Goal: Use online tool/utility: Utilize a website feature to perform a specific function

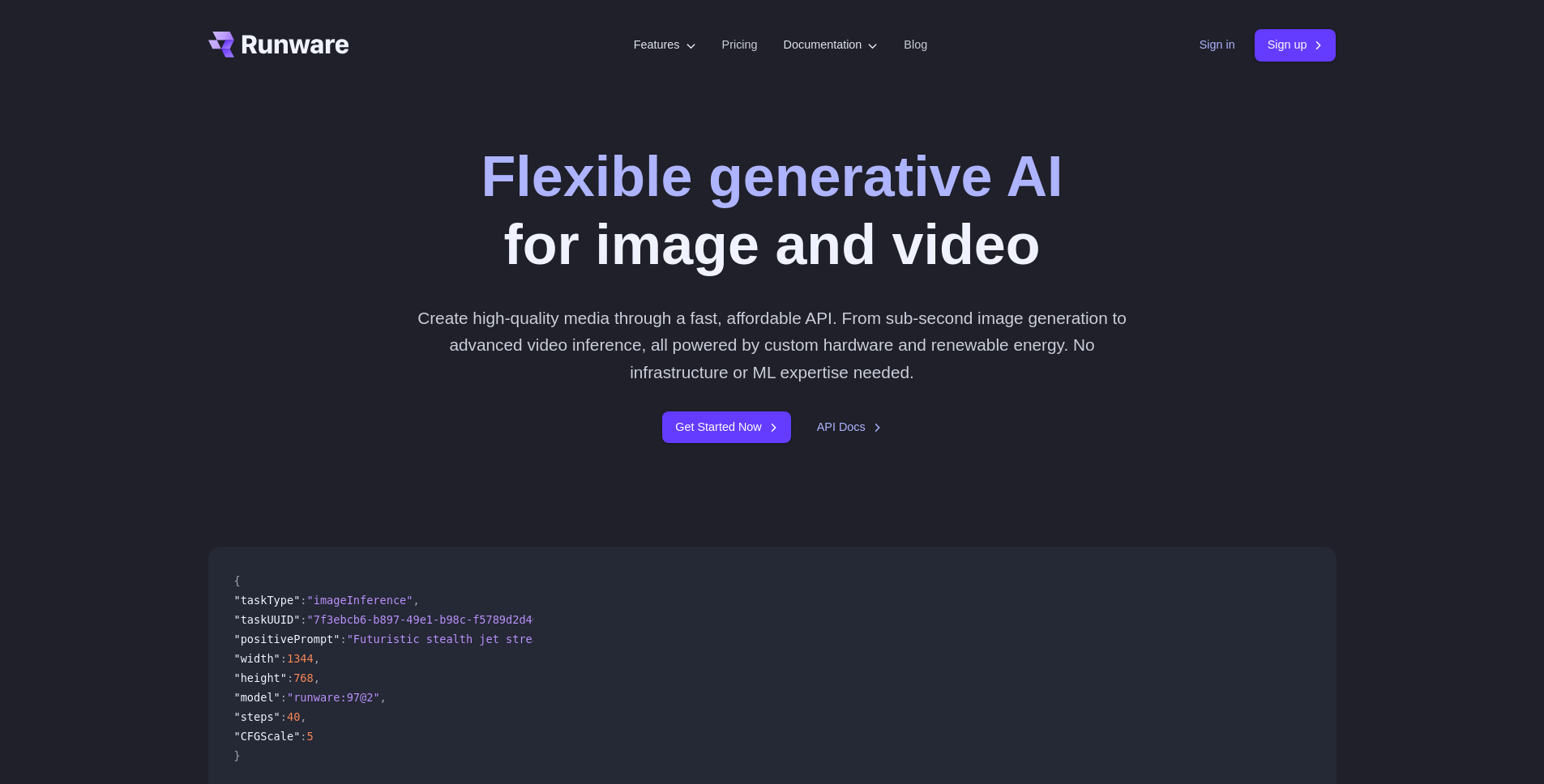
click at [1204, 51] on link "Sign in" at bounding box center [1218, 45] width 36 height 19
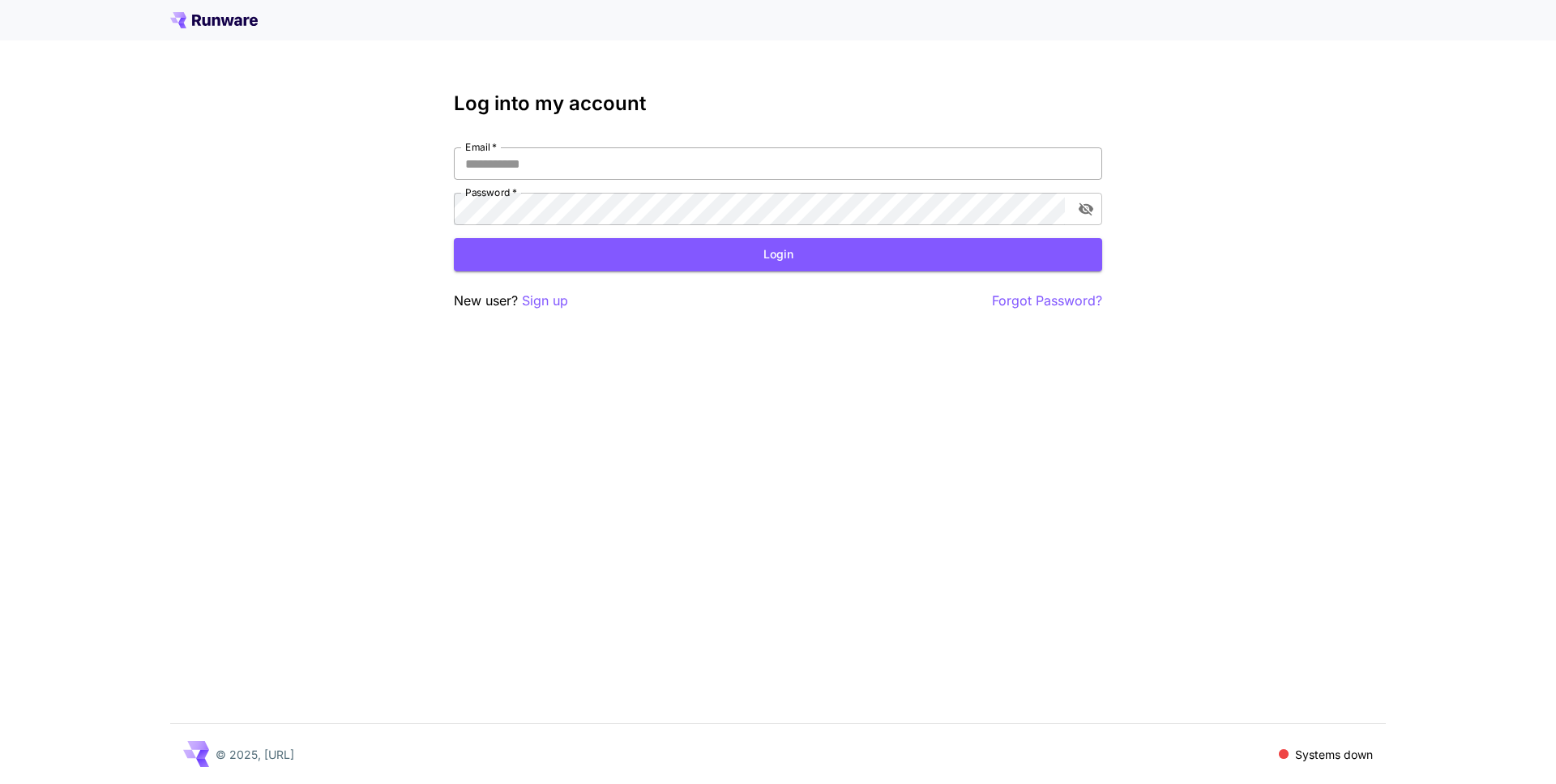
click at [582, 149] on input "Email   *" at bounding box center [778, 163] width 648 height 32
type input "**********"
click at [527, 245] on button "Login" at bounding box center [778, 255] width 648 height 33
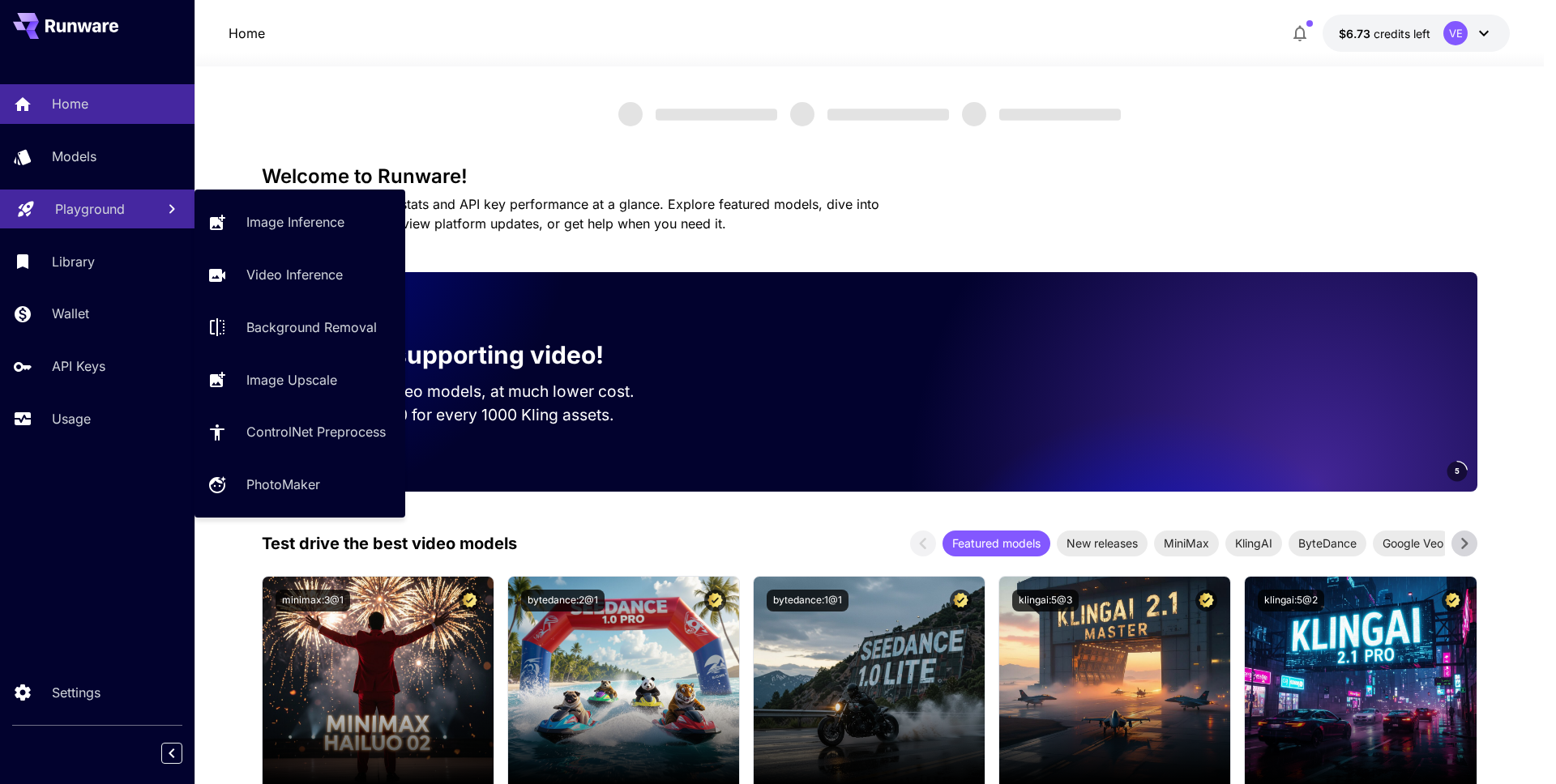
click at [109, 215] on p "Playground" at bounding box center [89, 209] width 69 height 20
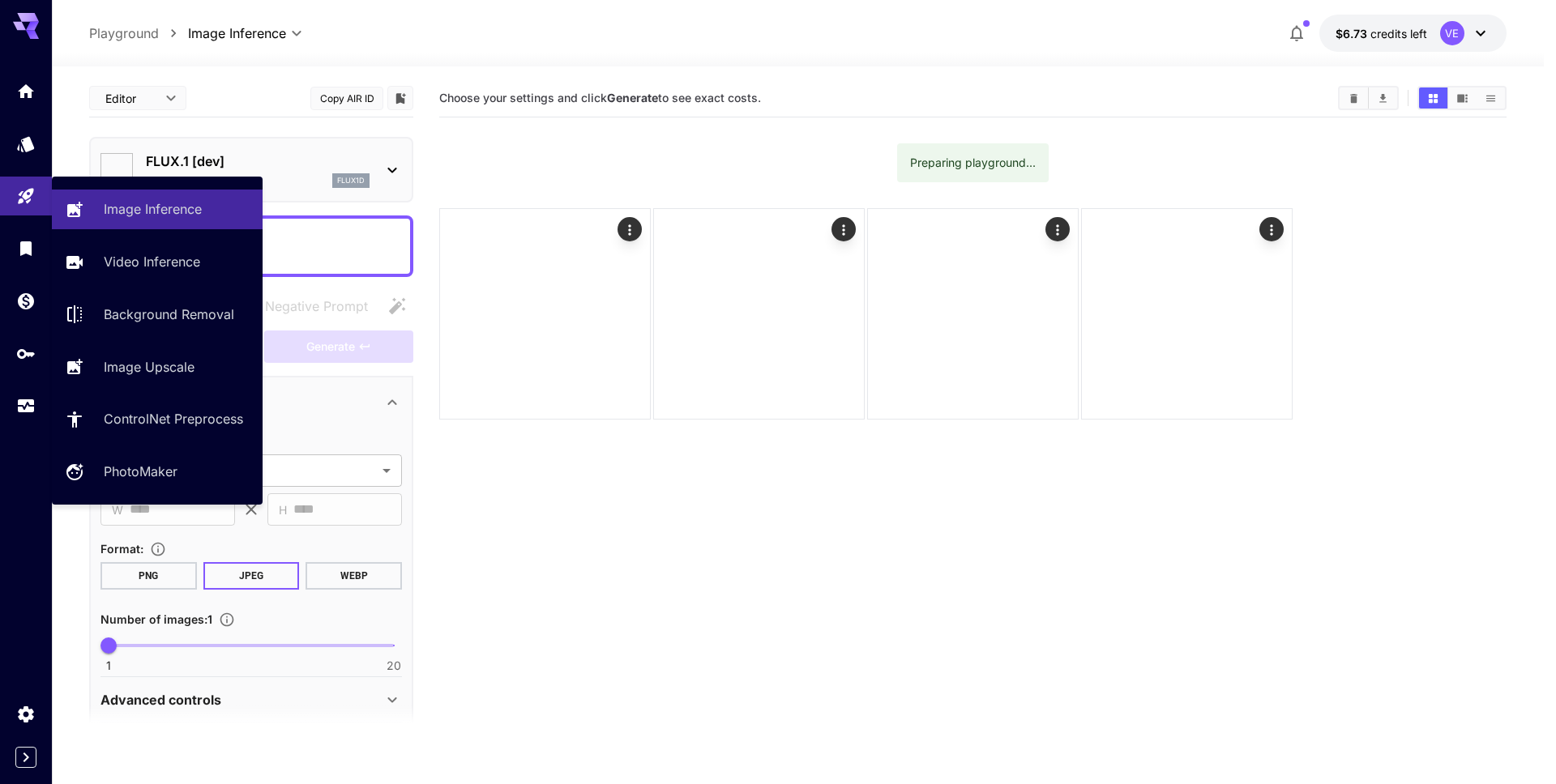
type input "**********"
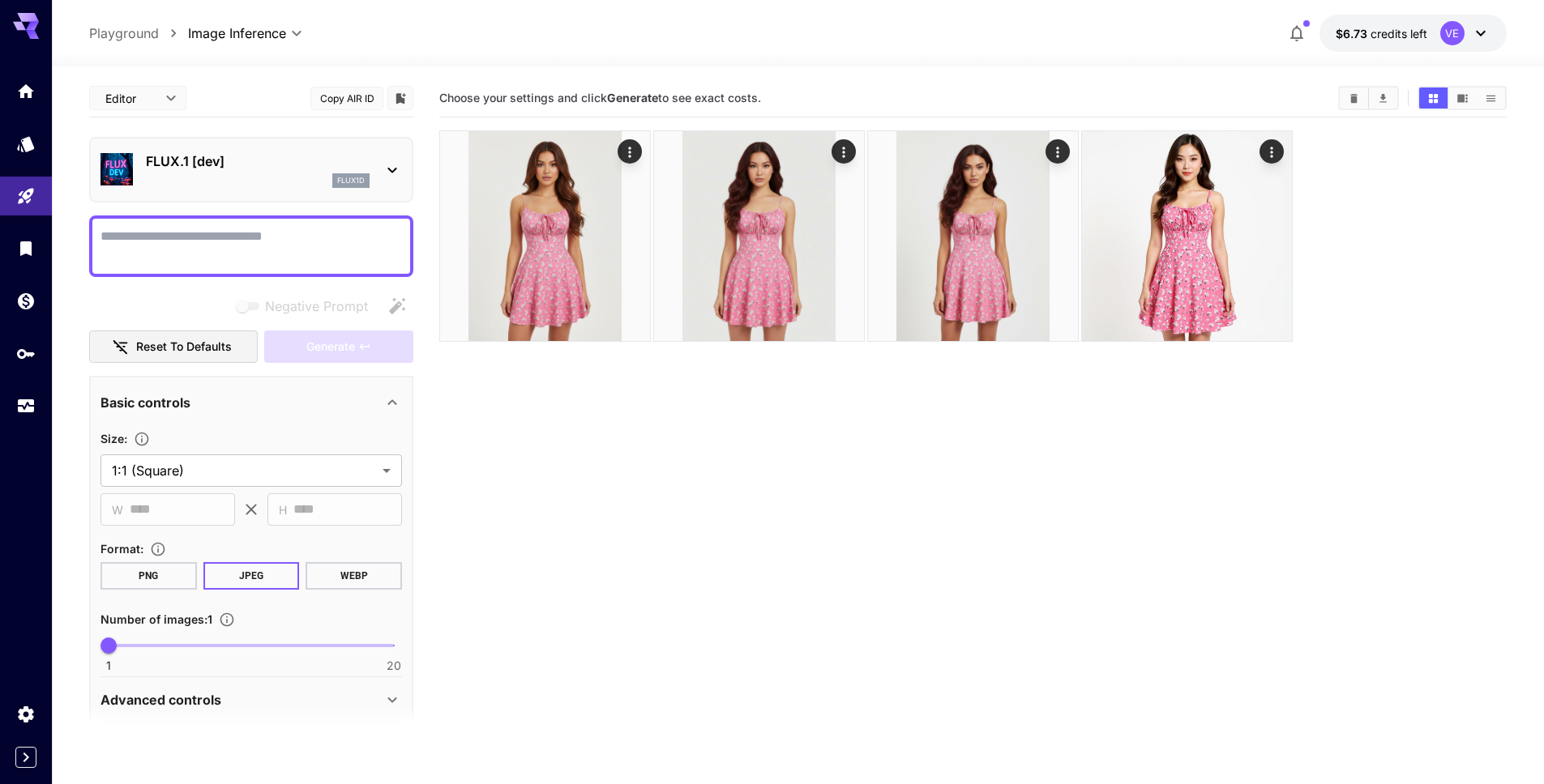
click at [305, 164] on p "FLUX.1 [dev]" at bounding box center [258, 161] width 224 height 20
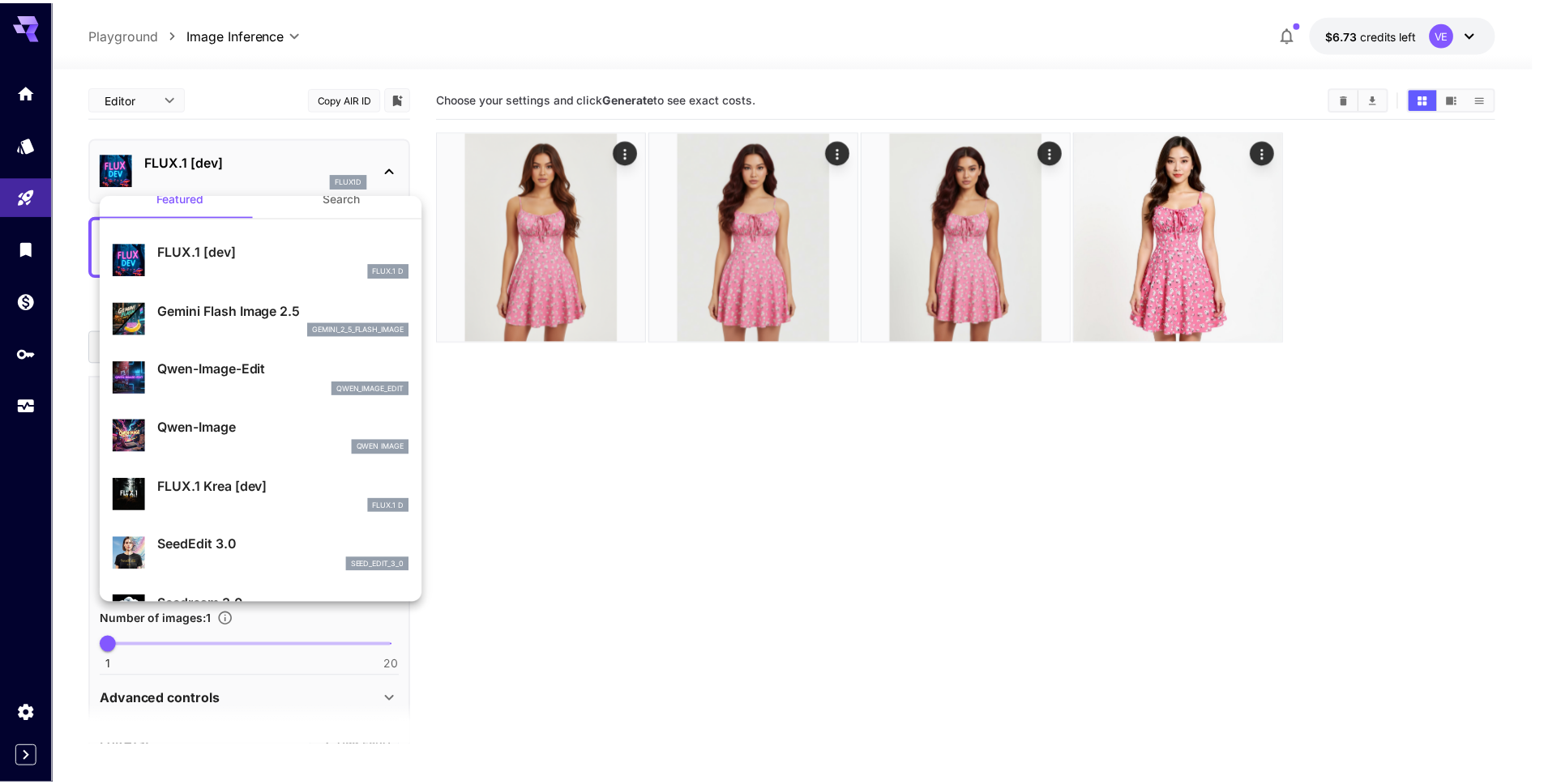
scroll to position [4, 0]
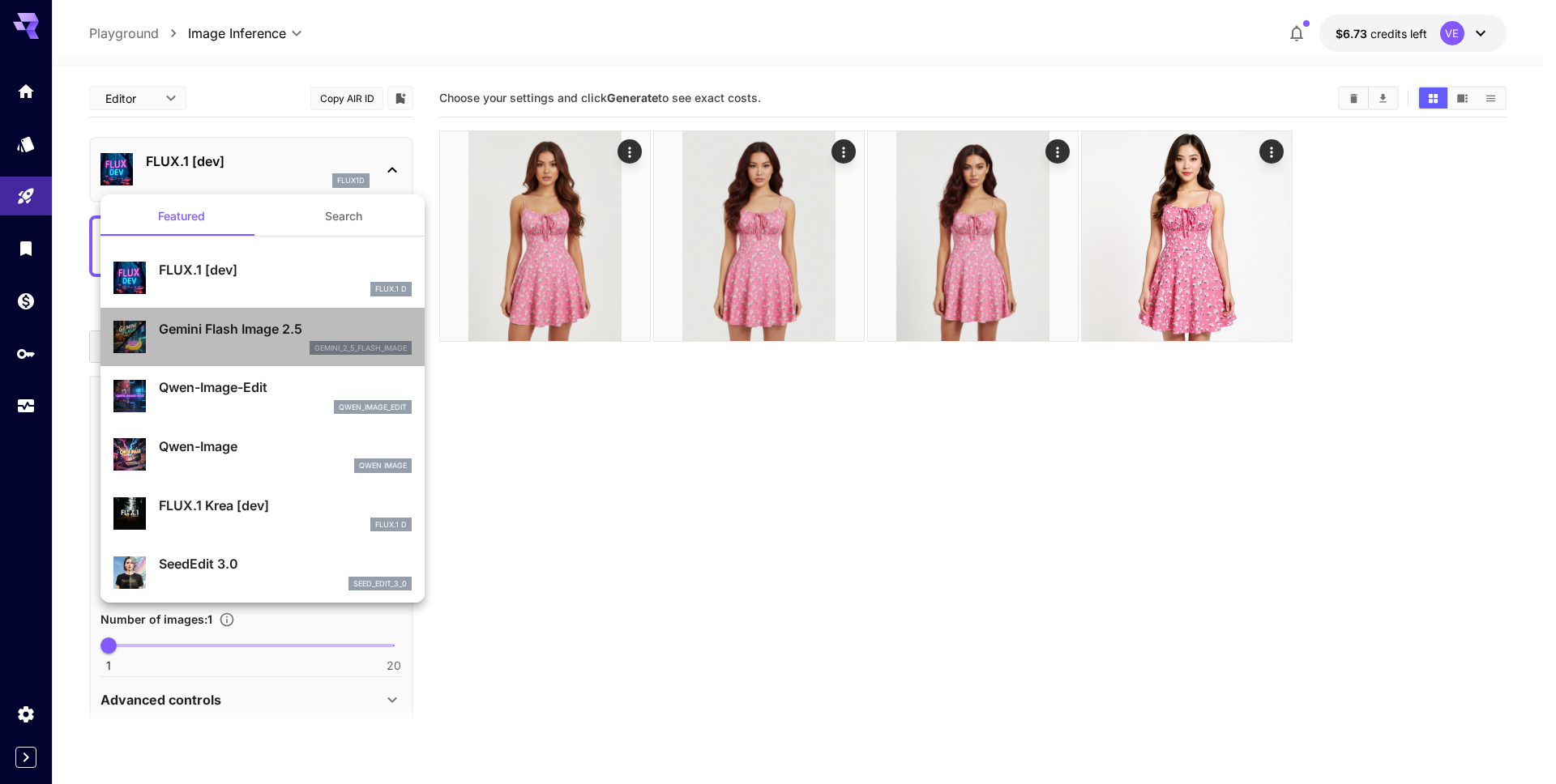
click at [281, 319] on p "Gemini Flash Image 2.5" at bounding box center [286, 328] width 253 height 20
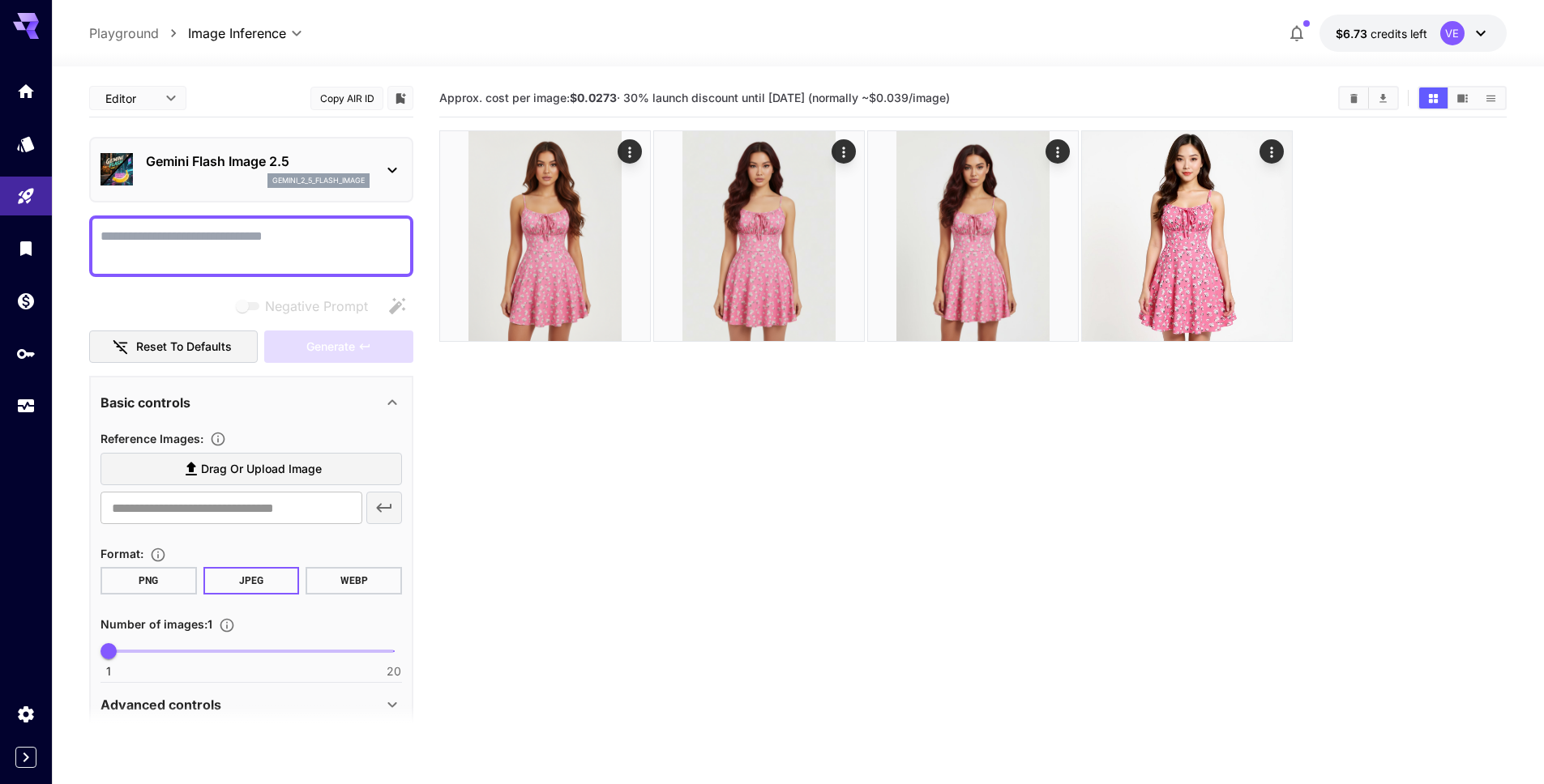
click at [217, 244] on textarea "Negative Prompt" at bounding box center [251, 245] width 302 height 38
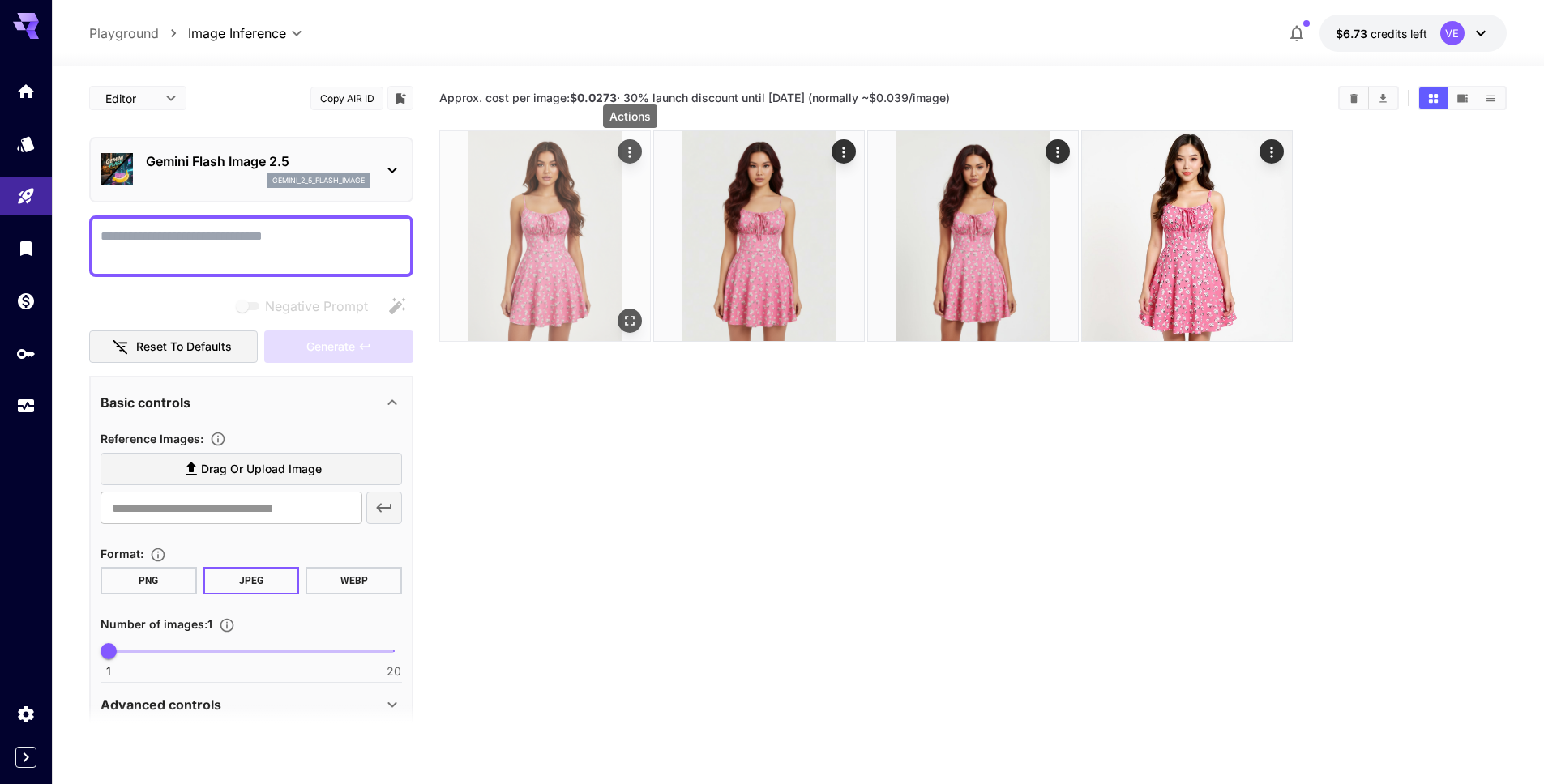
click at [635, 144] on icon "Actions" at bounding box center [630, 152] width 16 height 16
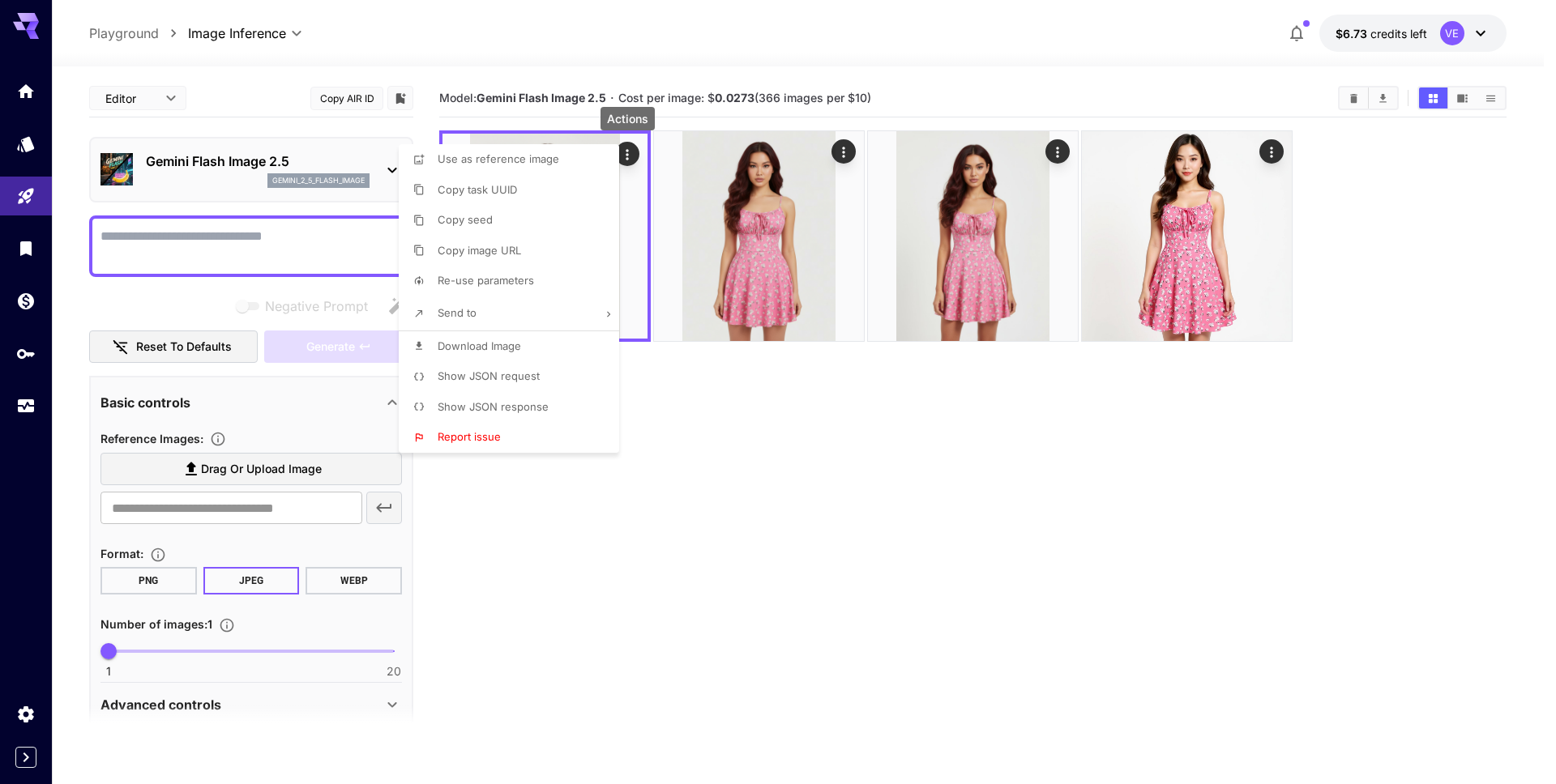
click at [551, 286] on li "Re-use parameters" at bounding box center [513, 281] width 230 height 31
type textarea "**********"
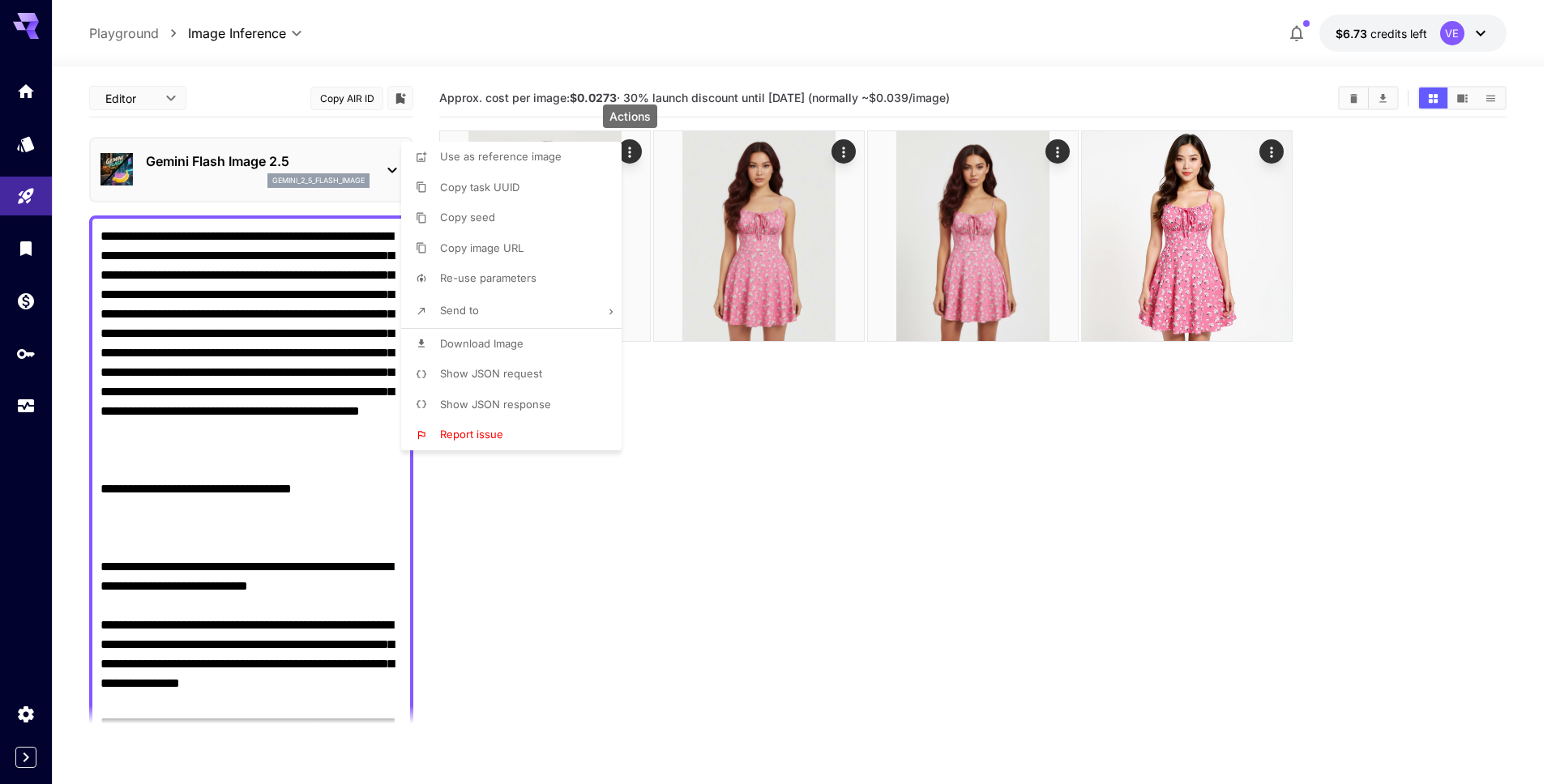
click at [282, 357] on div at bounding box center [778, 392] width 1556 height 784
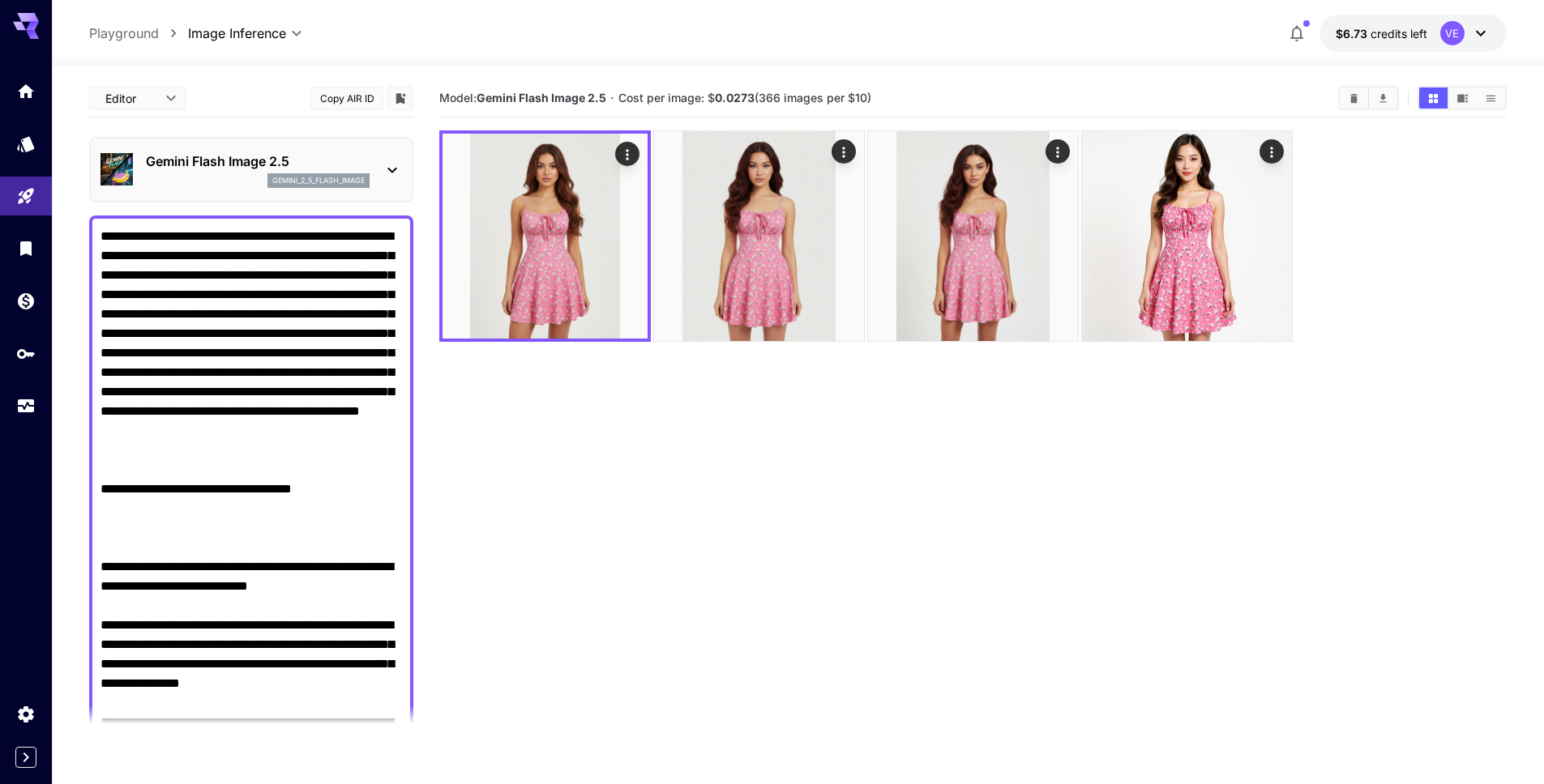
scroll to position [68, 0]
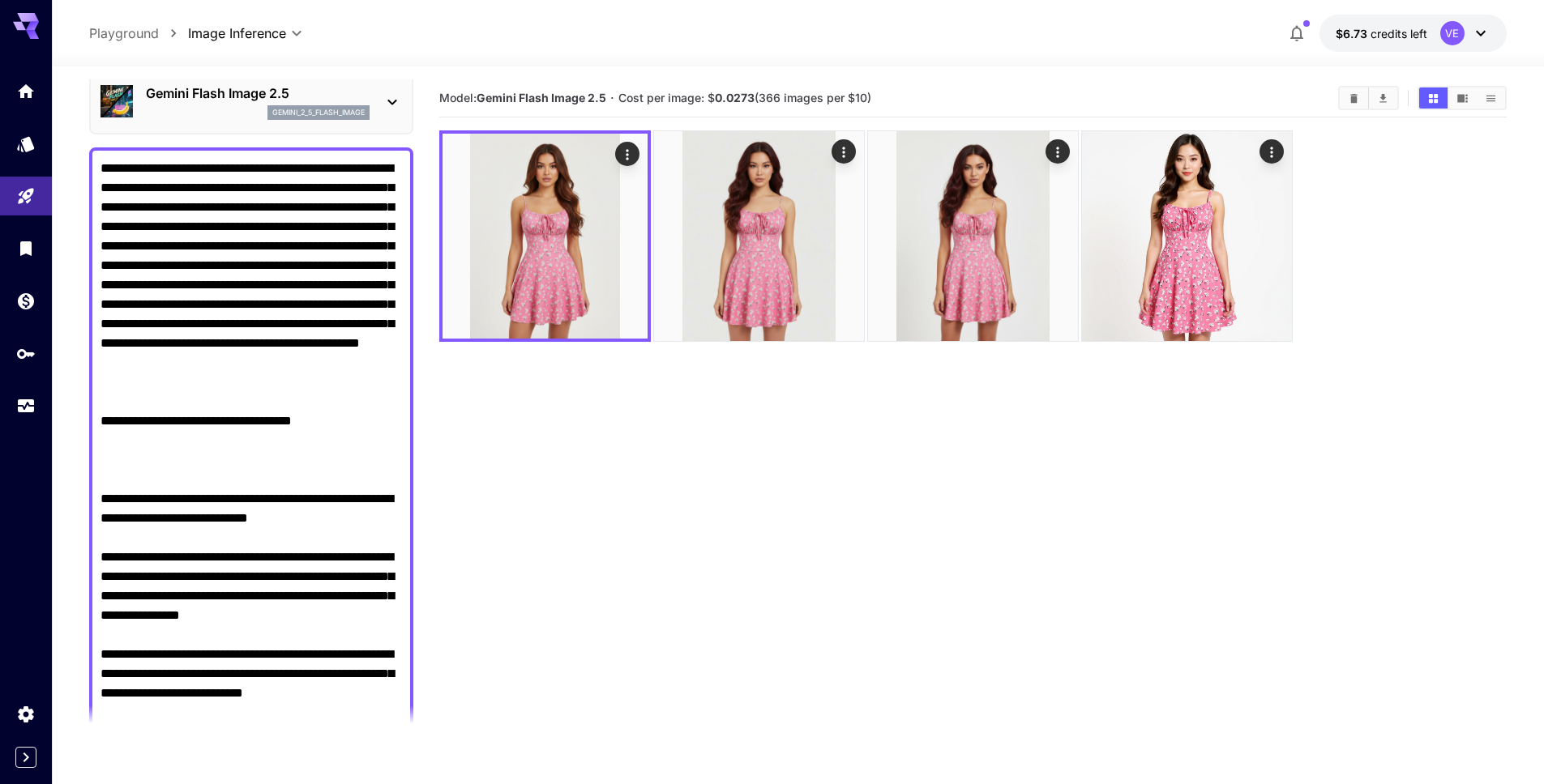
click at [337, 567] on textarea "Negative Prompt" at bounding box center [251, 489] width 302 height 661
click at [340, 557] on textarea "Negative Prompt" at bounding box center [251, 489] width 302 height 661
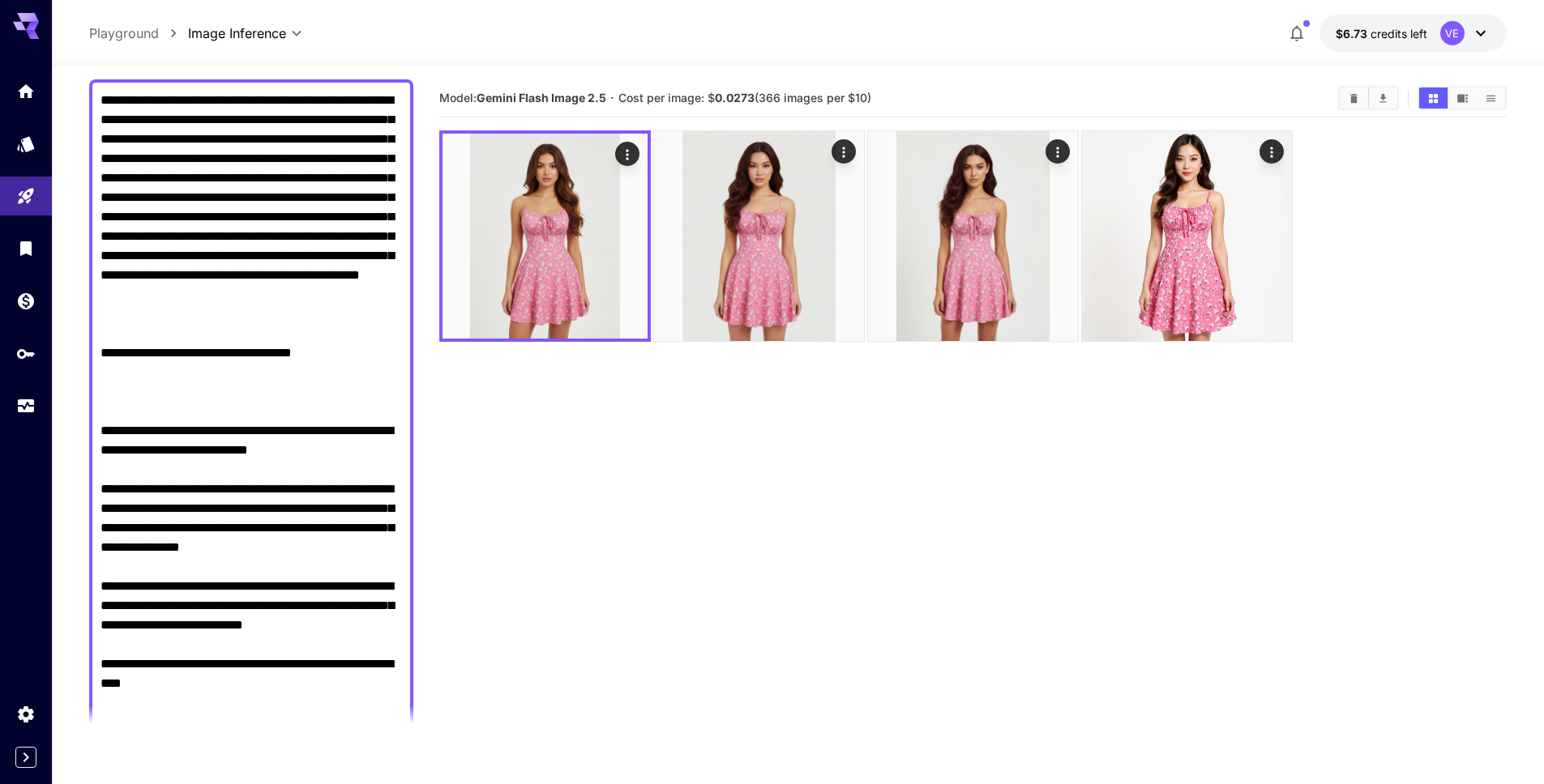
drag, startPoint x: 212, startPoint y: 547, endPoint x: 92, endPoint y: 522, distance: 122.6
click at [92, 522] on div at bounding box center [251, 421] width 324 height 684
click at [262, 520] on textarea "Negative Prompt" at bounding box center [251, 421] width 302 height 661
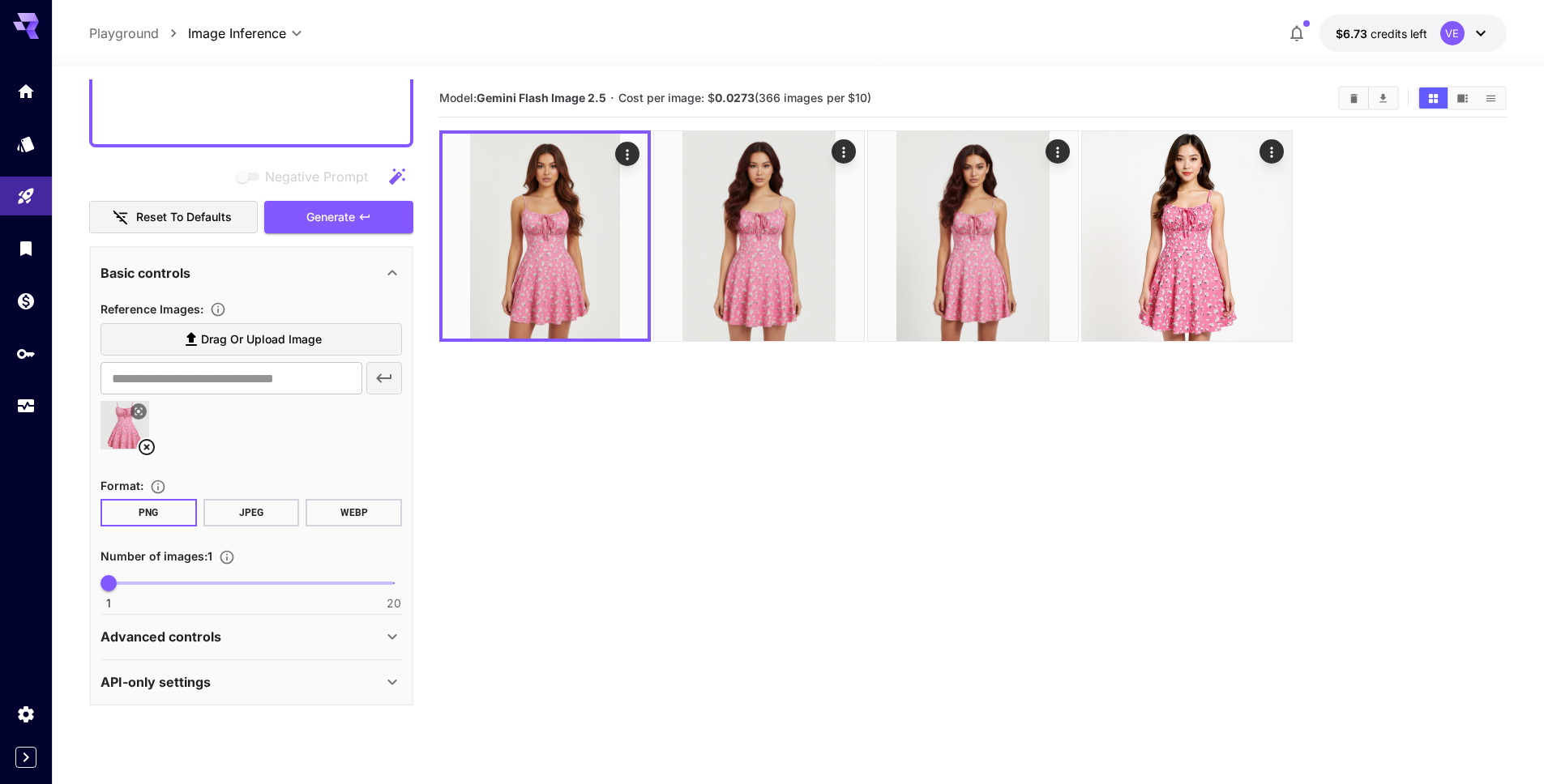
scroll to position [684, 0]
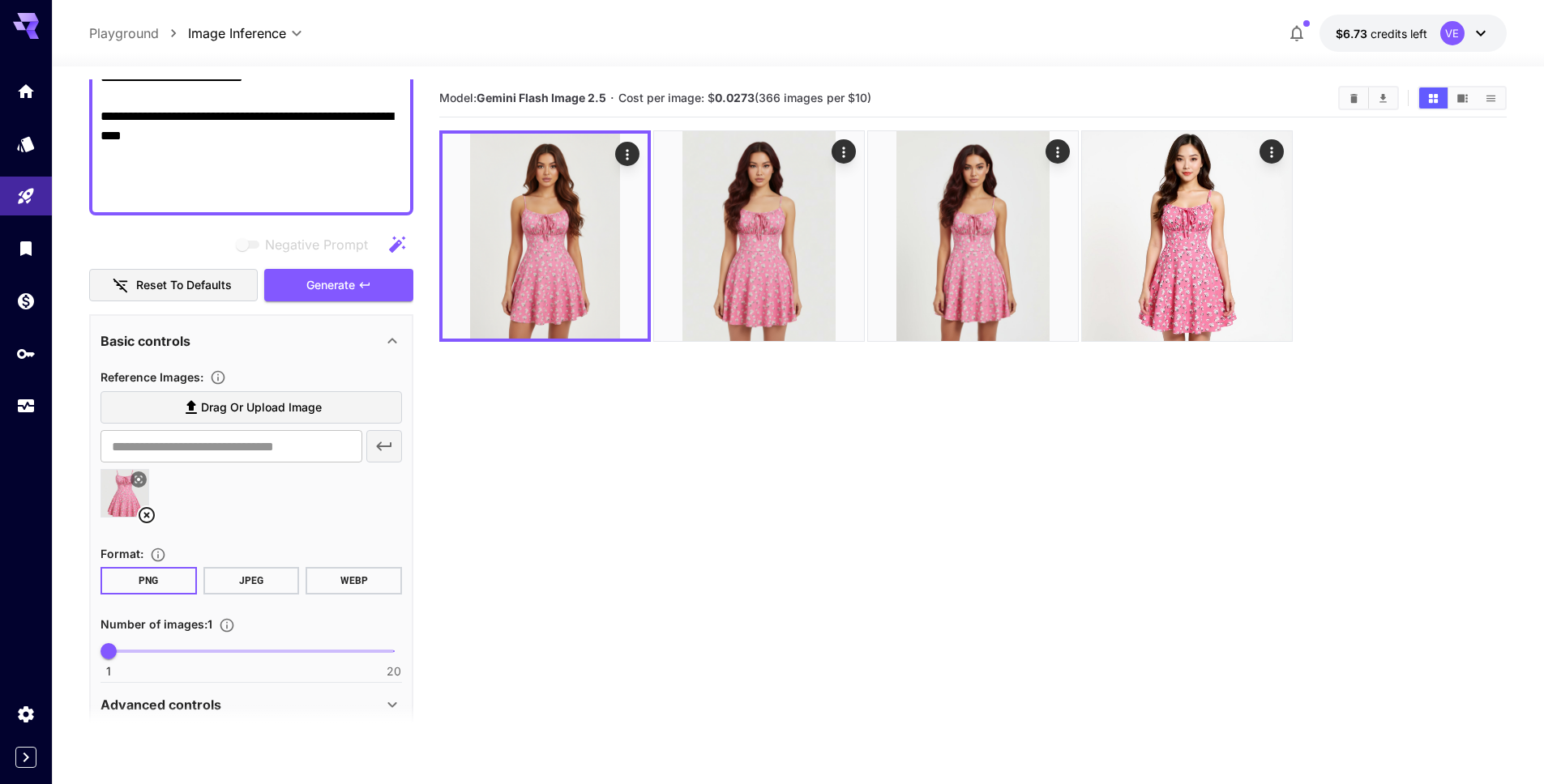
click at [147, 517] on icon at bounding box center [146, 515] width 20 height 20
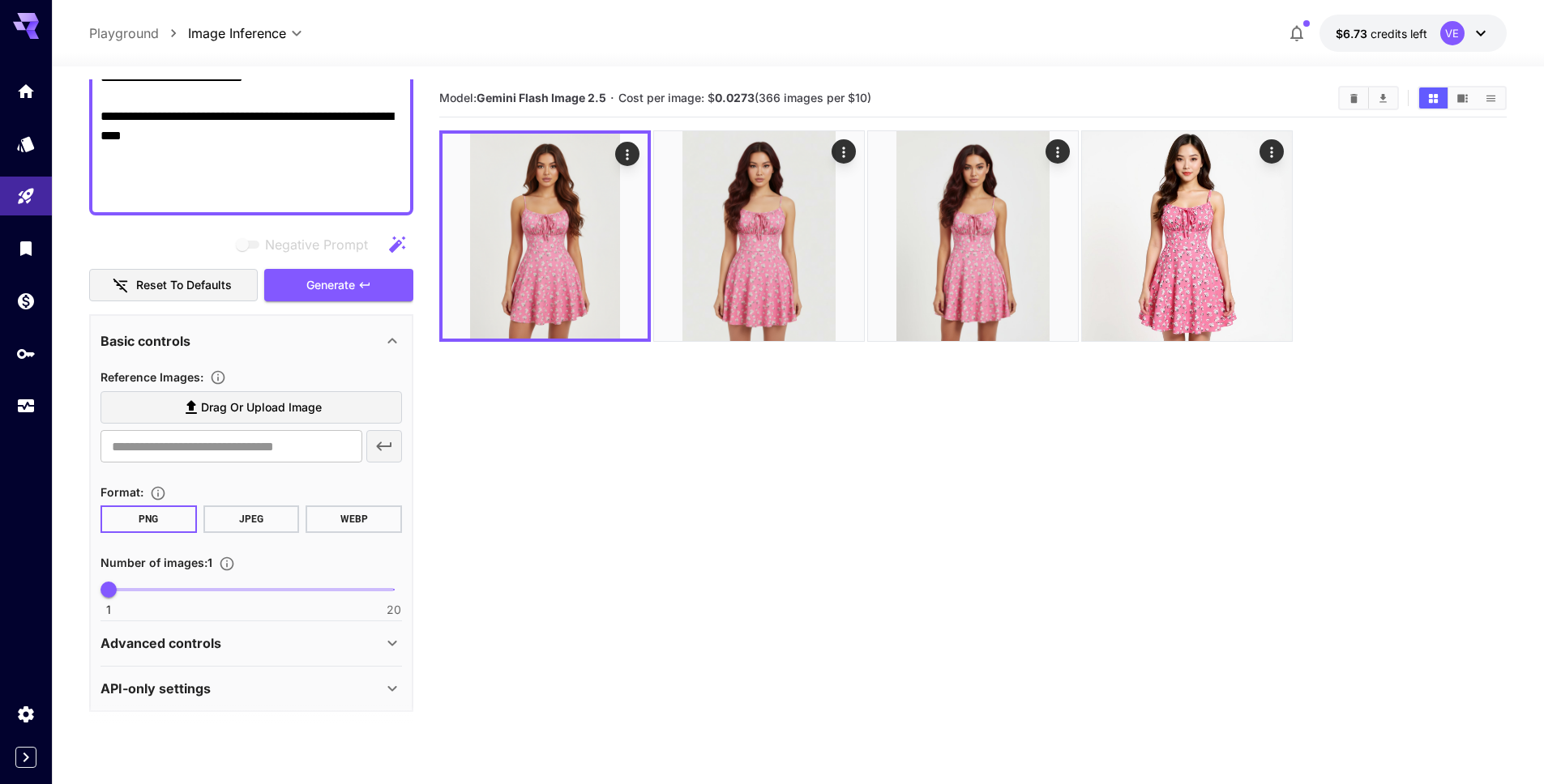
click at [178, 400] on label "Drag or upload image" at bounding box center [251, 408] width 302 height 33
click at [0, 0] on input "Drag or upload image" at bounding box center [0, 0] width 0 height 0
click at [184, 393] on label "Drag or upload image" at bounding box center [251, 408] width 302 height 33
click at [0, 0] on input "Drag or upload image" at bounding box center [0, 0] width 0 height 0
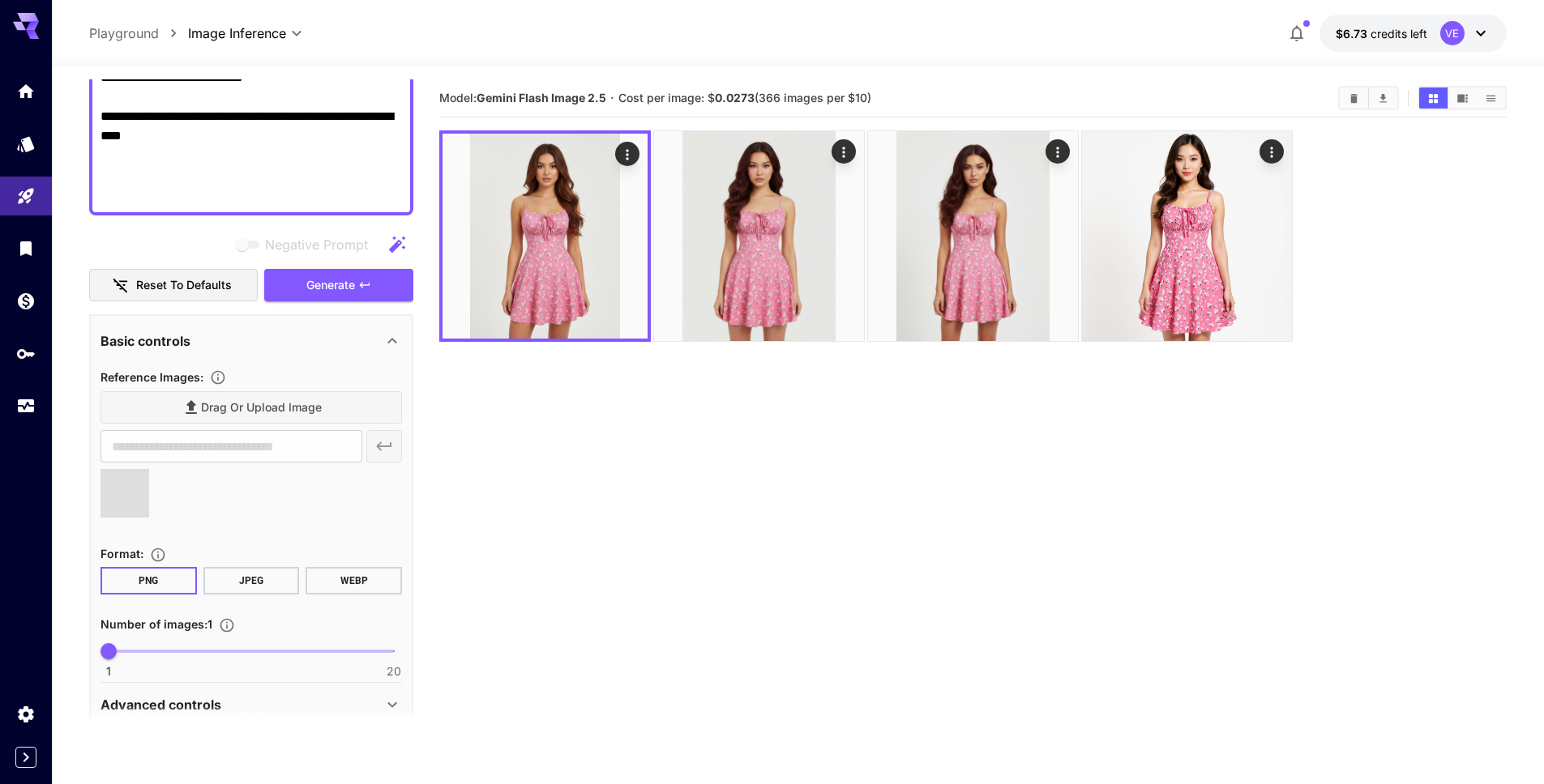
scroll to position [752, 0]
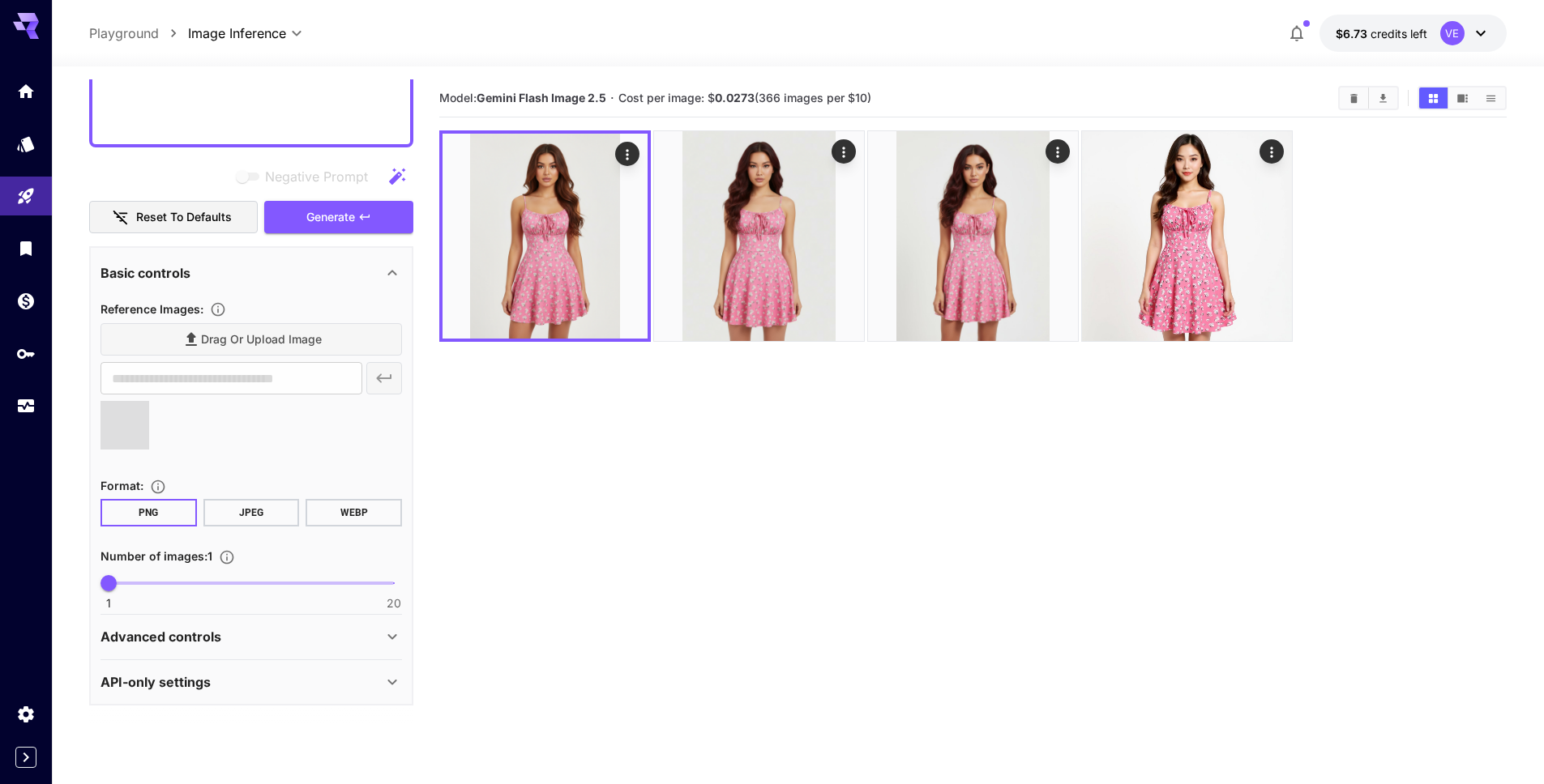
type input "**********"
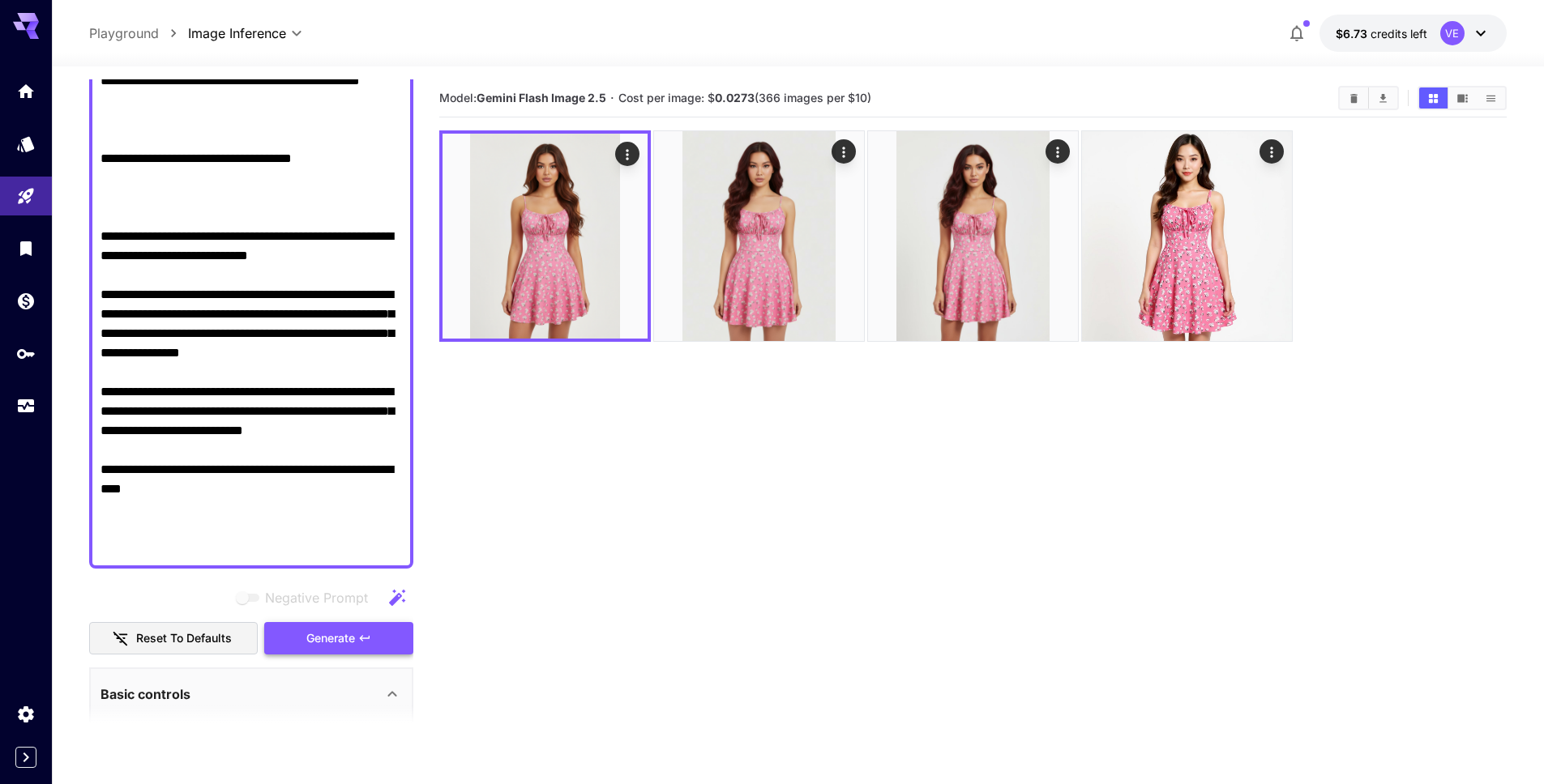
scroll to position [366, 0]
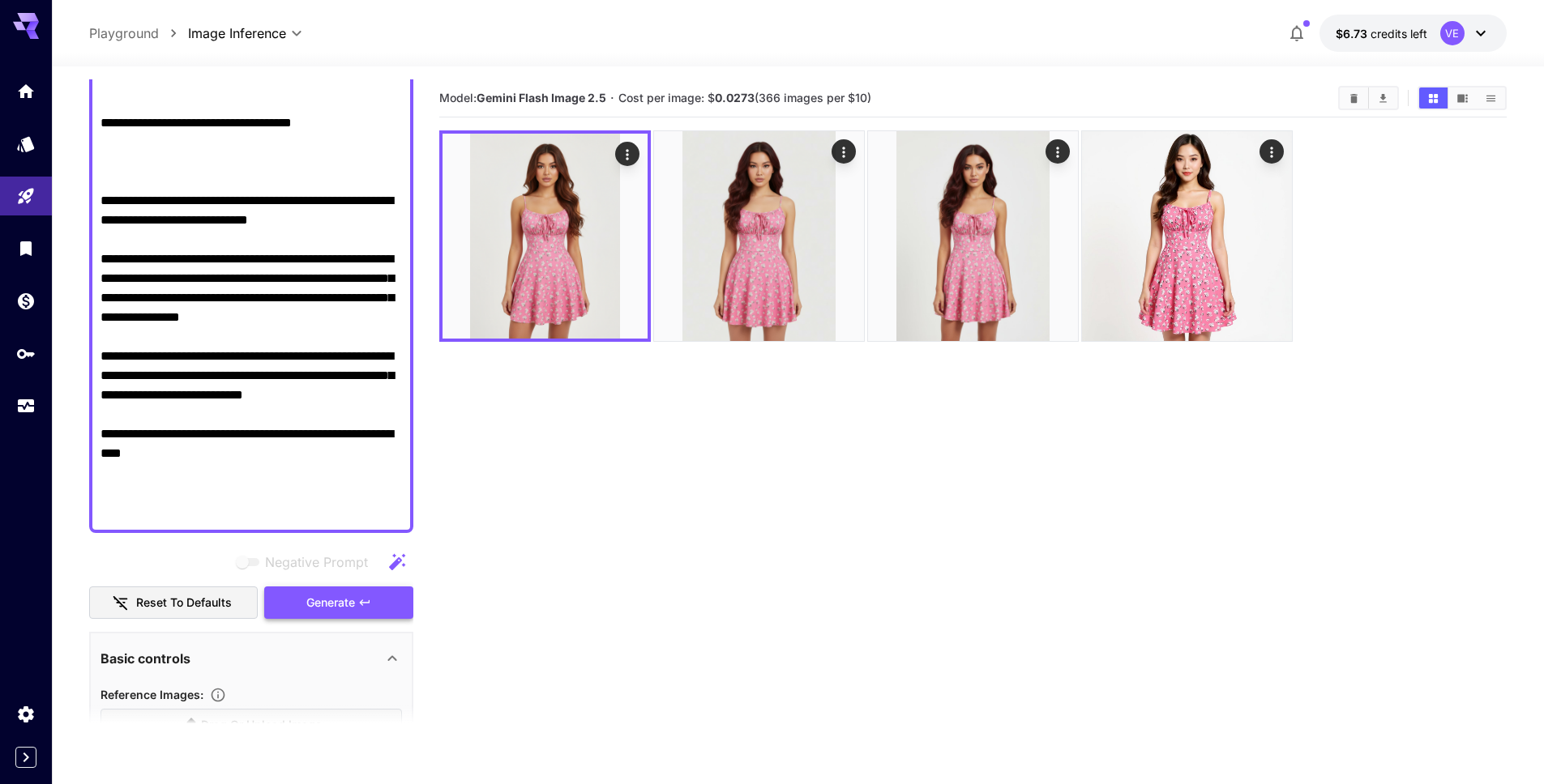
click at [333, 604] on span "Generate" at bounding box center [330, 604] width 49 height 21
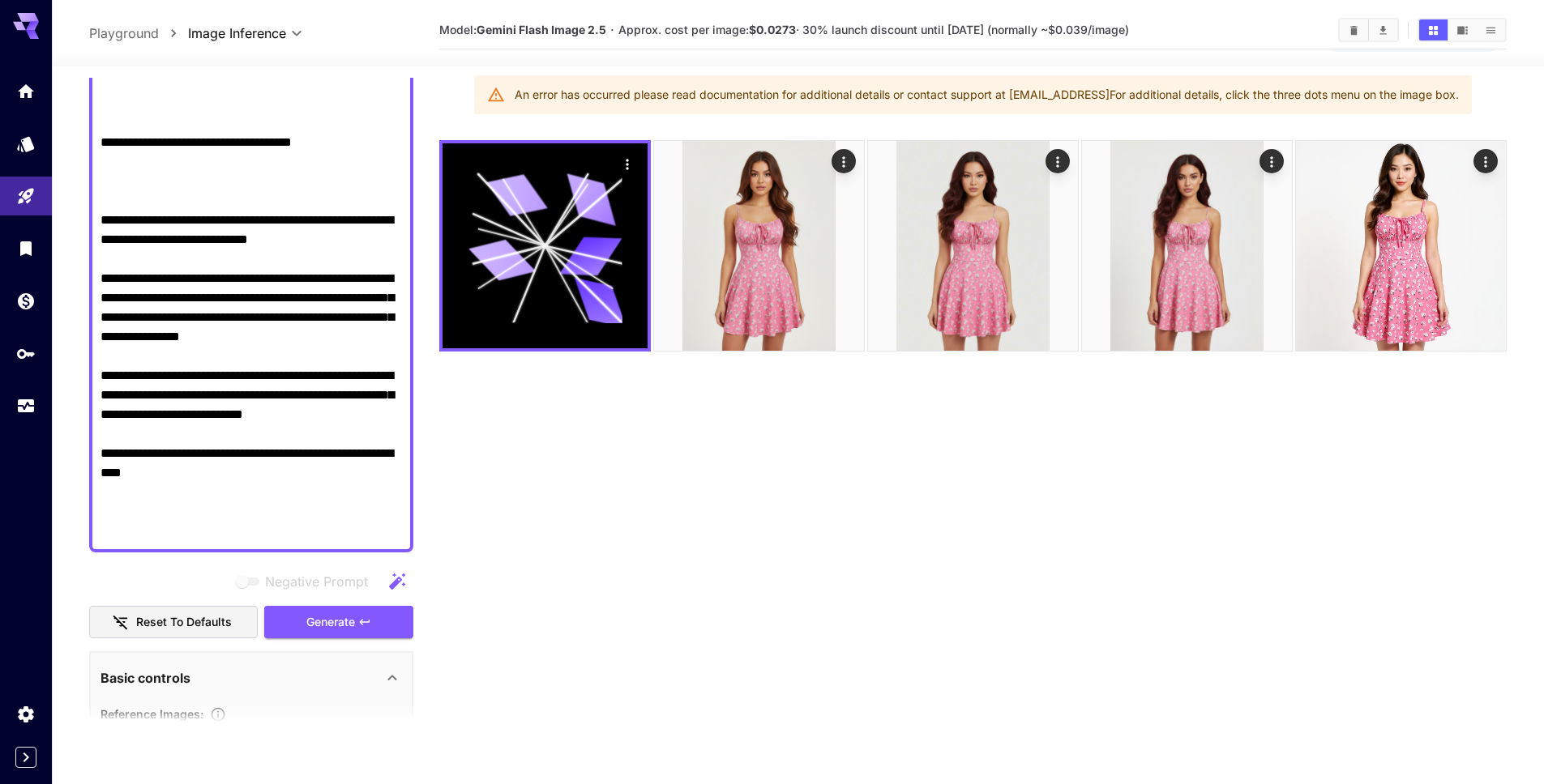
scroll to position [0, 0]
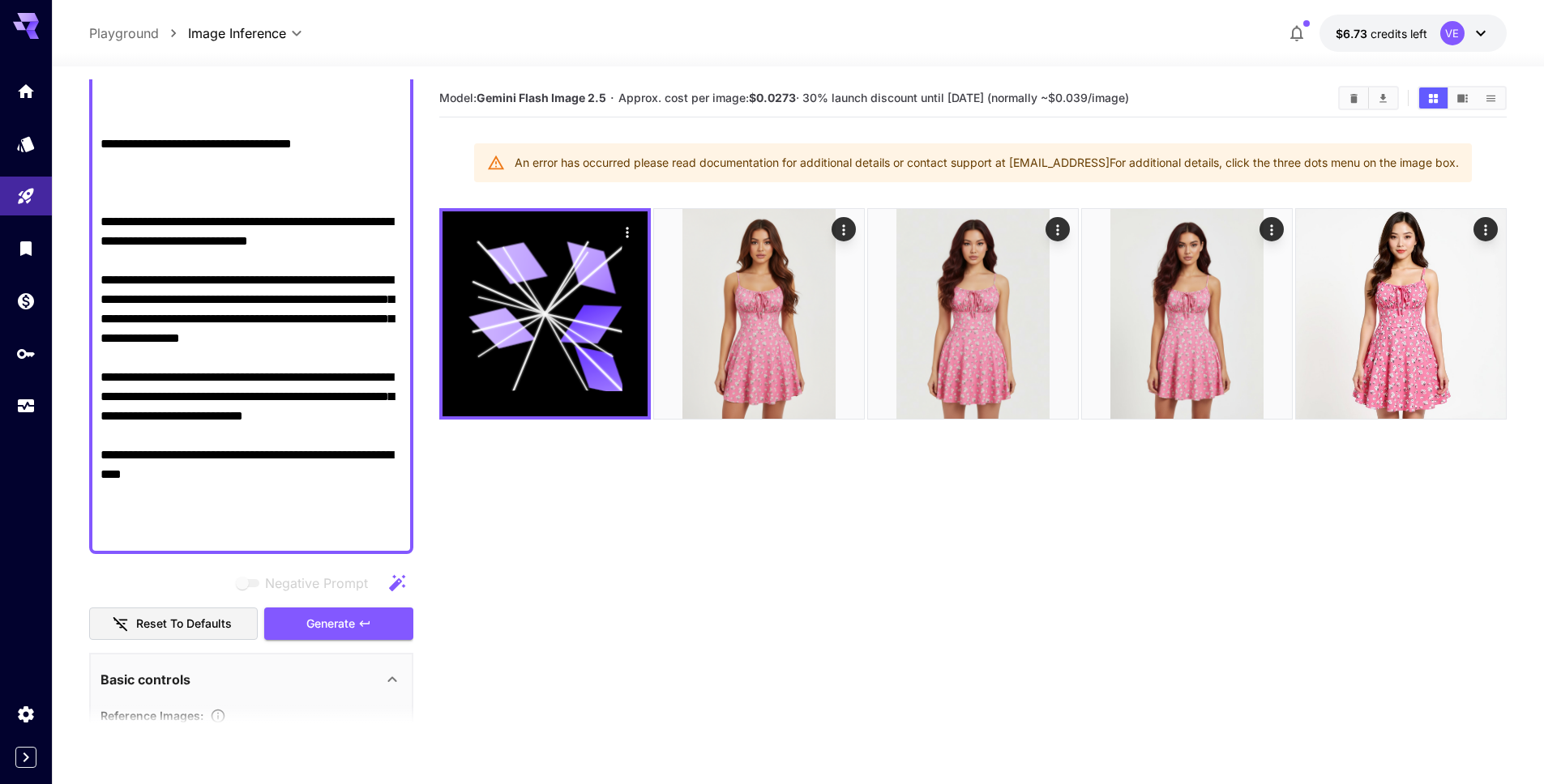
click at [309, 327] on textarea "Negative Prompt" at bounding box center [251, 212] width 302 height 661
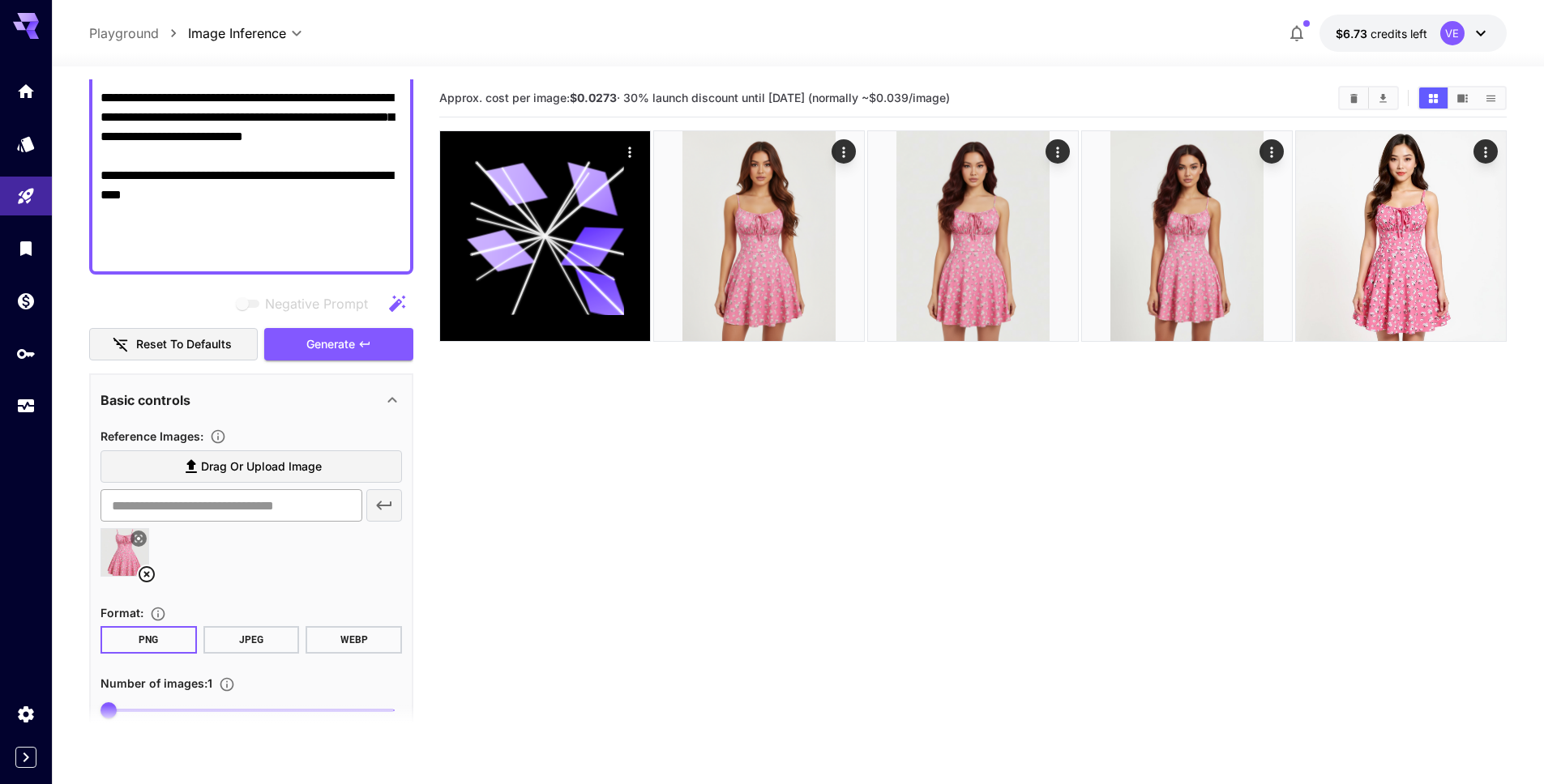
scroll to position [635, 0]
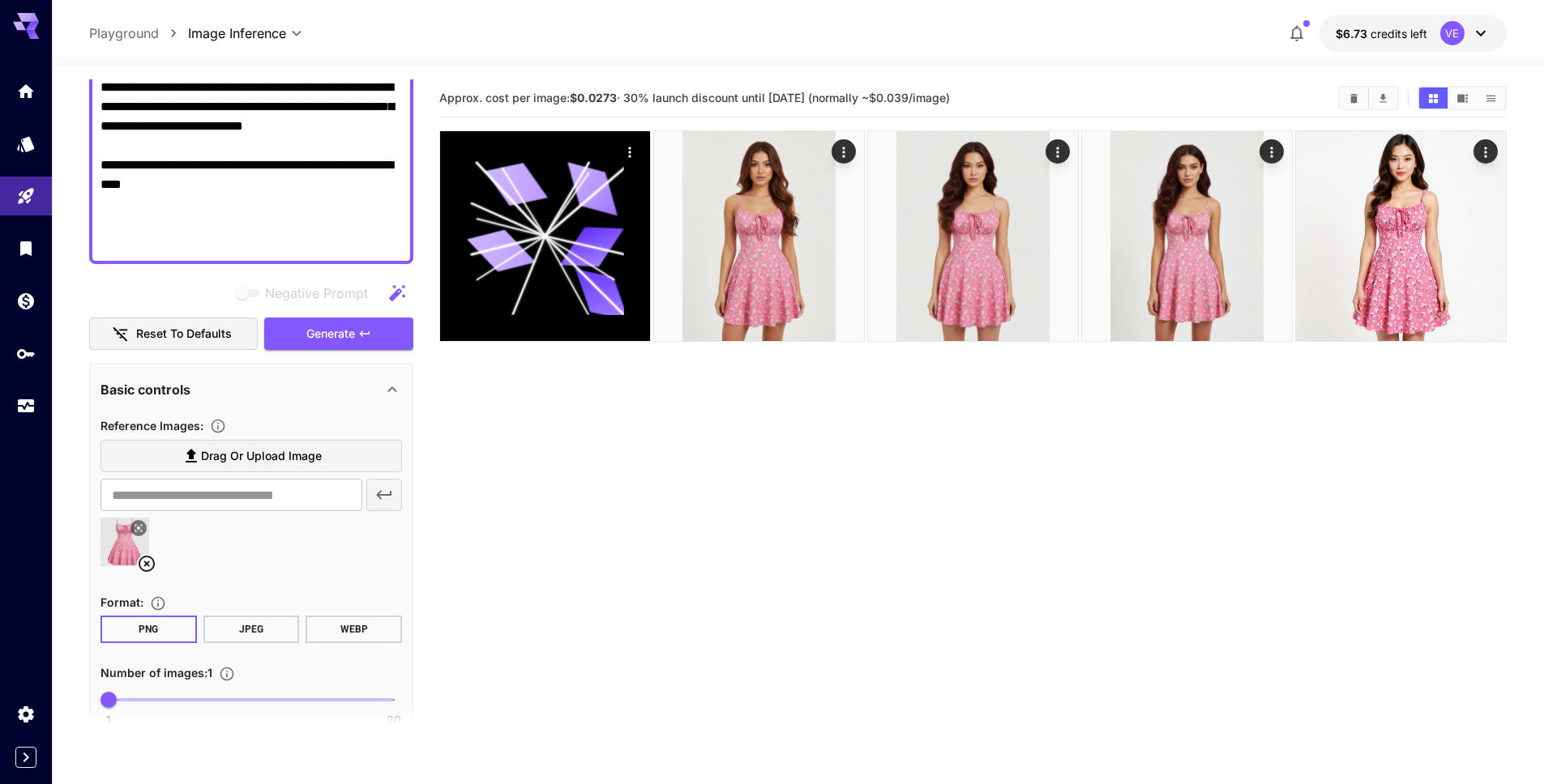
click at [141, 523] on icon at bounding box center [138, 528] width 9 height 9
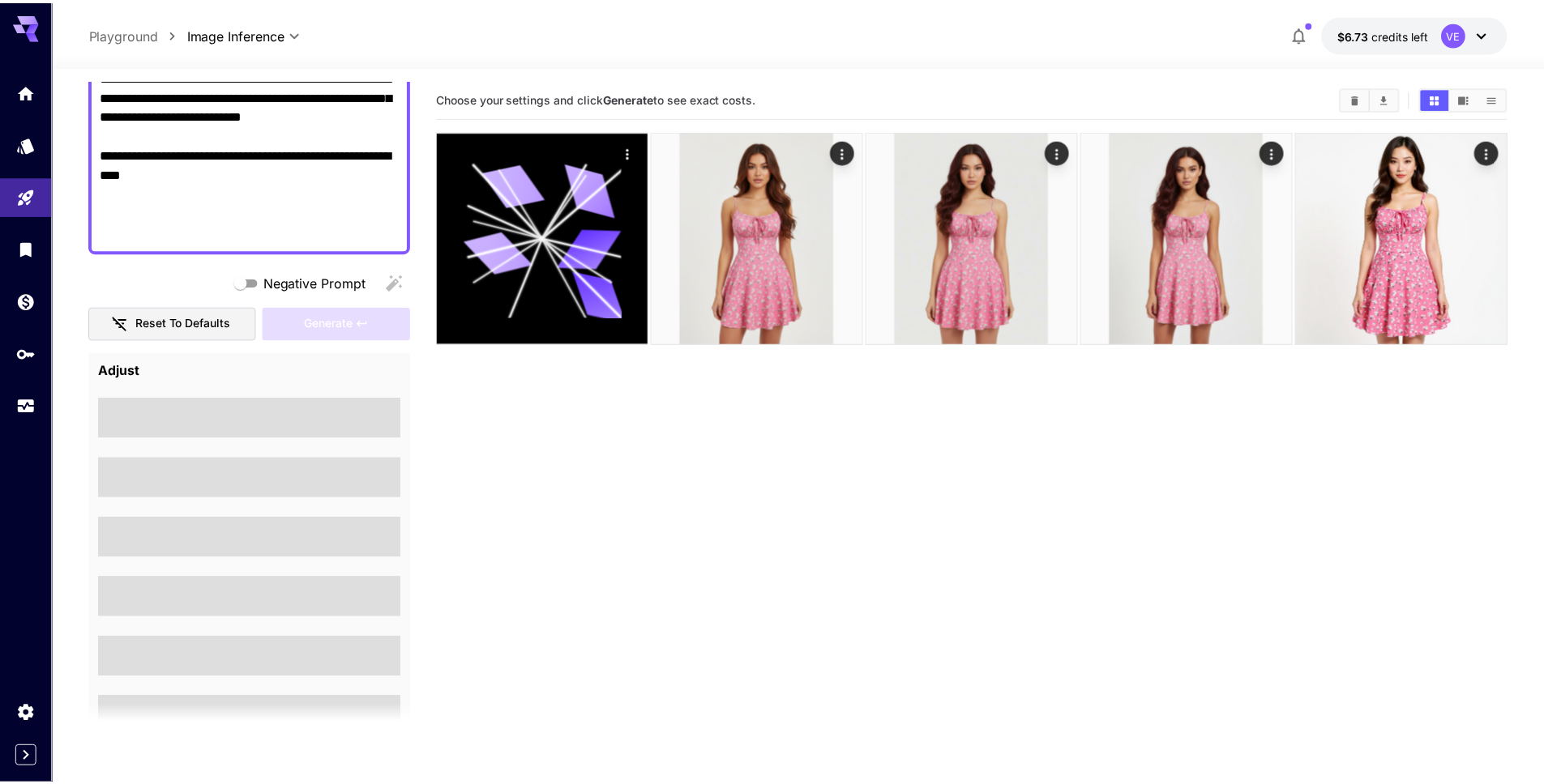
scroll to position [635, 0]
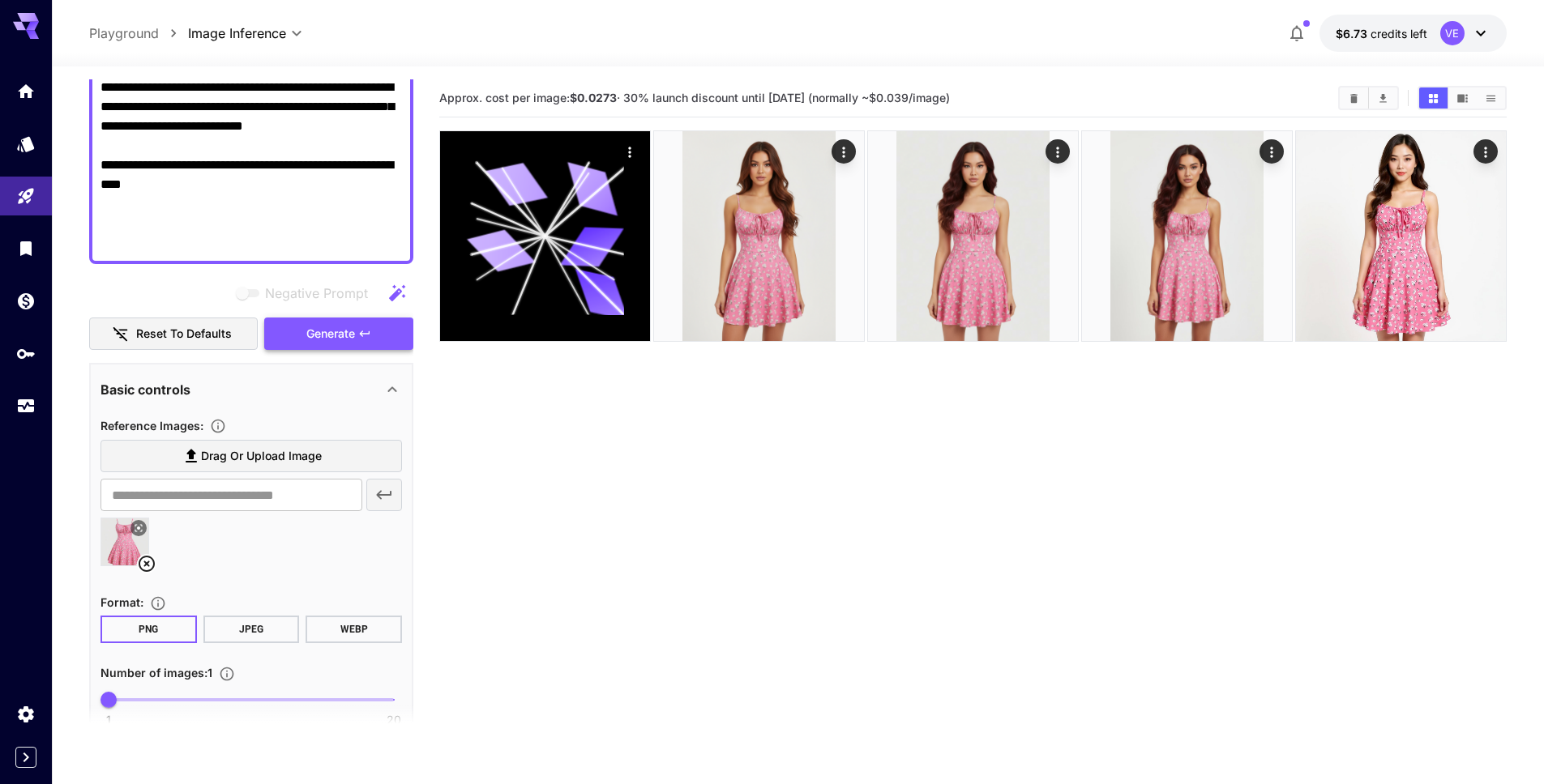
click at [352, 330] on span "Generate" at bounding box center [330, 334] width 49 height 21
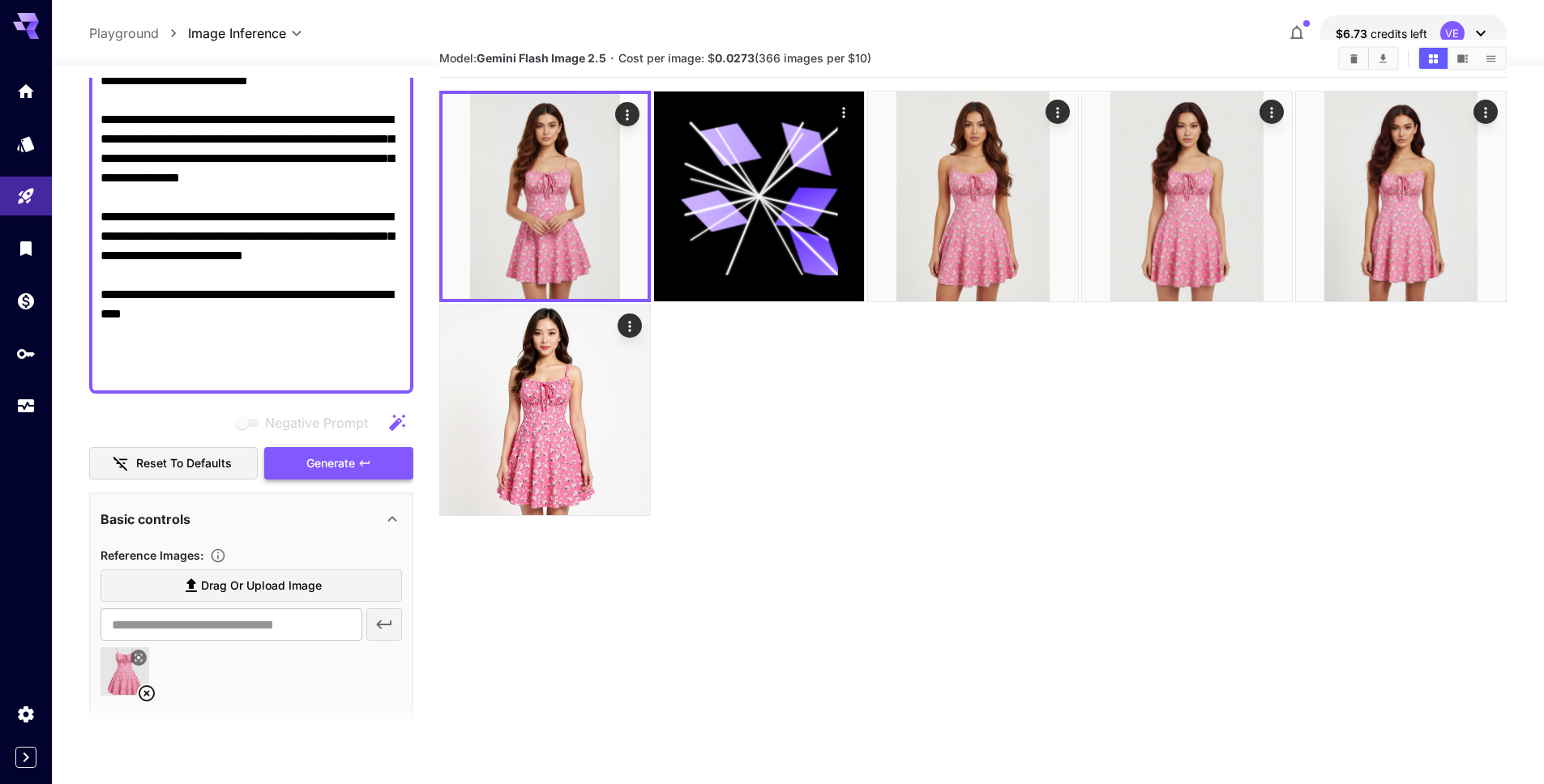
scroll to position [507, 0]
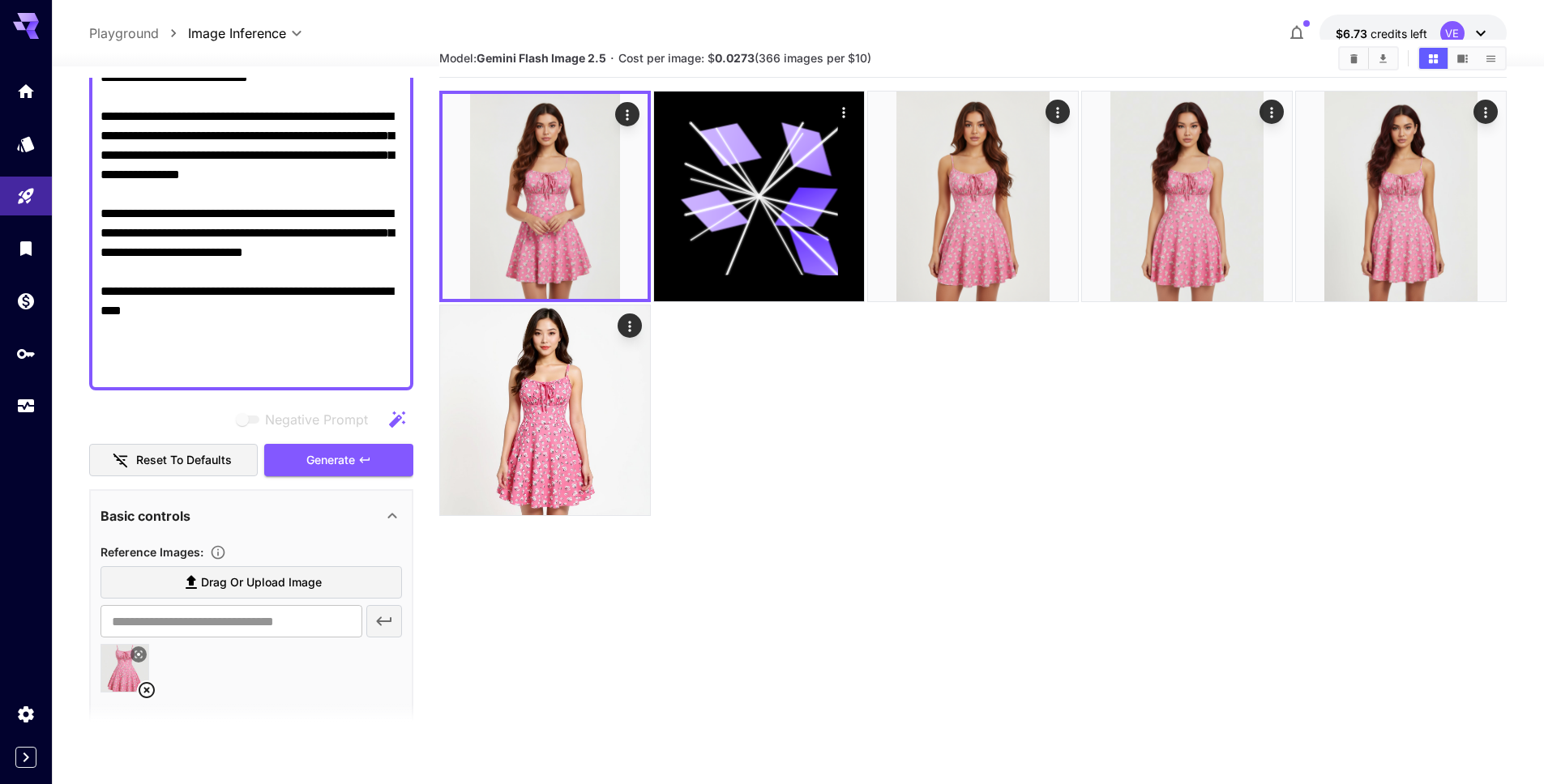
click at [327, 329] on textarea "Negative Prompt" at bounding box center [251, 48] width 302 height 661
click at [149, 691] on icon at bounding box center [146, 690] width 20 height 20
click at [217, 587] on span "Drag or upload image" at bounding box center [261, 583] width 121 height 21
click at [0, 0] on input "Drag or upload image" at bounding box center [0, 0] width 0 height 0
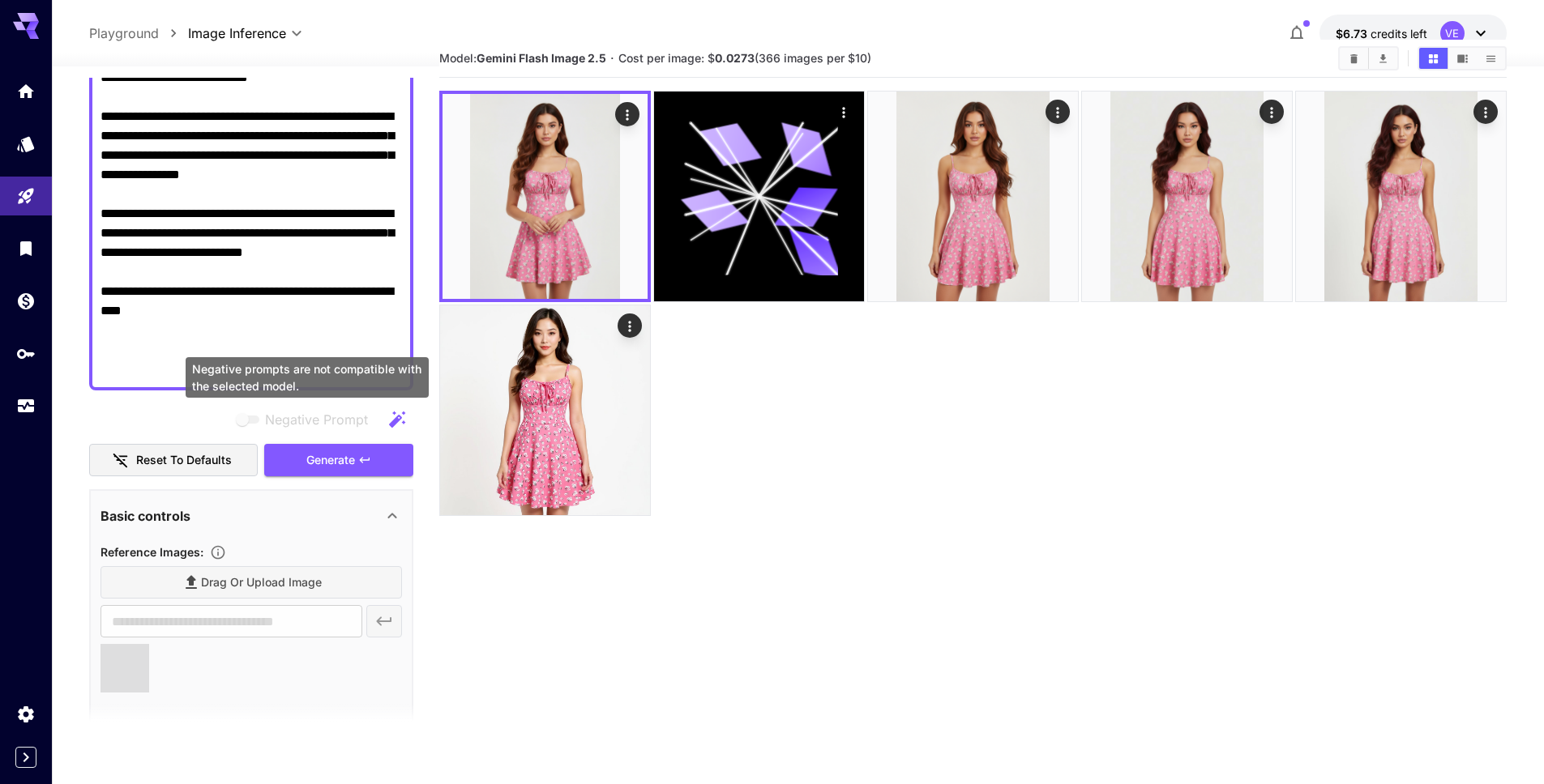
type input "**********"
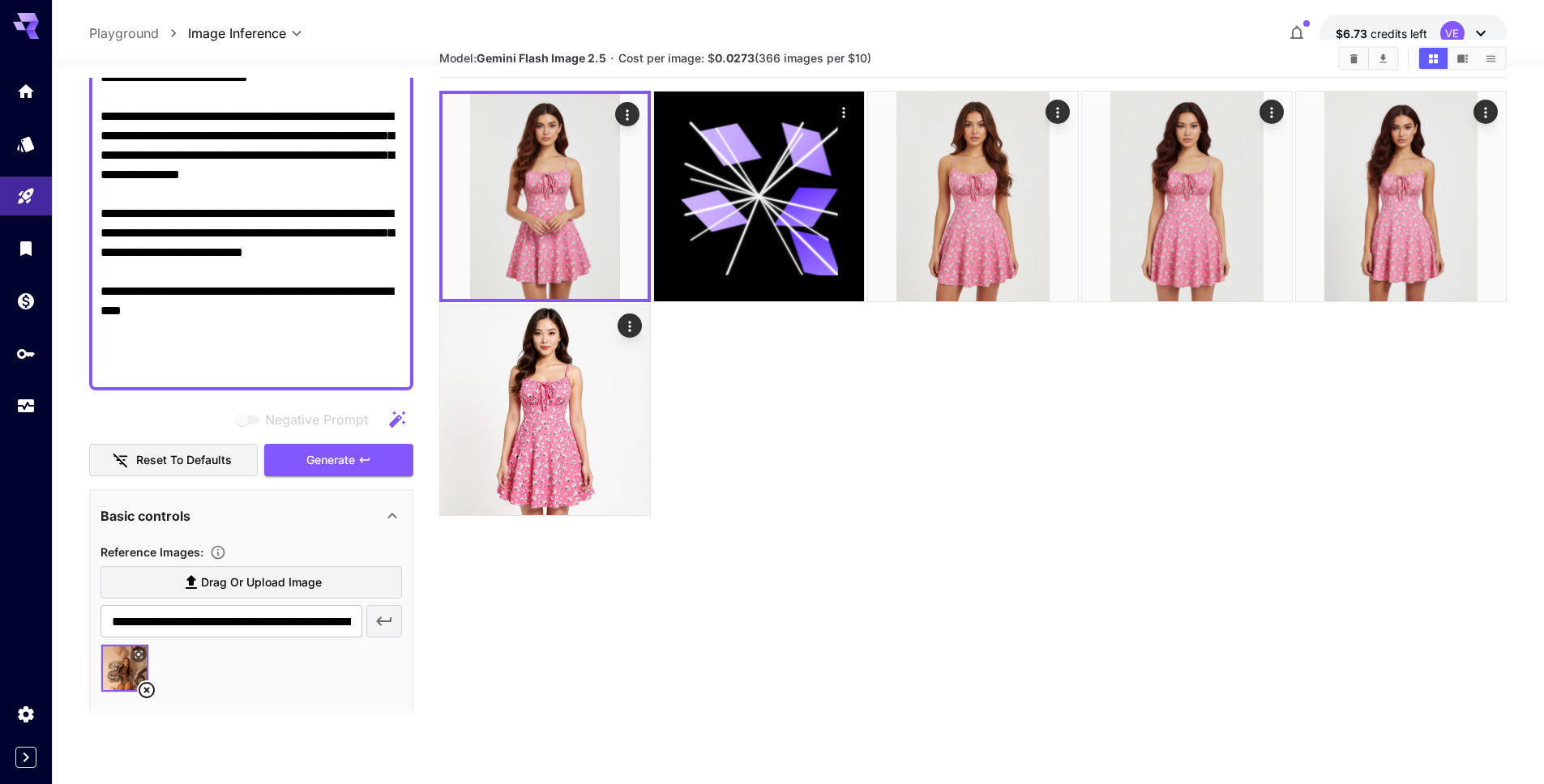
scroll to position [282, 0]
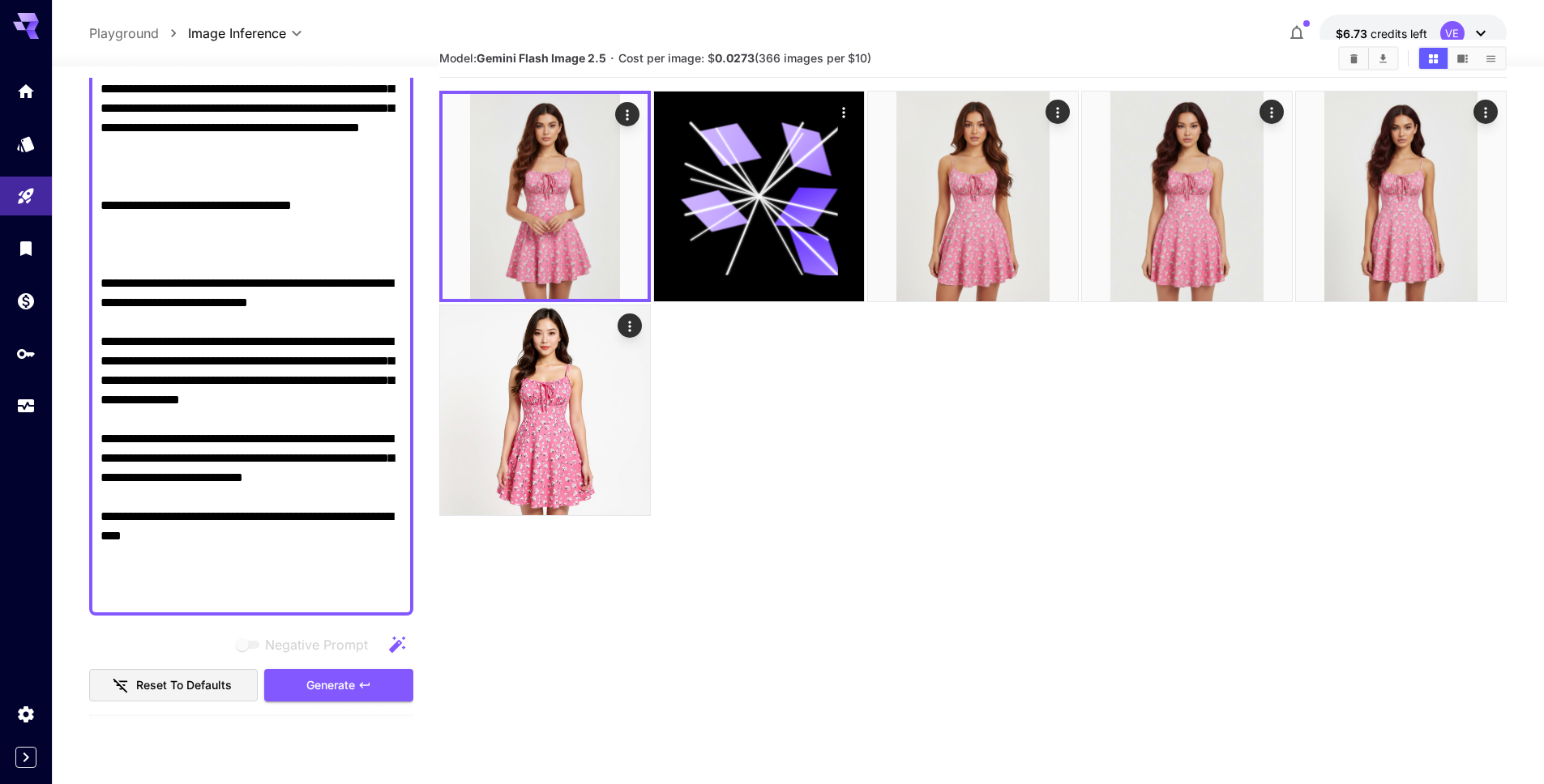
drag, startPoint x: 348, startPoint y: 337, endPoint x: 332, endPoint y: 341, distance: 16.5
click at [333, 340] on textarea "Negative Prompt" at bounding box center [251, 274] width 302 height 661
drag, startPoint x: 216, startPoint y: 402, endPoint x: 105, endPoint y: 383, distance: 112.6
click at [105, 383] on textarea "Negative Prompt" at bounding box center [251, 274] width 302 height 661
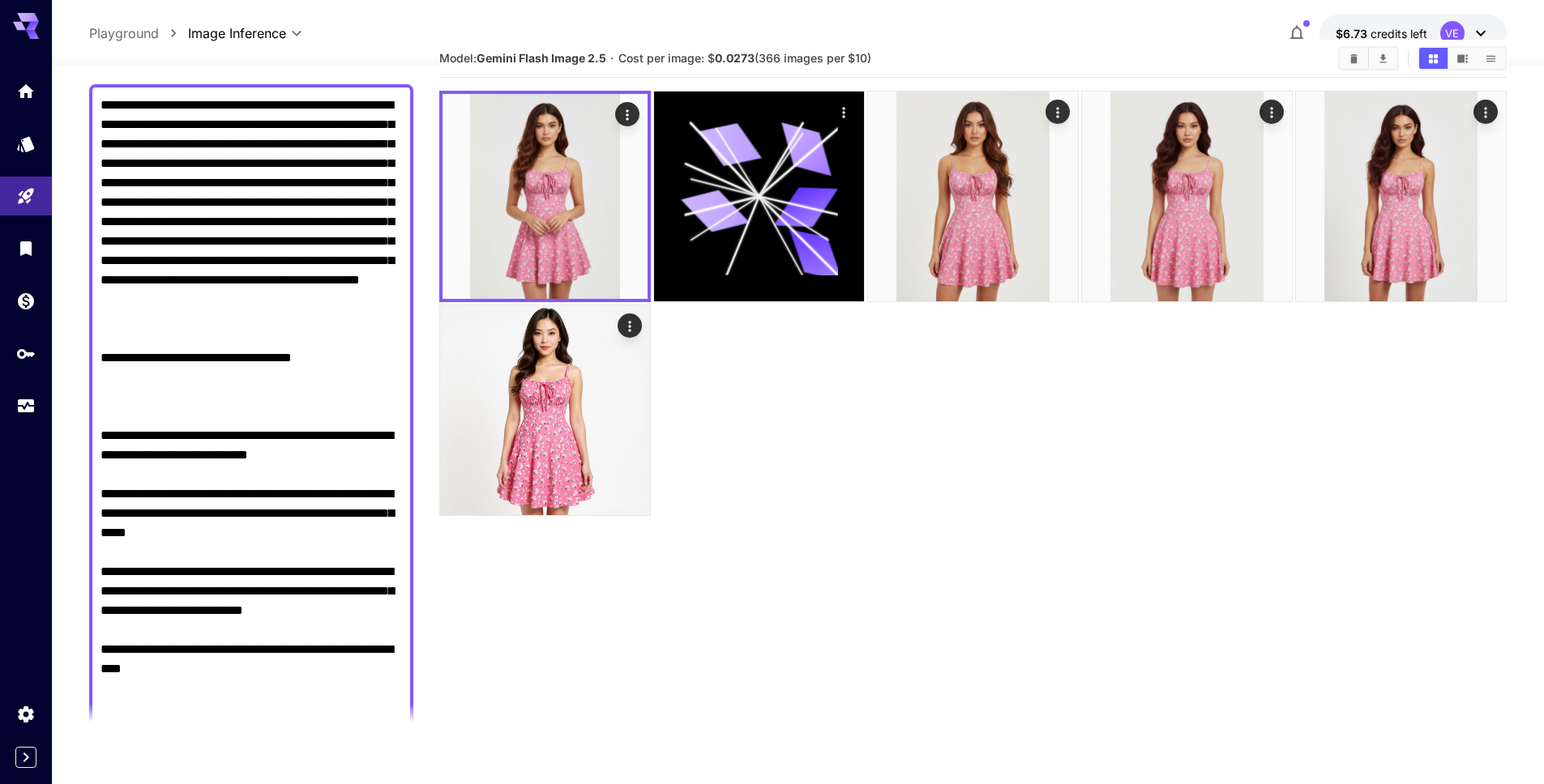
scroll to position [733, 0]
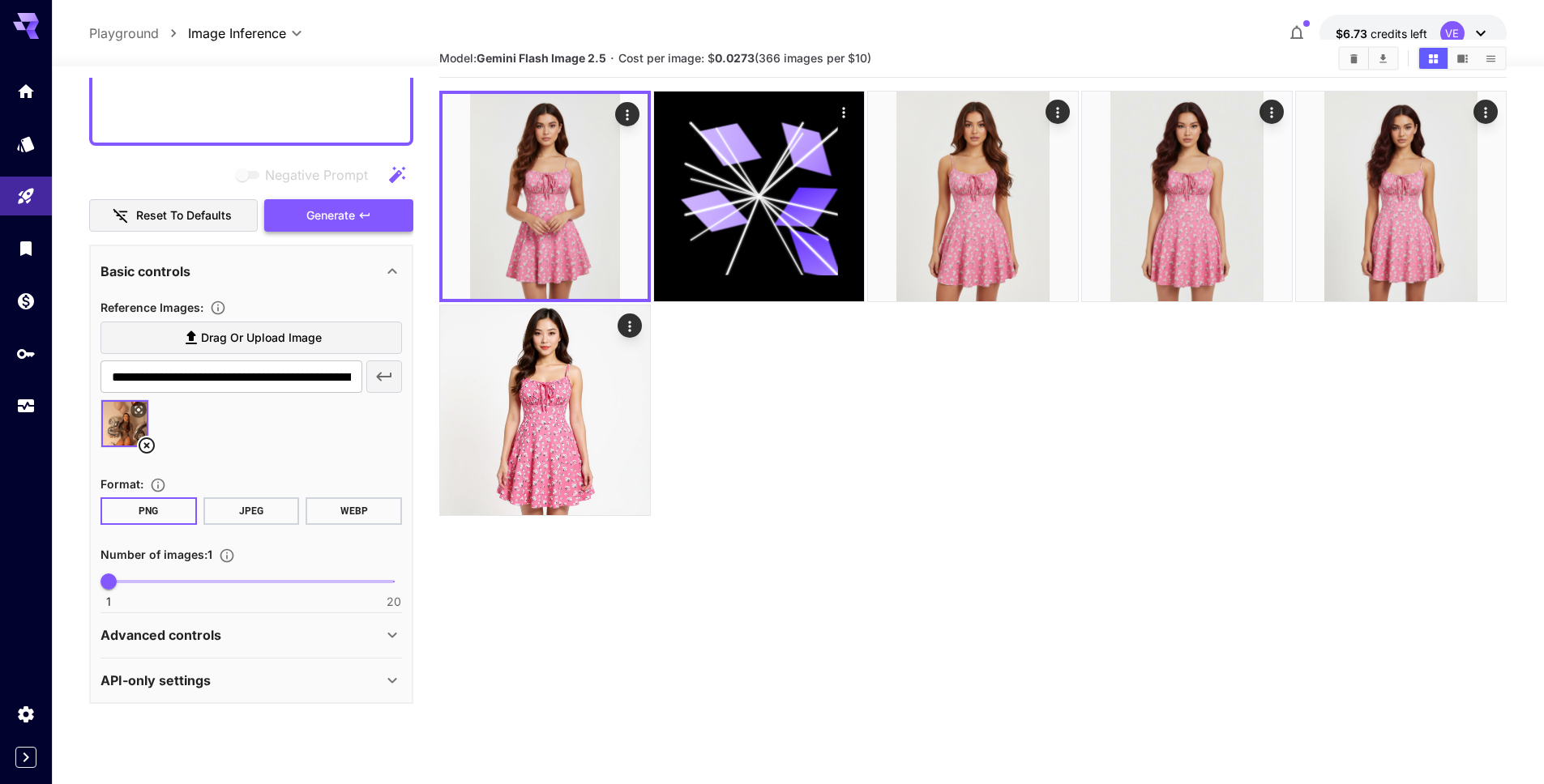
type textarea "**********"
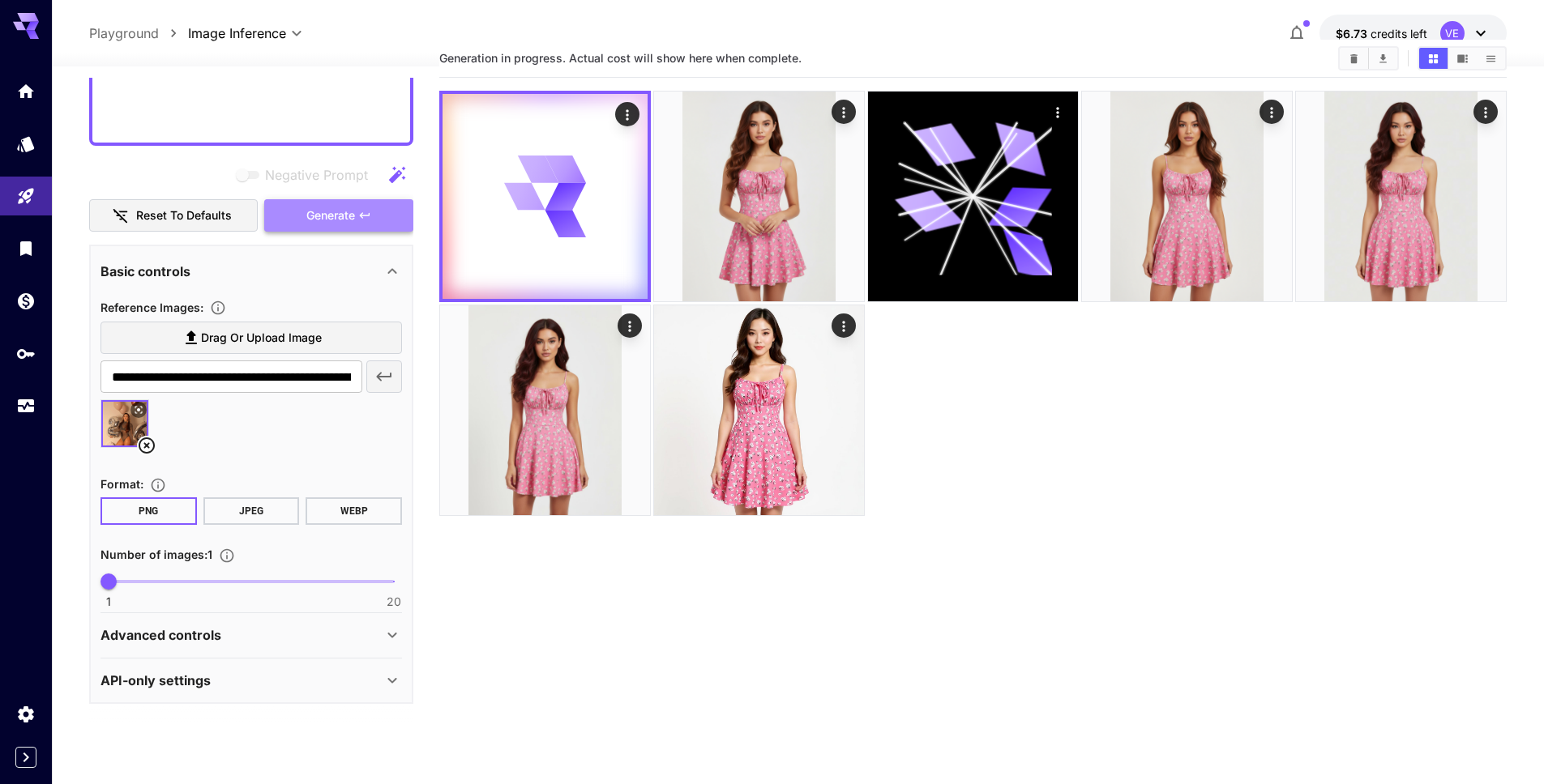
click at [361, 229] on button "Generate" at bounding box center [339, 215] width 149 height 33
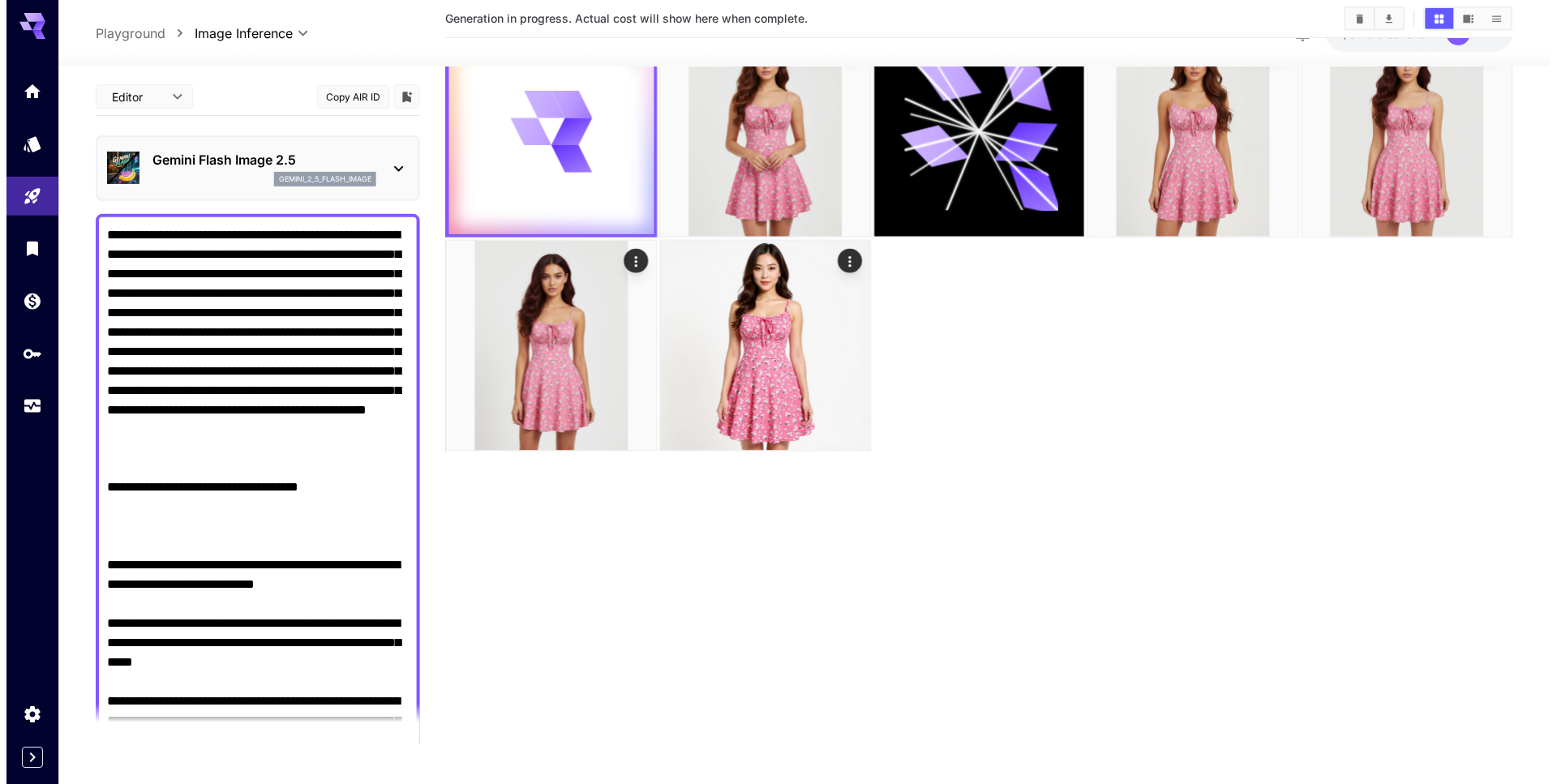
scroll to position [0, 0]
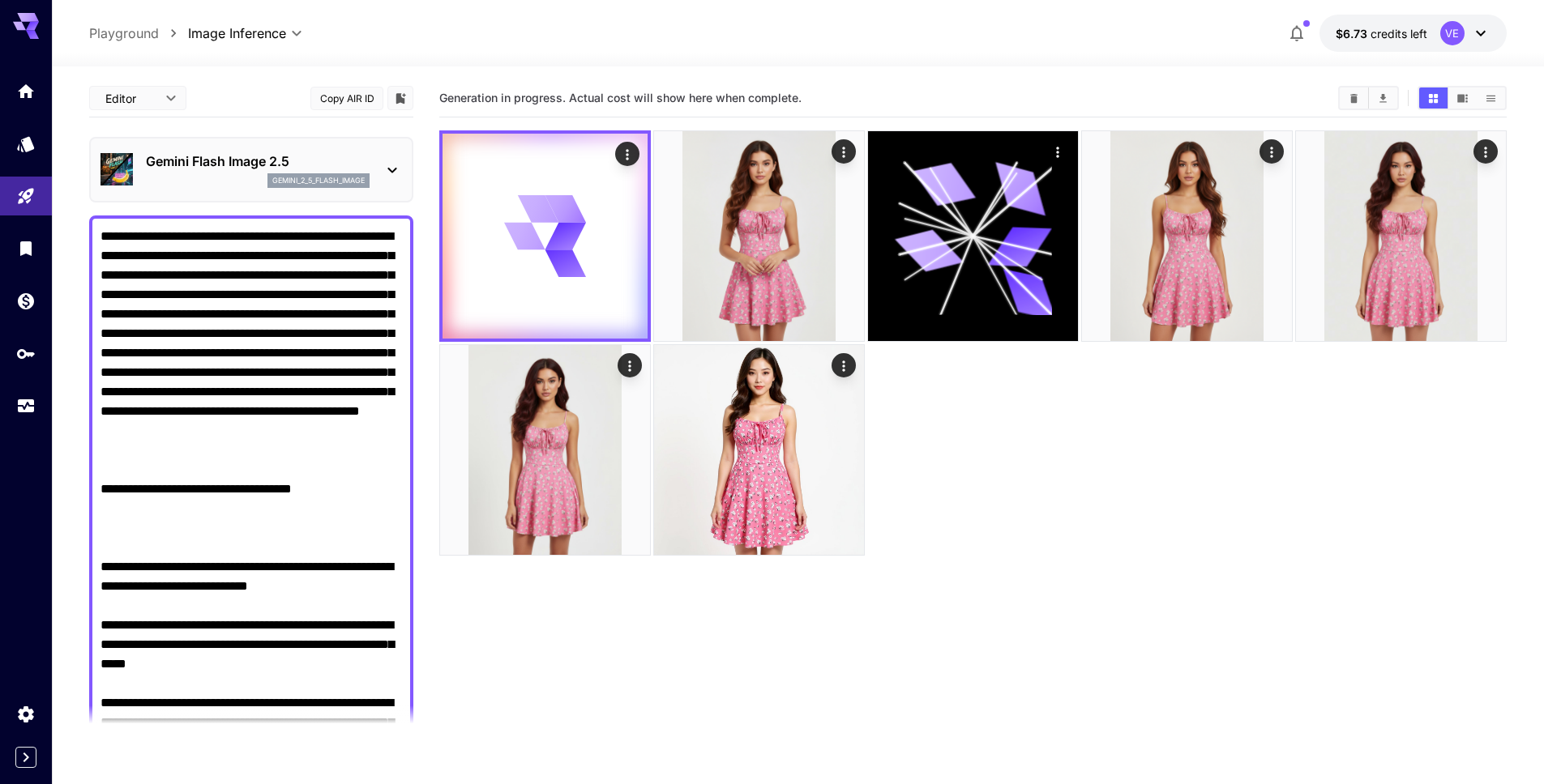
click at [919, 91] on section "Generation in progress. Actual cost will show here when complete." at bounding box center [883, 98] width 886 height 15
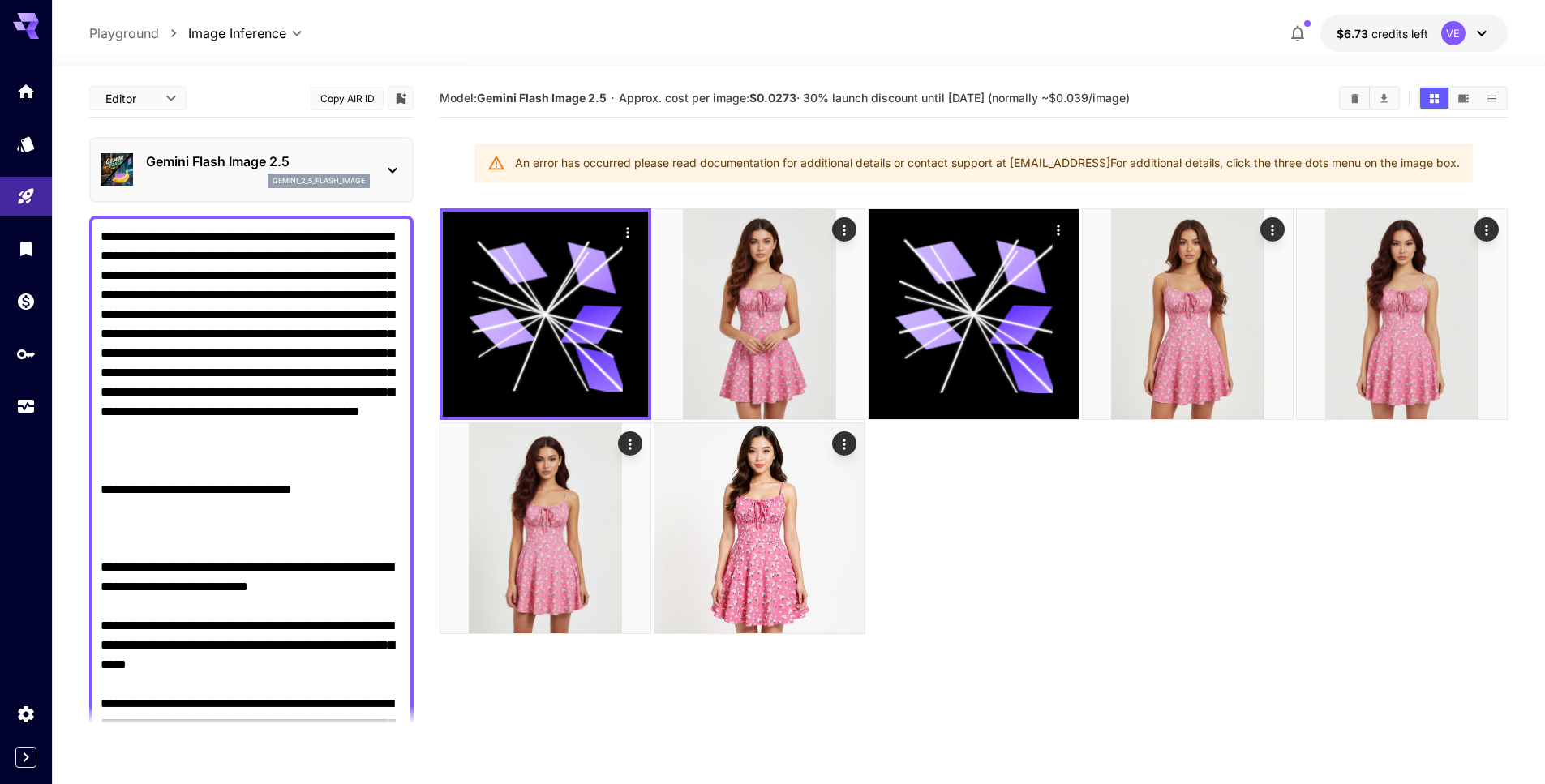
click at [256, 172] on div "Gemini Flash Image 2.5 gemini_2_5_flash_image" at bounding box center [258, 169] width 224 height 37
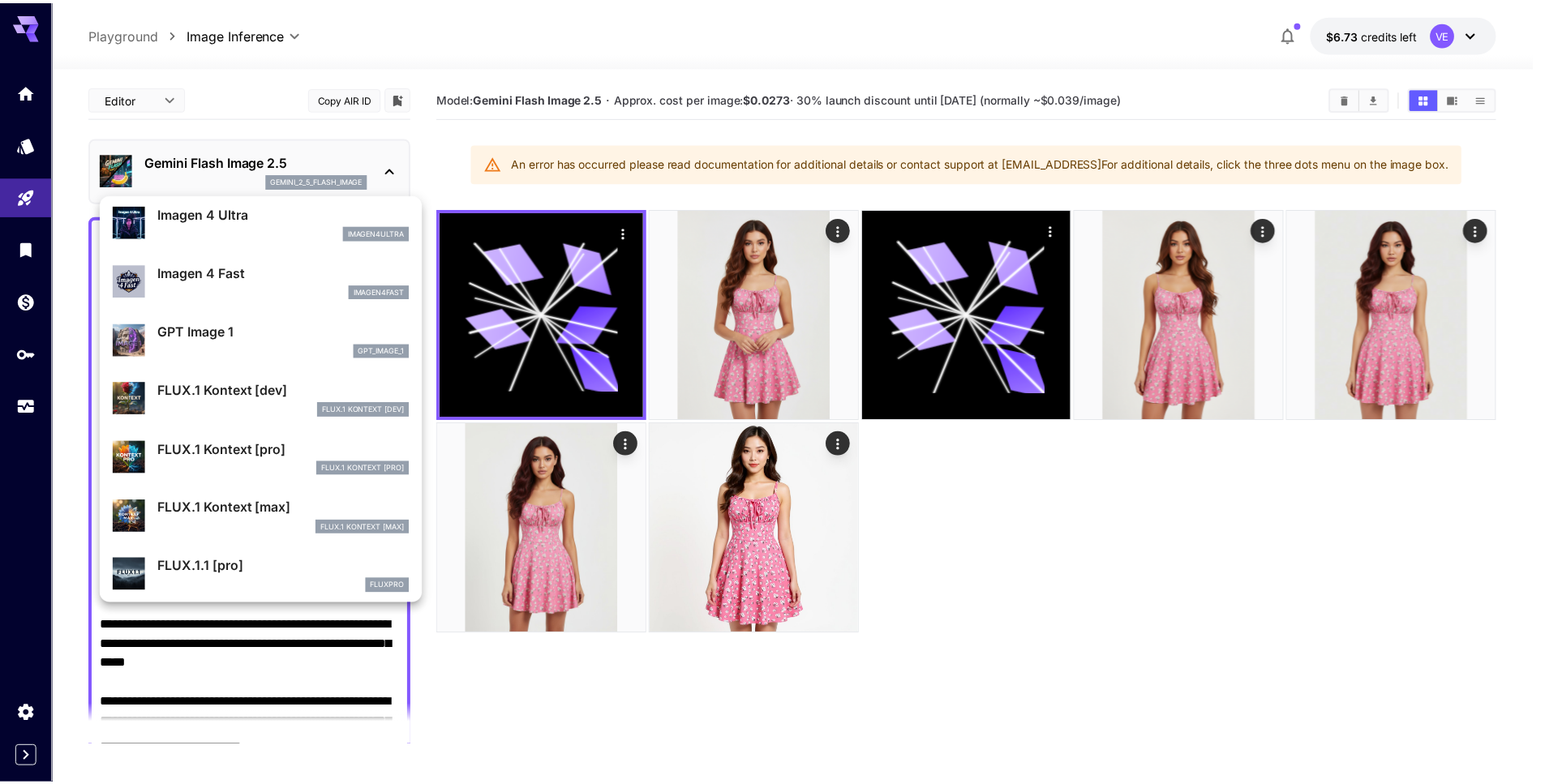
scroll to position [836, 0]
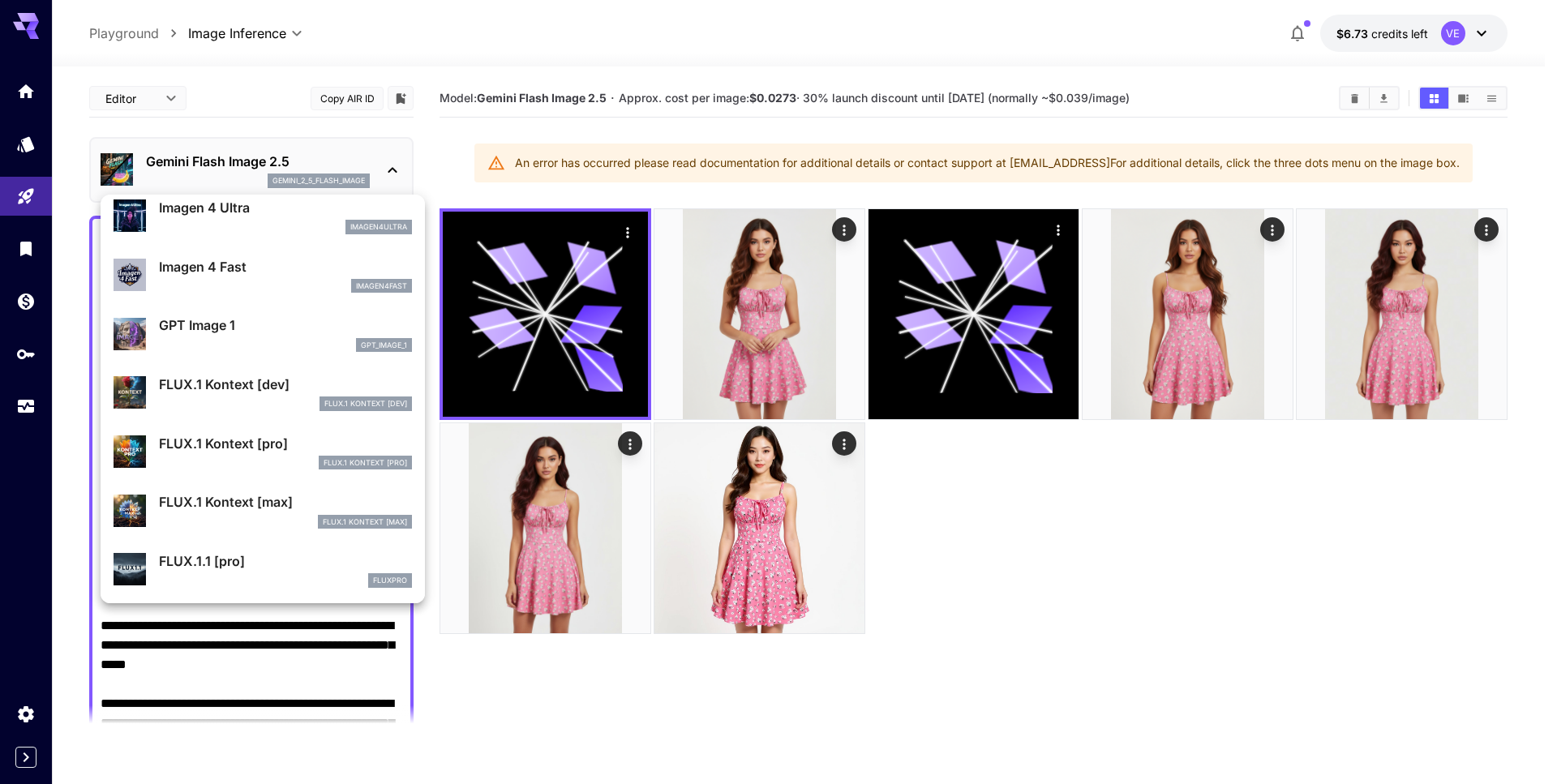
click at [281, 434] on p "FLUX.1 Kontext [pro]" at bounding box center [286, 443] width 253 height 20
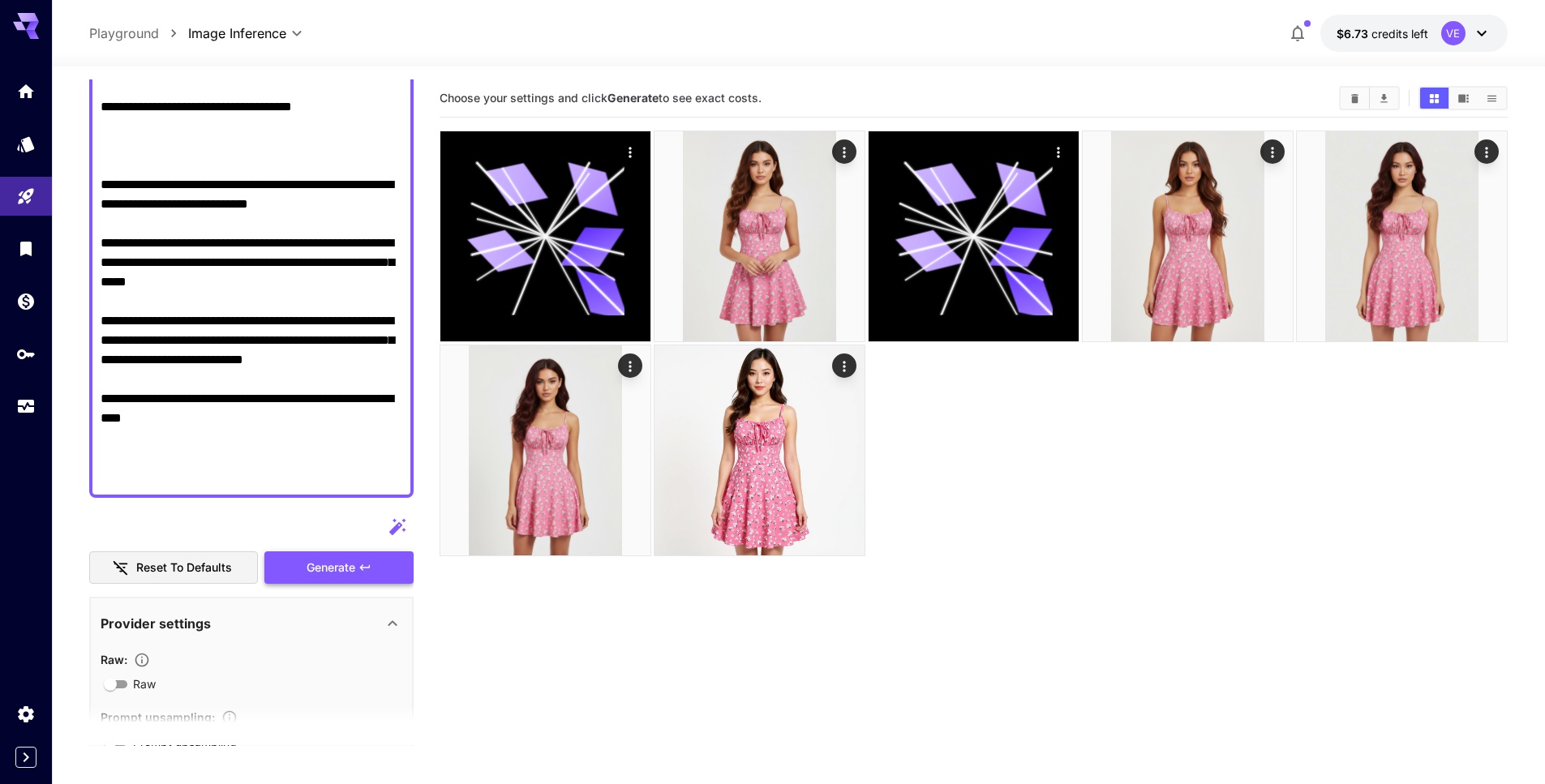
click at [338, 560] on span "Generate" at bounding box center [330, 568] width 49 height 21
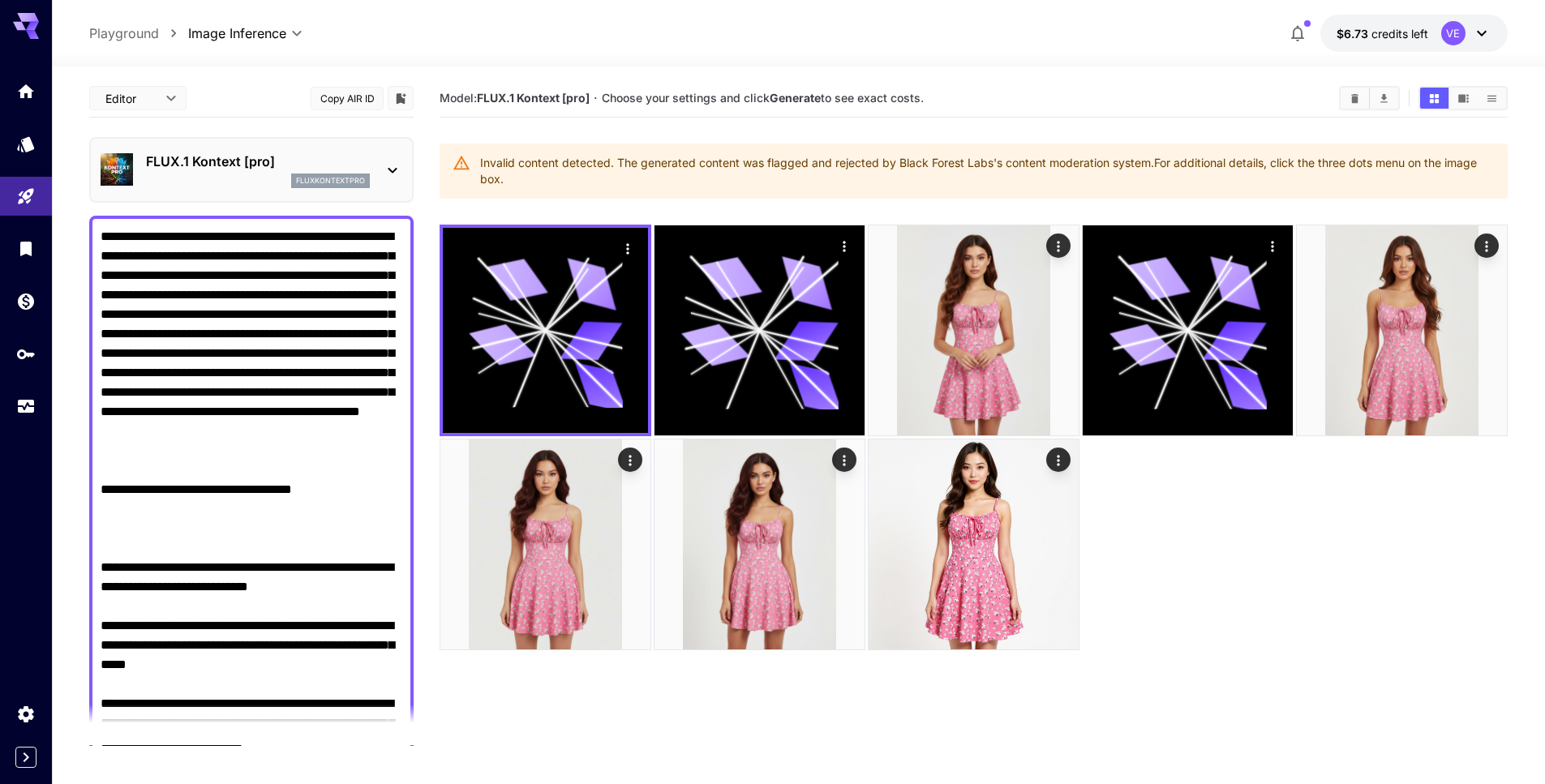
click at [219, 184] on div "fluxkontextpro" at bounding box center [258, 181] width 224 height 15
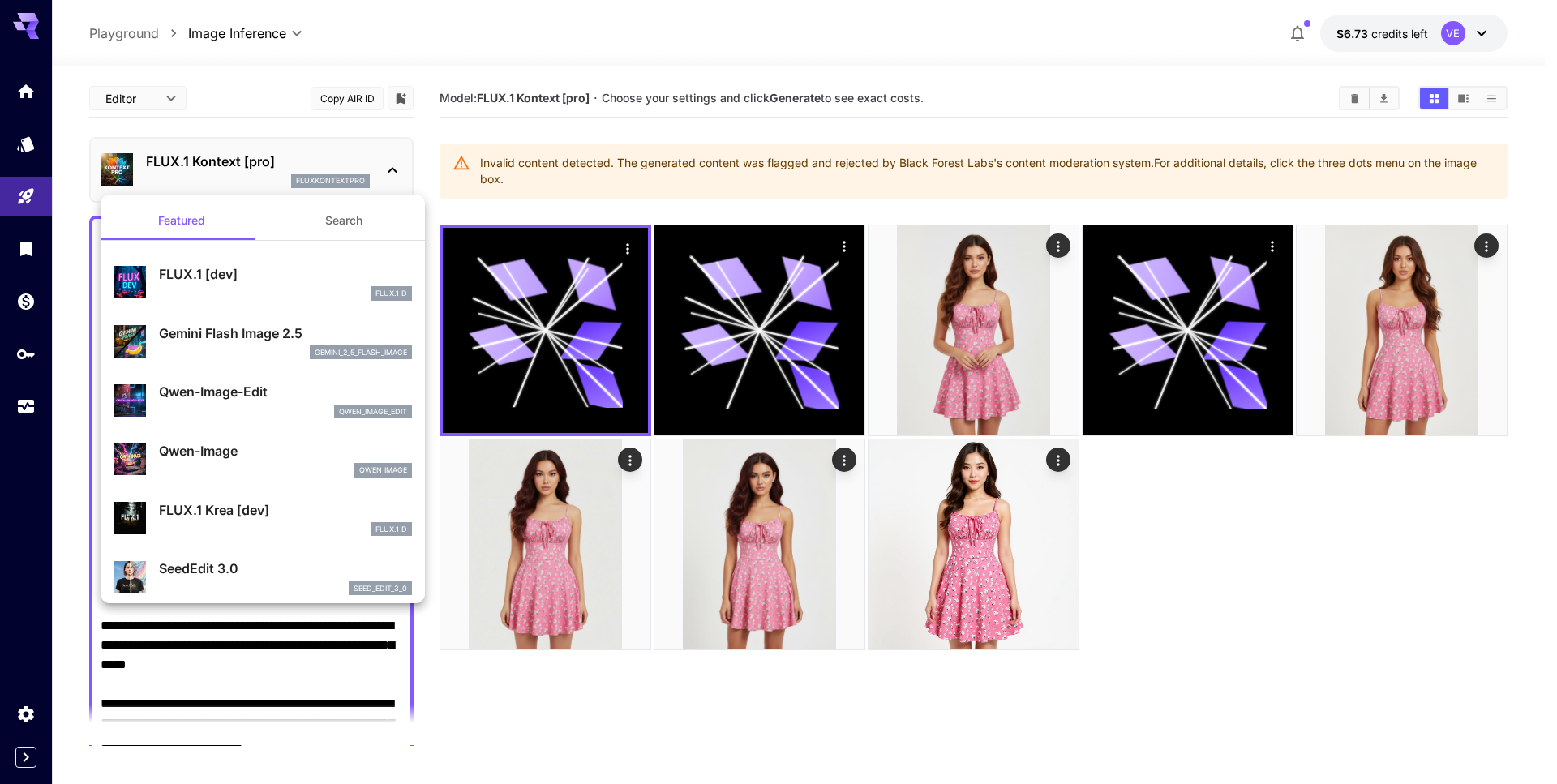
click at [231, 343] on div "Gemini Flash Image 2.5 gemini_2_5_flash_image" at bounding box center [286, 342] width 253 height 37
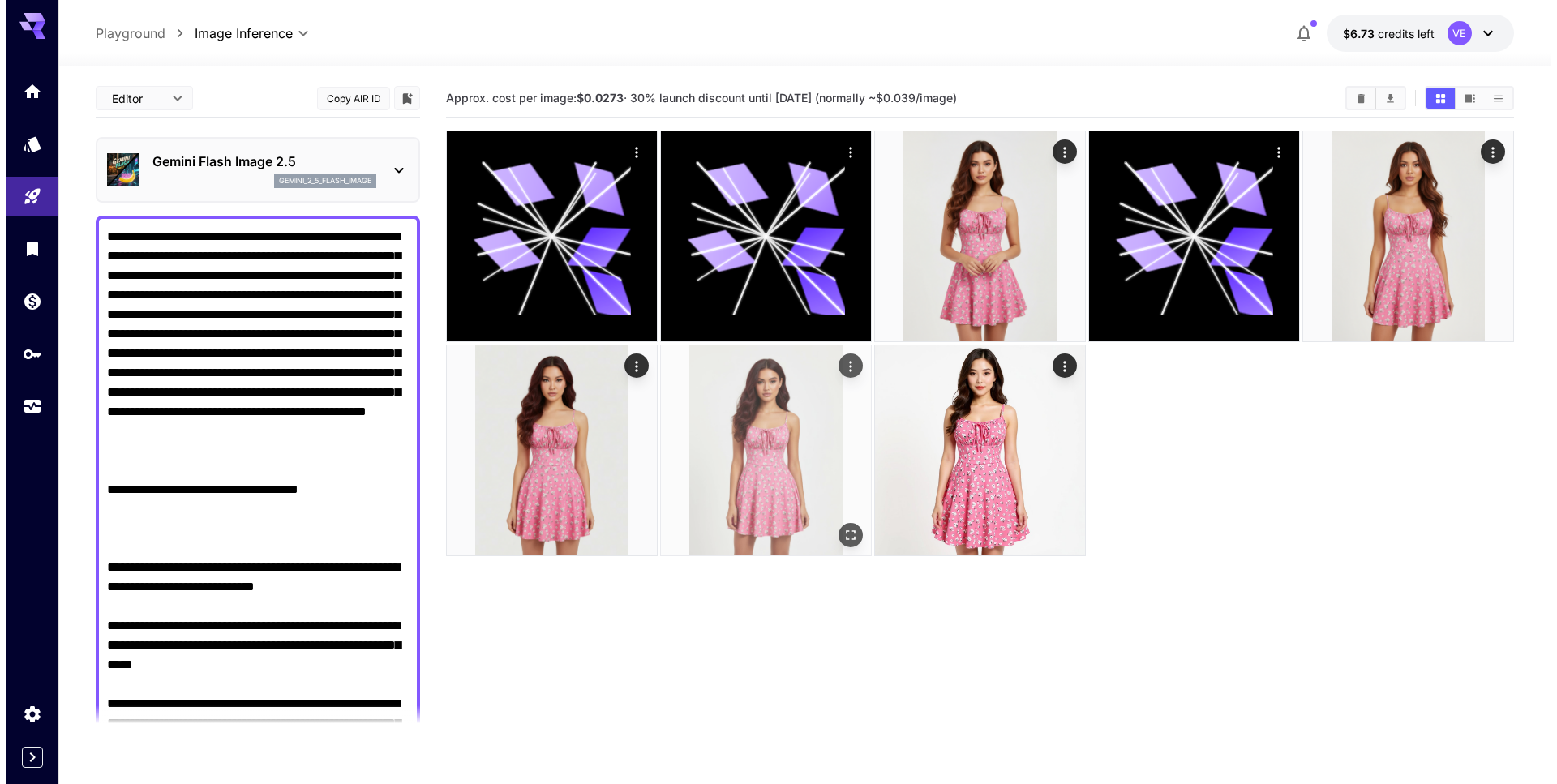
scroll to position [128, 0]
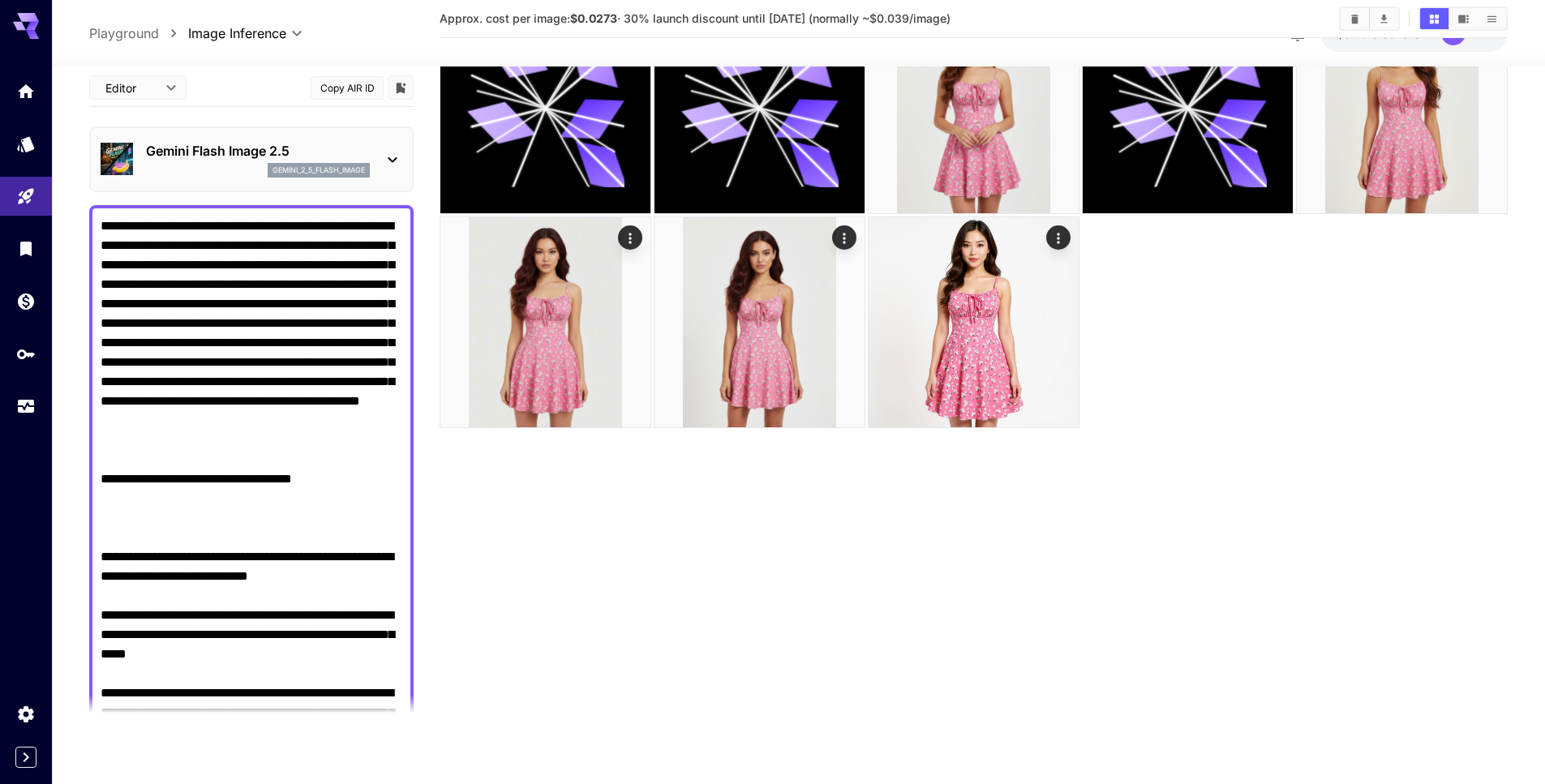
click at [247, 158] on p "Gemini Flash Image 2.5" at bounding box center [258, 151] width 224 height 20
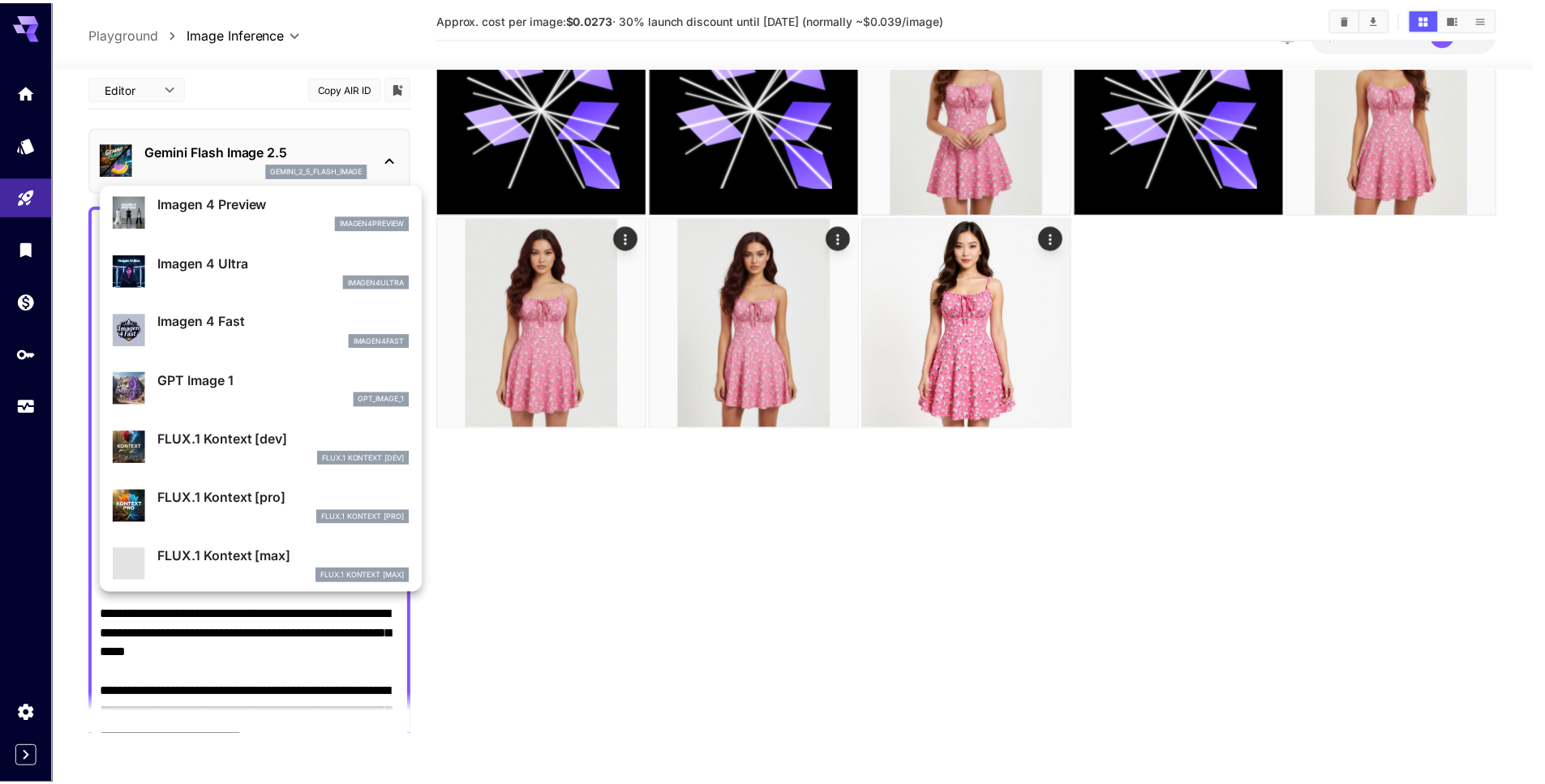
scroll to position [813, 0]
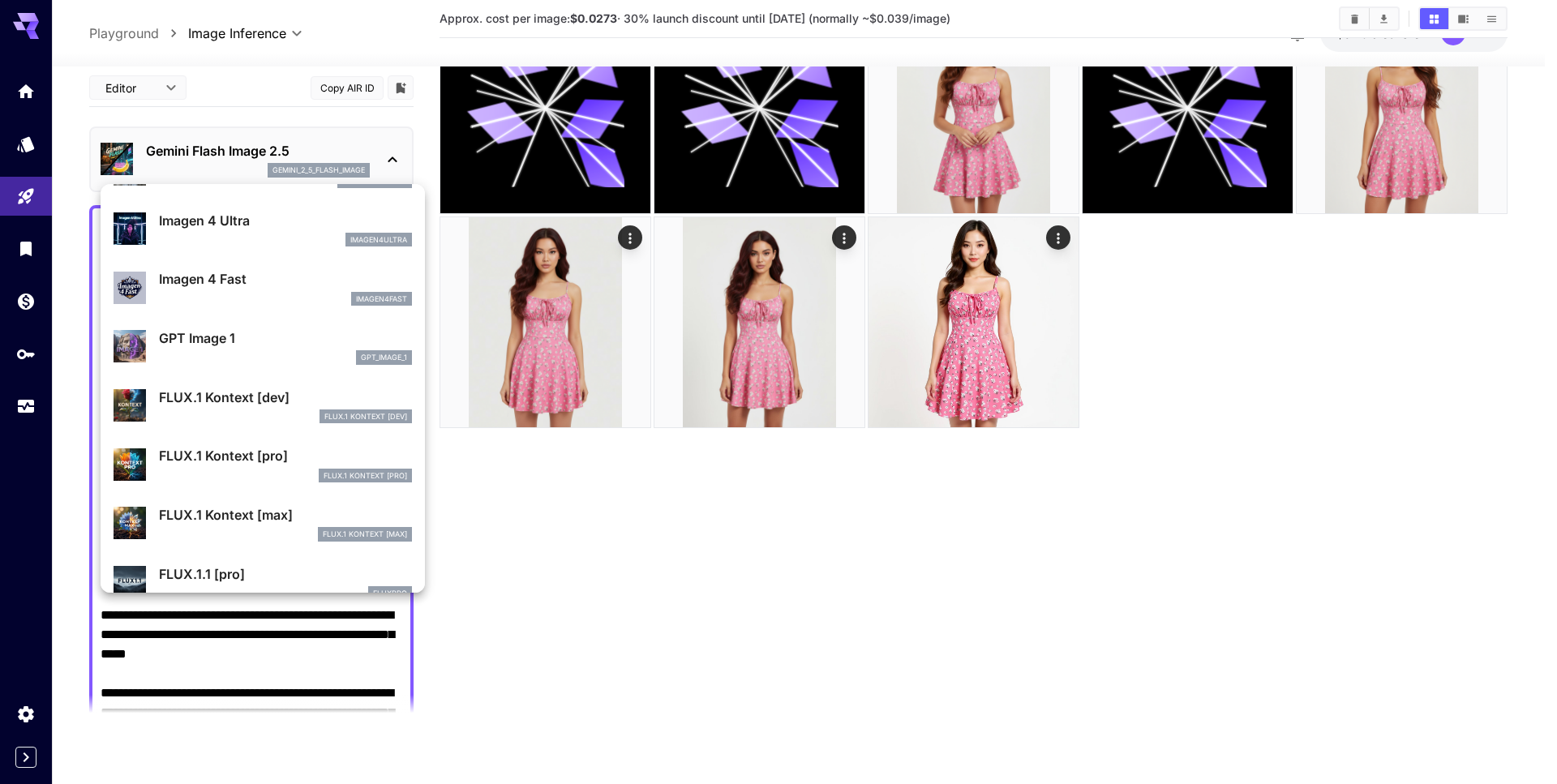
click at [266, 469] on div "FLUX.1 Kontext [pro]" at bounding box center [286, 476] width 253 height 15
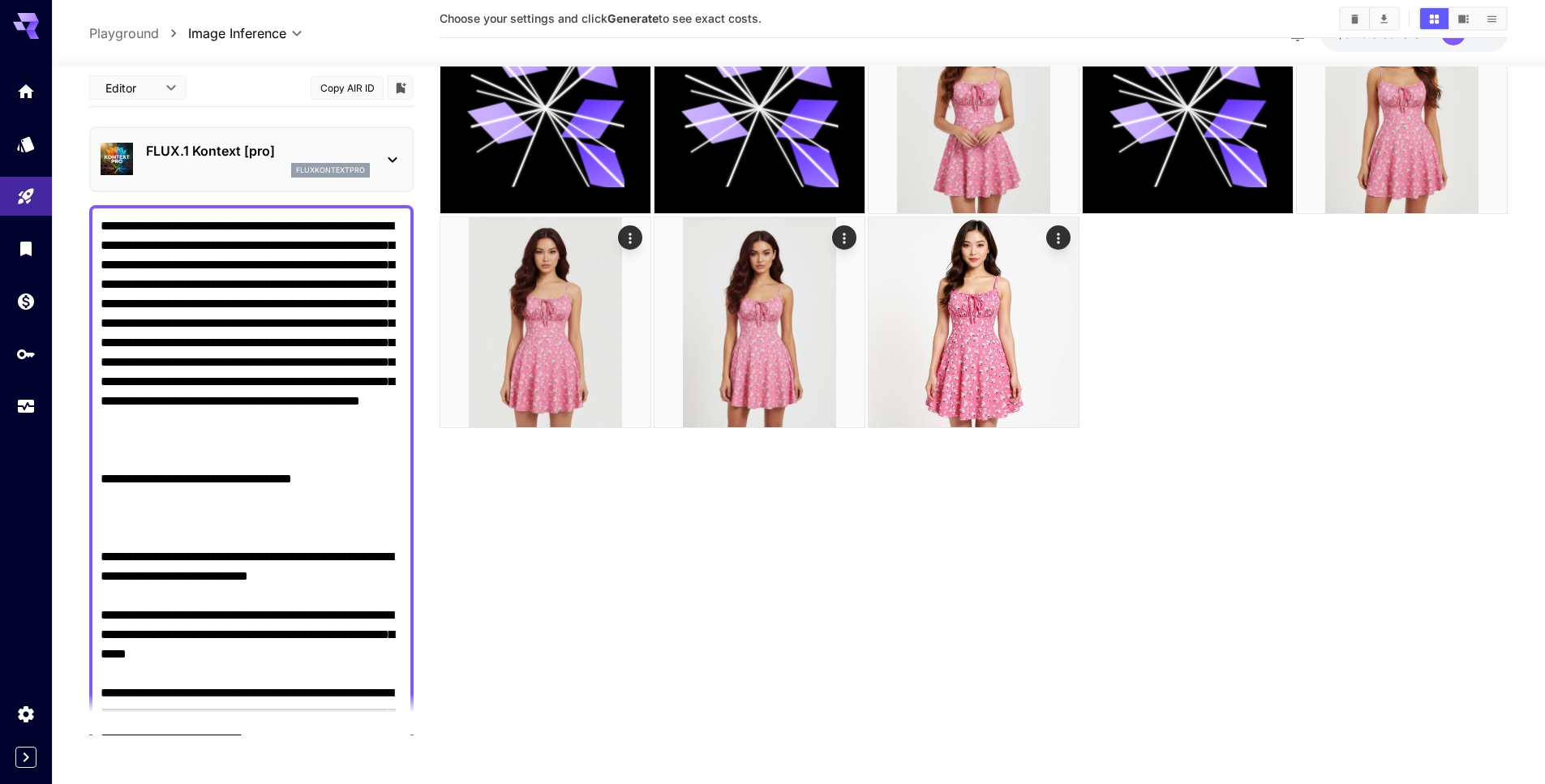
click at [247, 322] on textarea "Raw" at bounding box center [252, 538] width 302 height 643
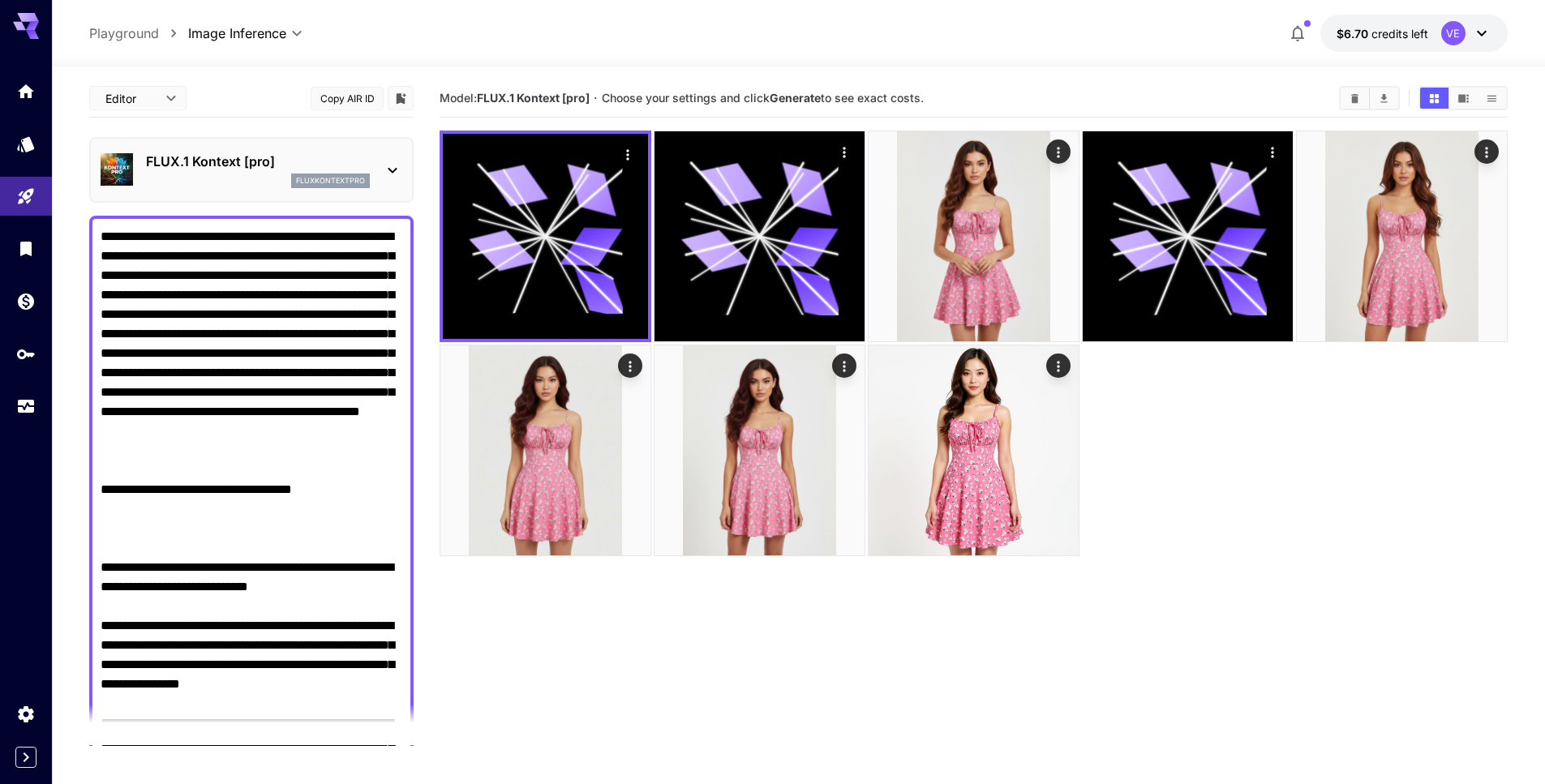
click at [242, 382] on textarea "Raw" at bounding box center [252, 557] width 302 height 662
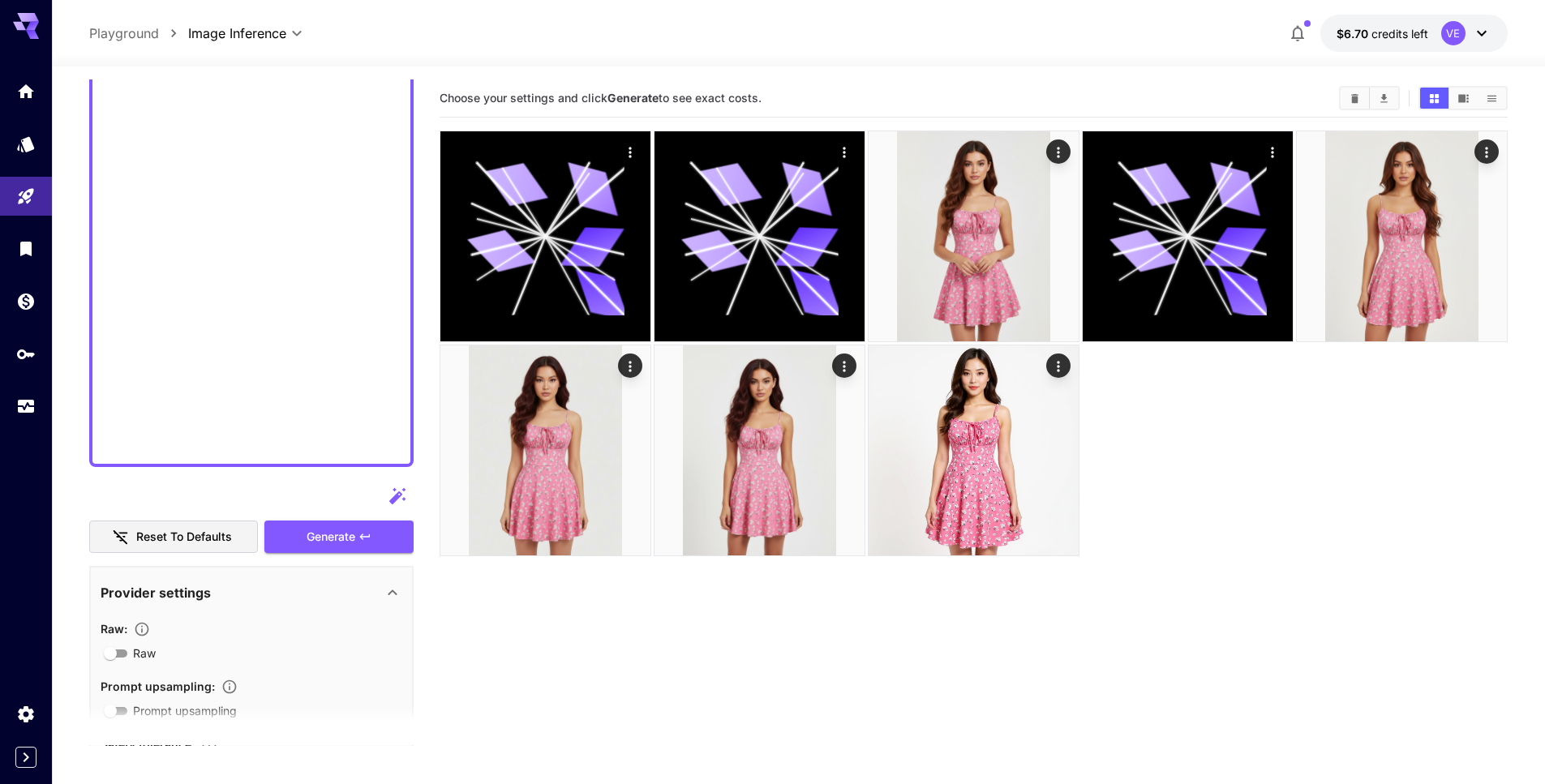
scroll to position [458, 0]
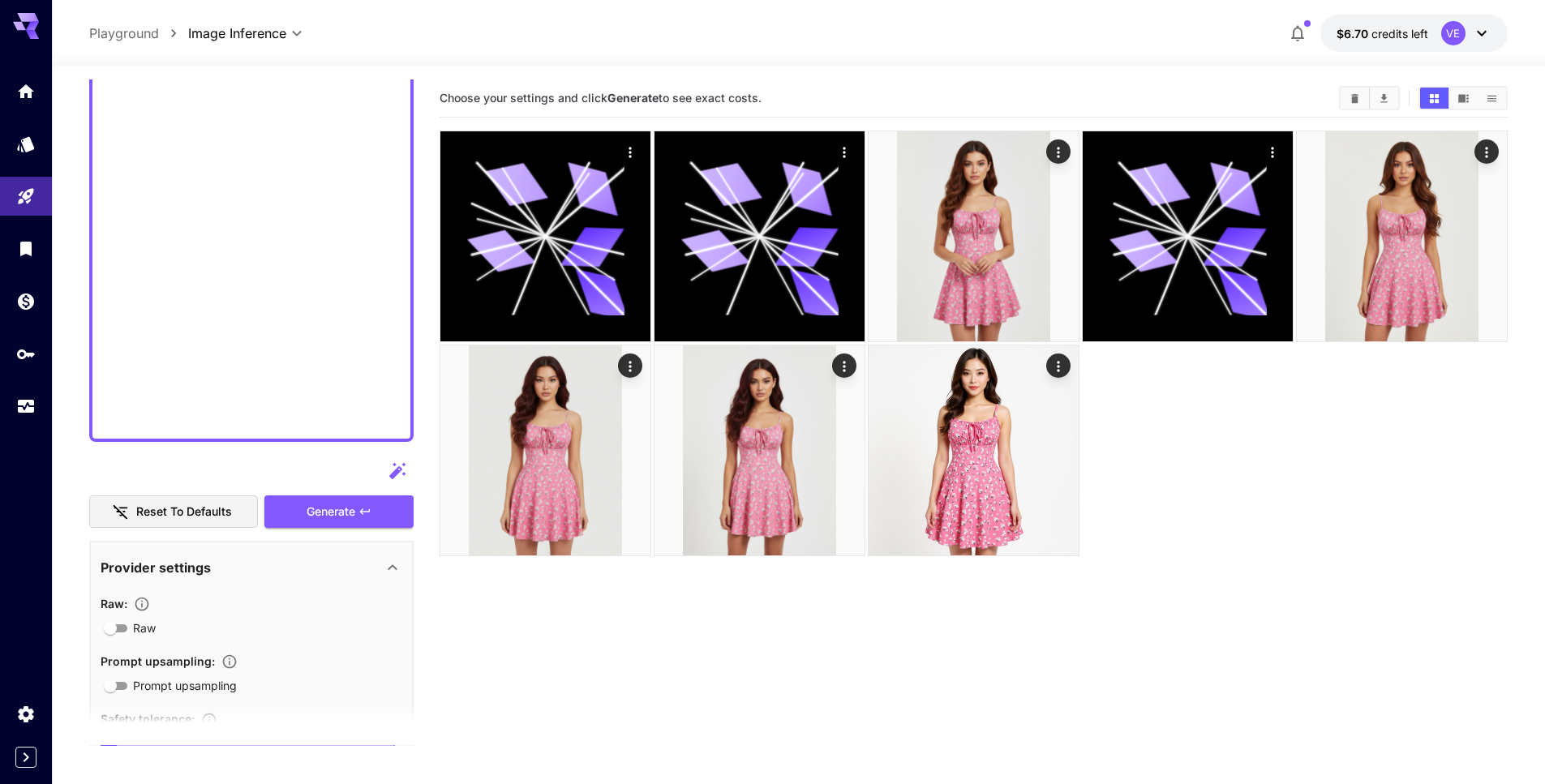
type textarea "**********"
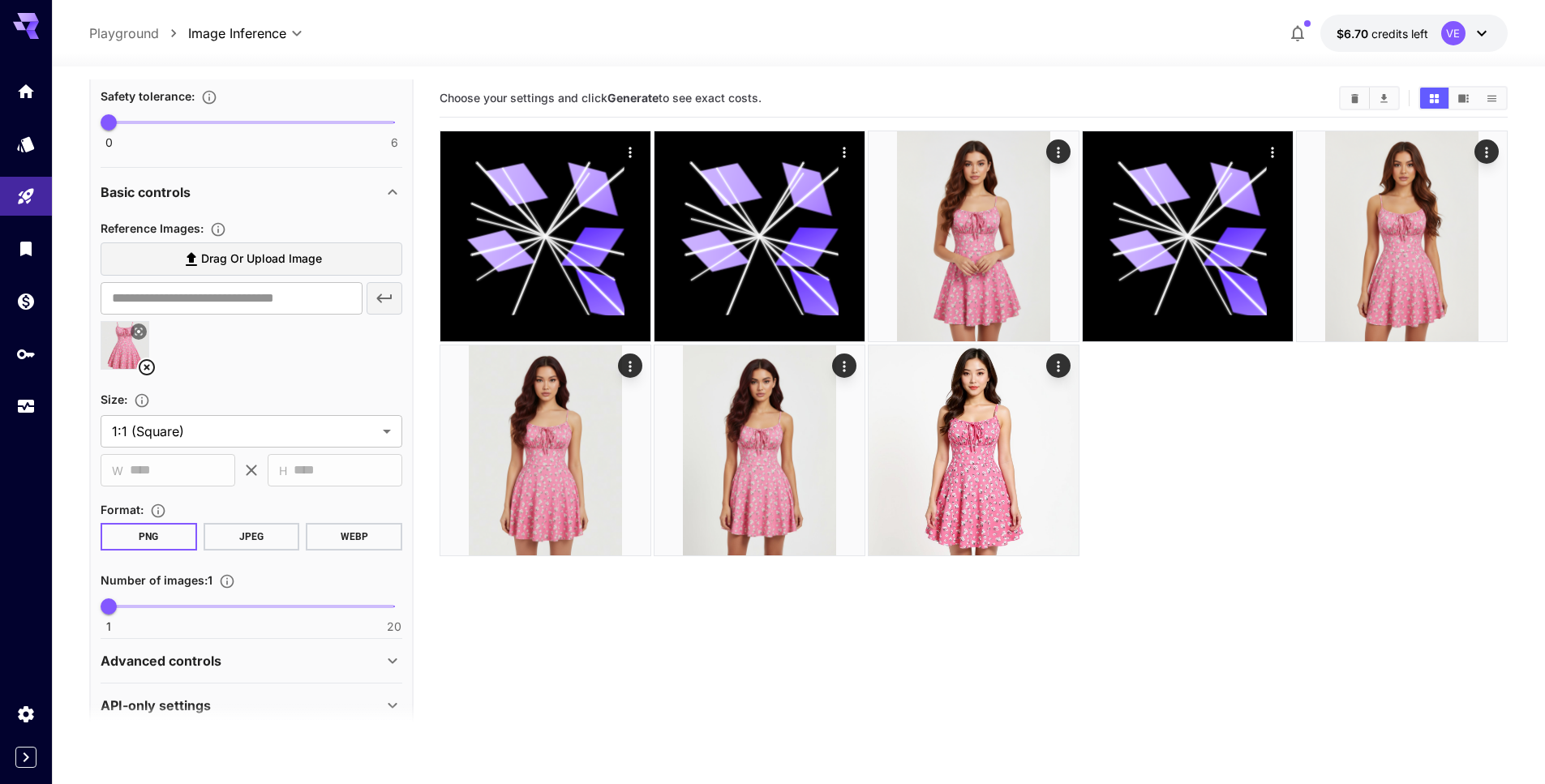
scroll to position [0, 0]
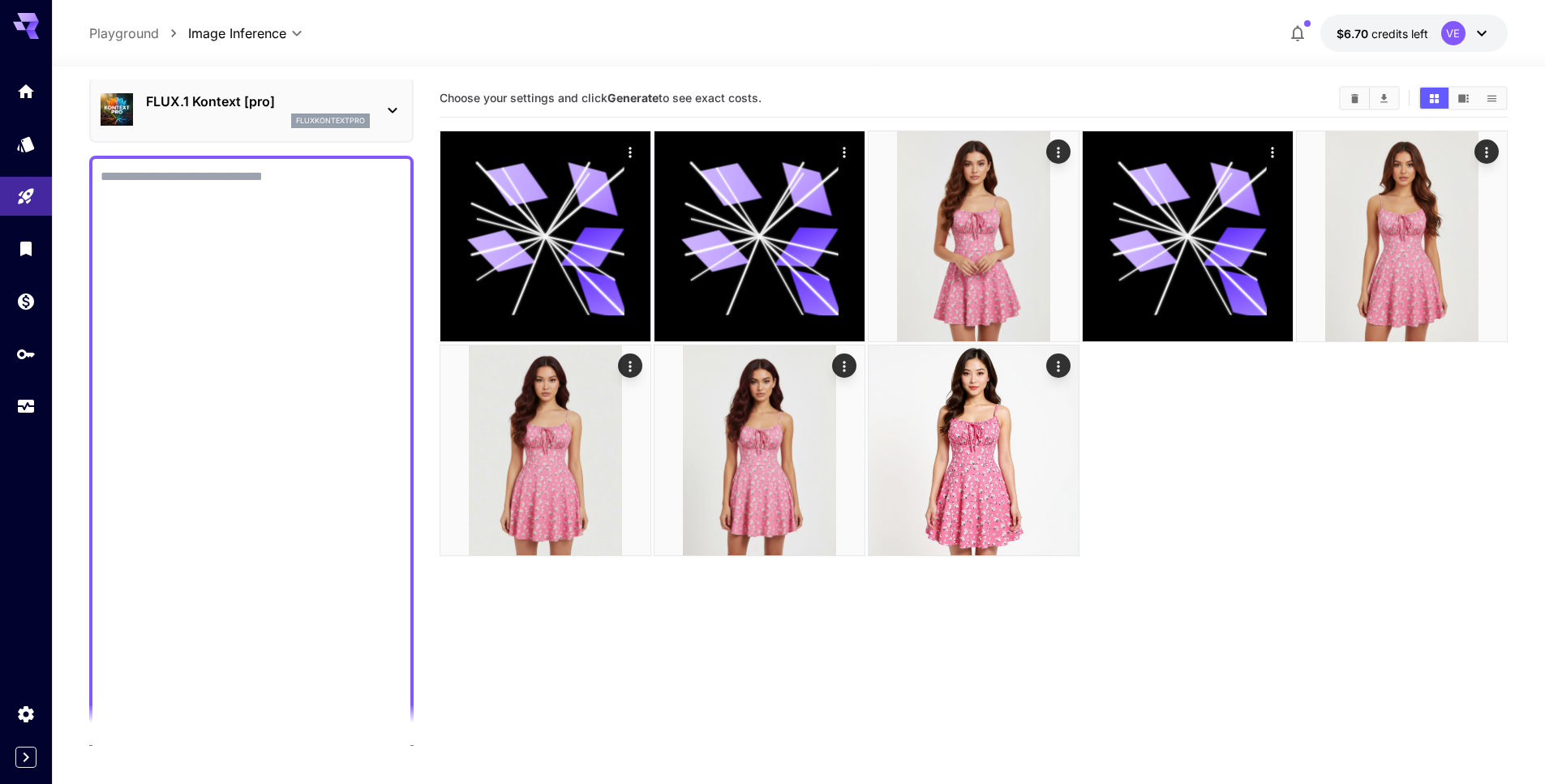
scroll to position [68, 0]
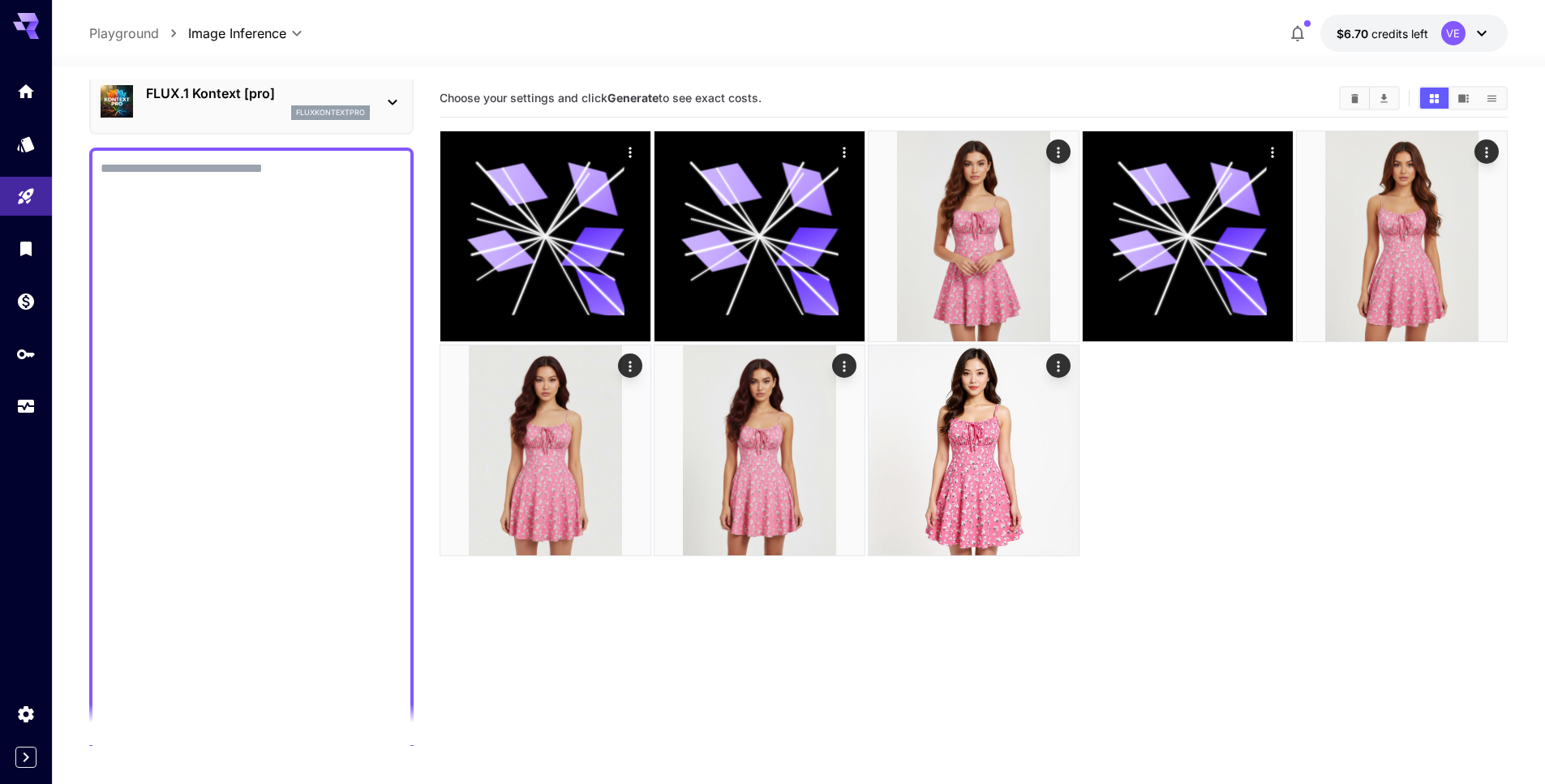
click at [343, 272] on textarea "Raw" at bounding box center [252, 490] width 302 height 662
type textarea "**********"
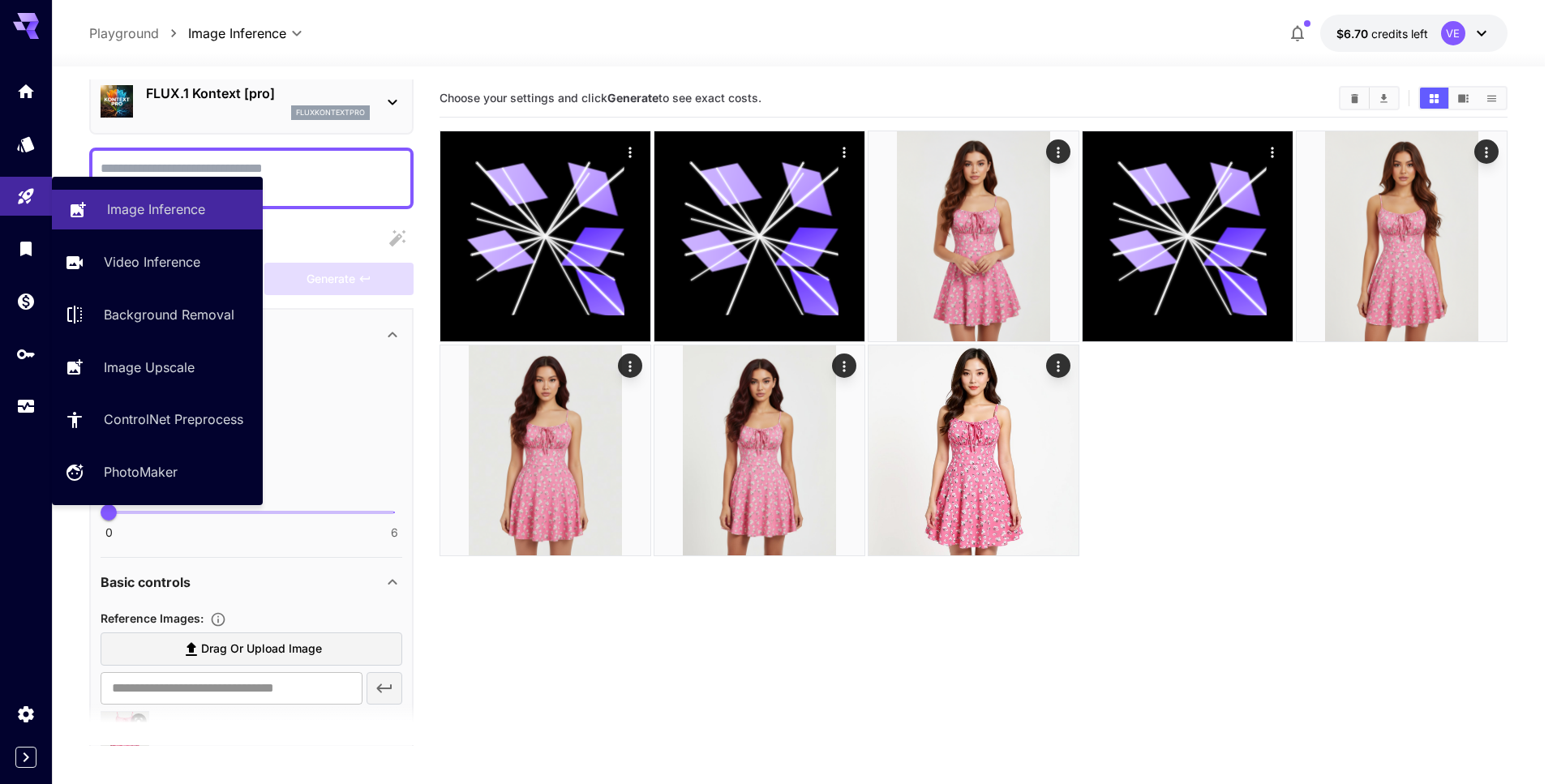
click at [82, 211] on icon at bounding box center [78, 205] width 15 height 15
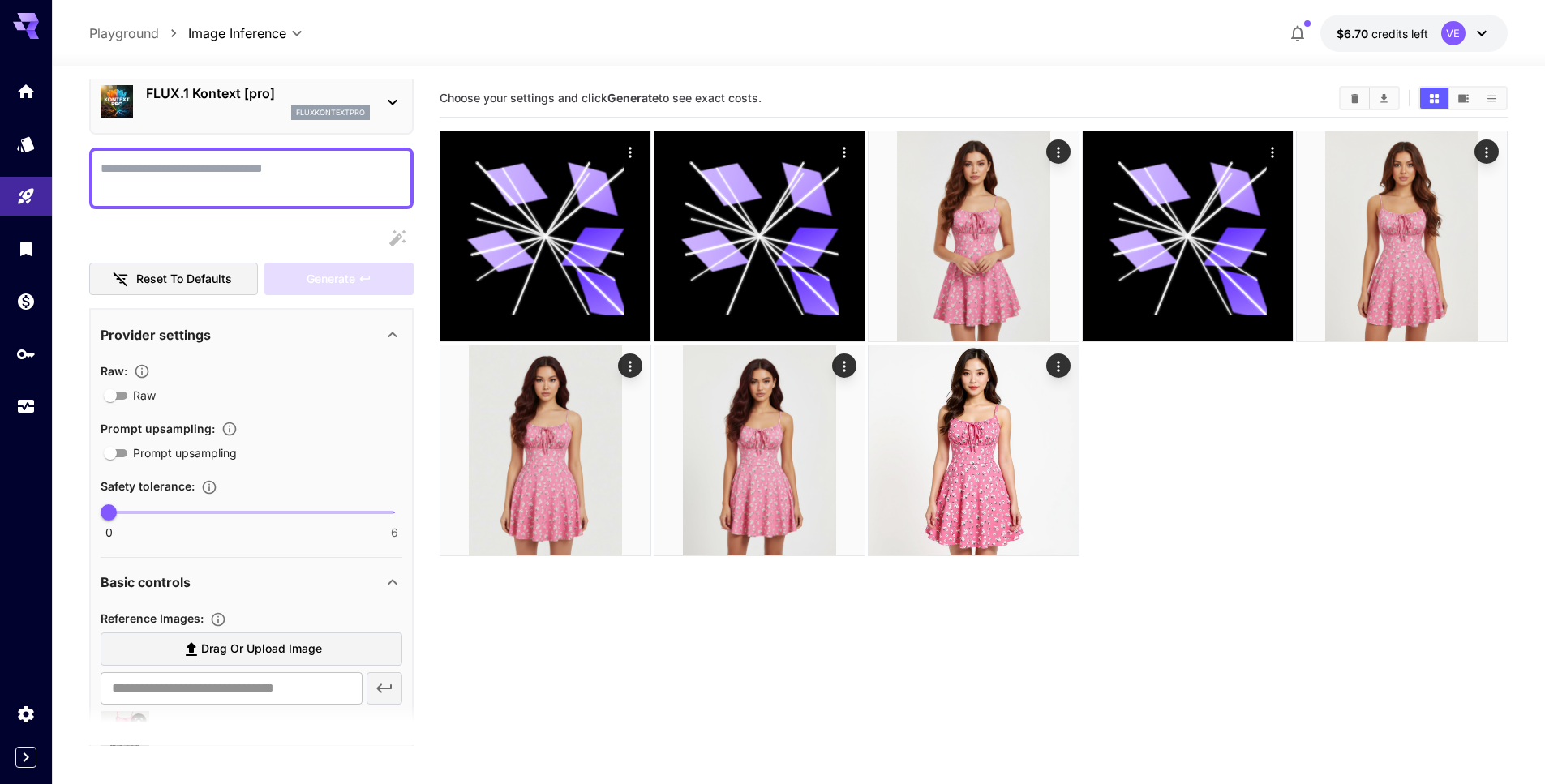
click at [312, 191] on textarea "Raw" at bounding box center [252, 178] width 302 height 39
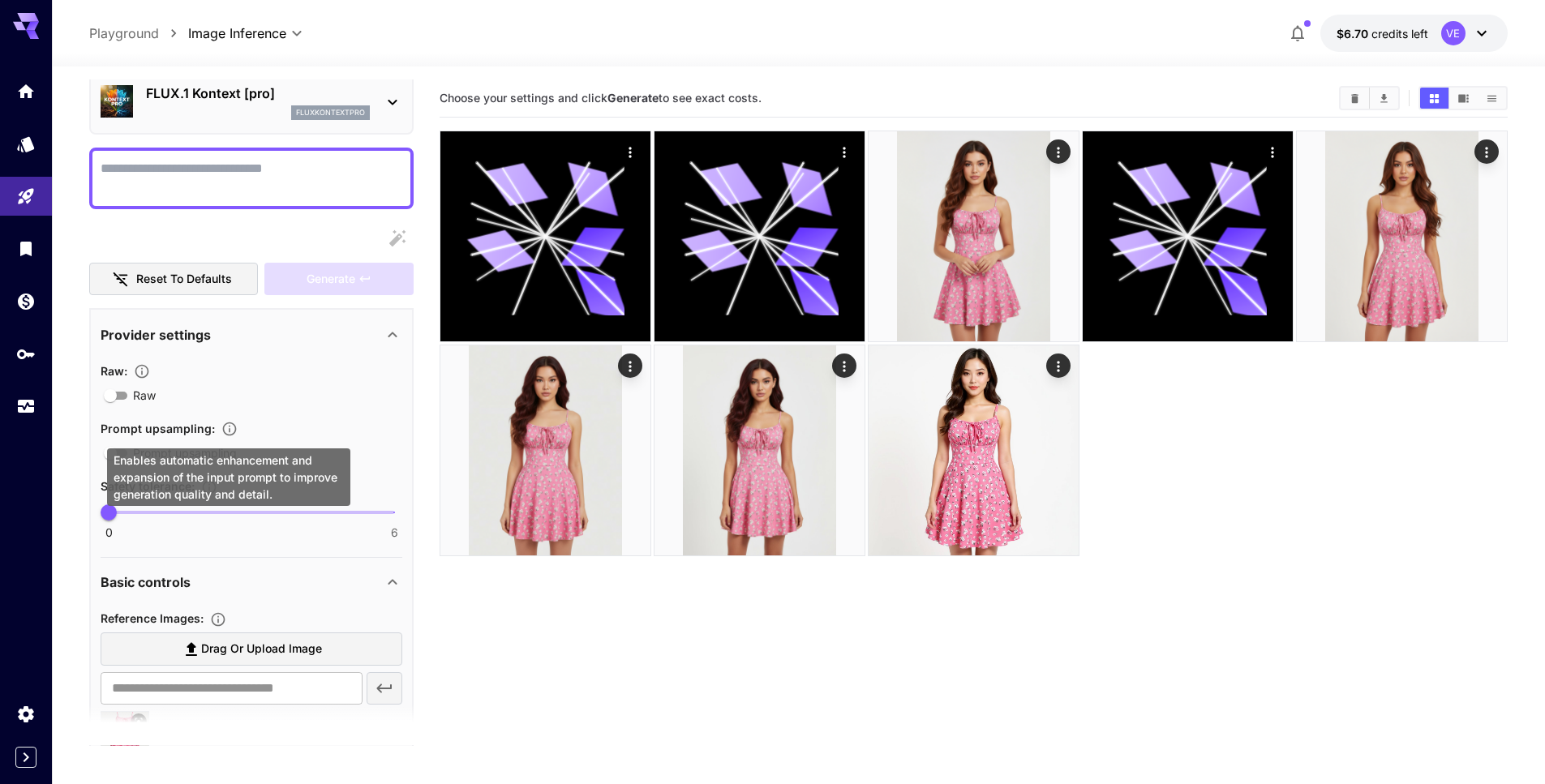
scroll to position [482, 0]
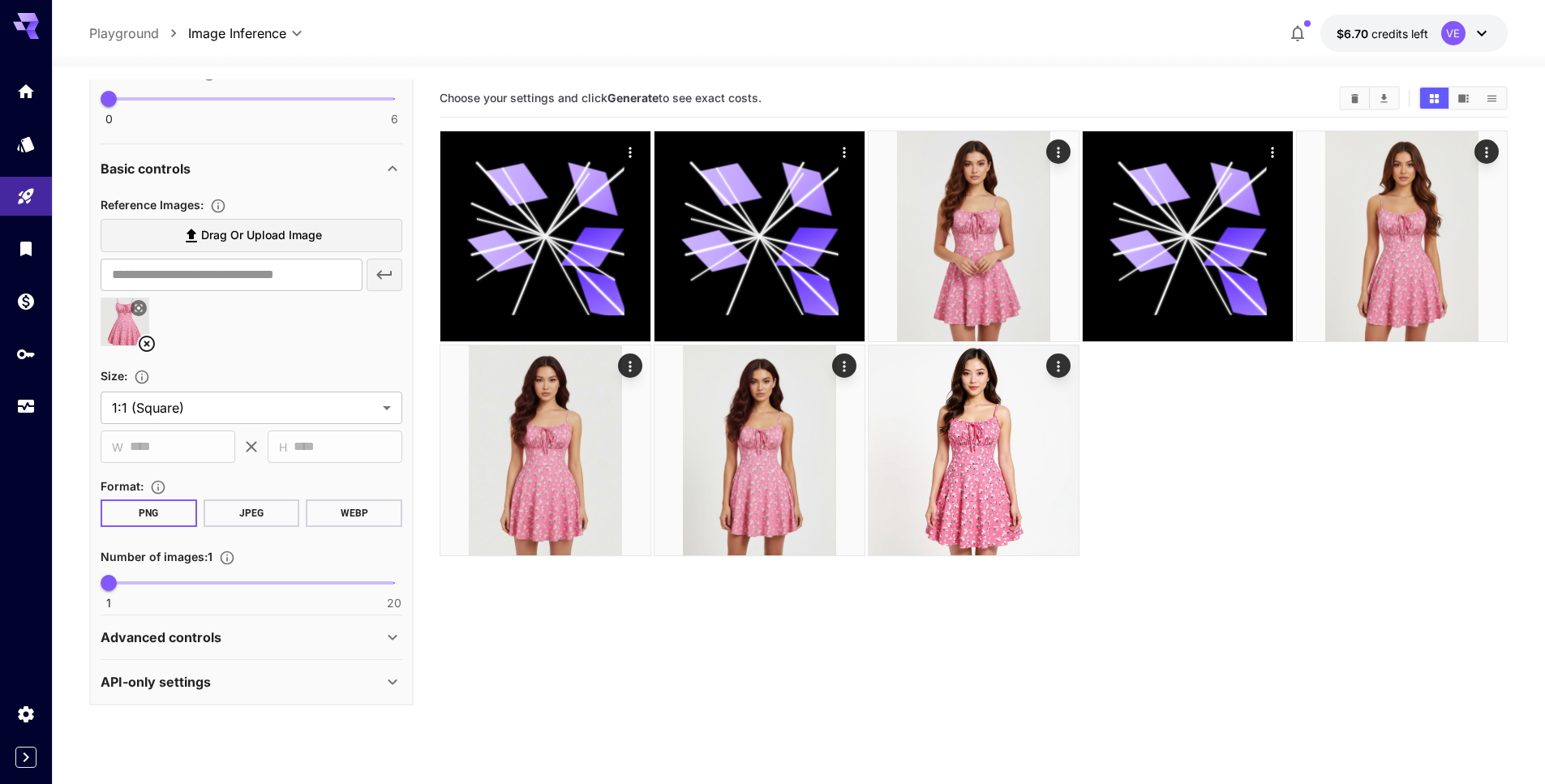
click at [150, 342] on icon at bounding box center [146, 343] width 20 height 20
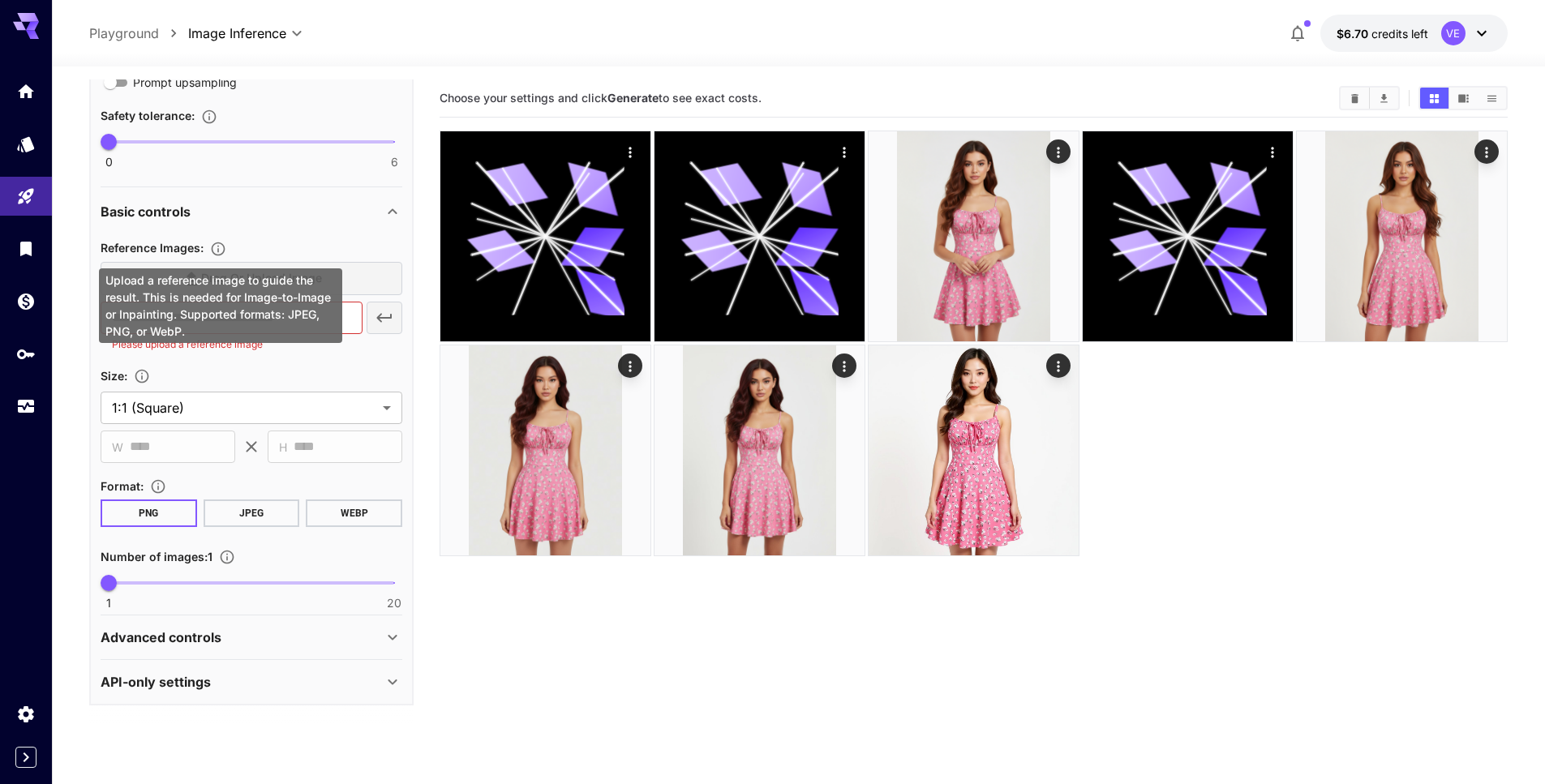
click at [239, 295] on div "Upload a reference image to guide the result. This is needed for Image-to-Image…" at bounding box center [221, 306] width 243 height 74
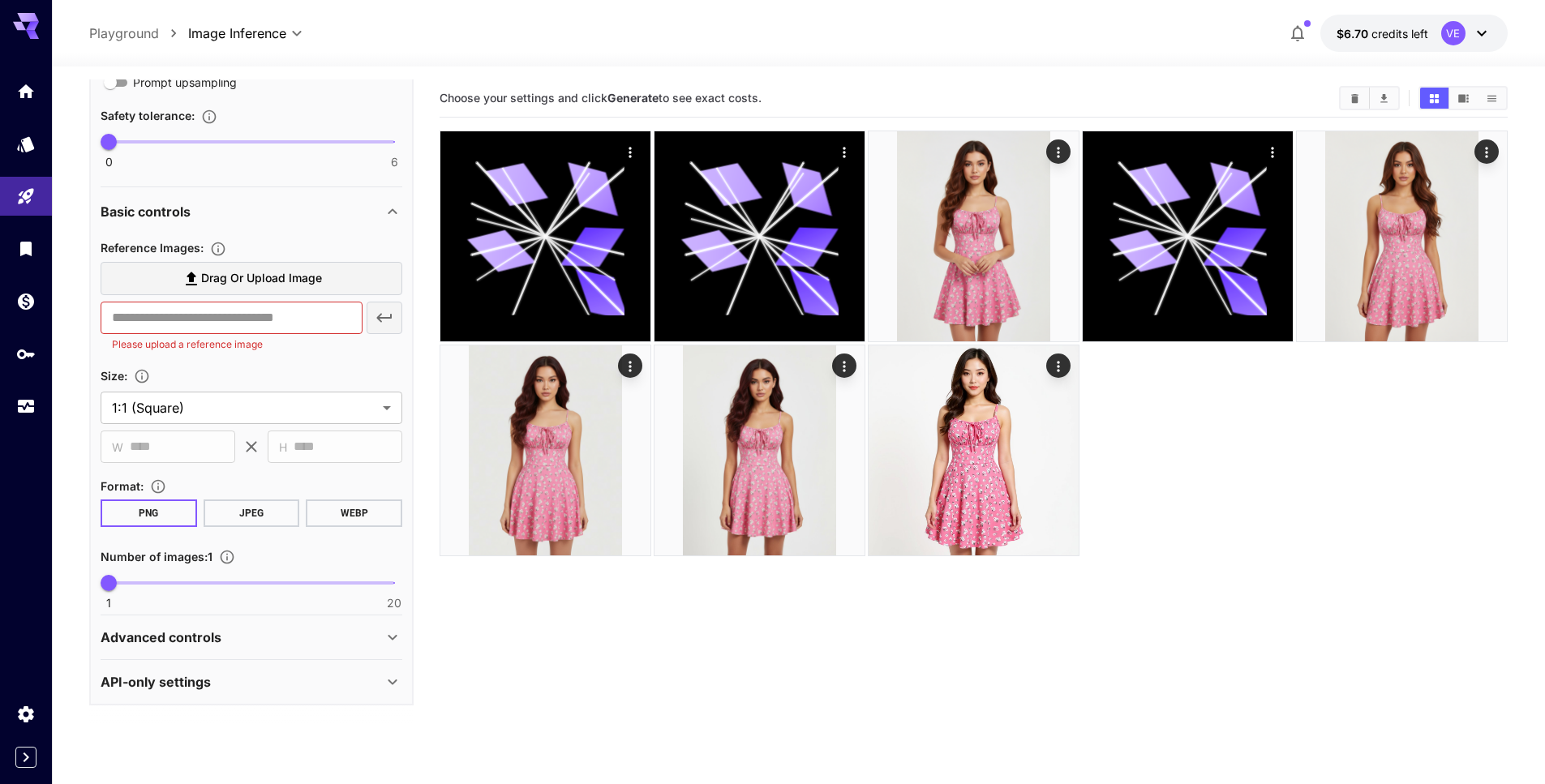
click at [350, 282] on label "Drag or upload image" at bounding box center [252, 278] width 302 height 33
click at [0, 0] on input "Drag or upload image" at bounding box center [0, 0] width 0 height 0
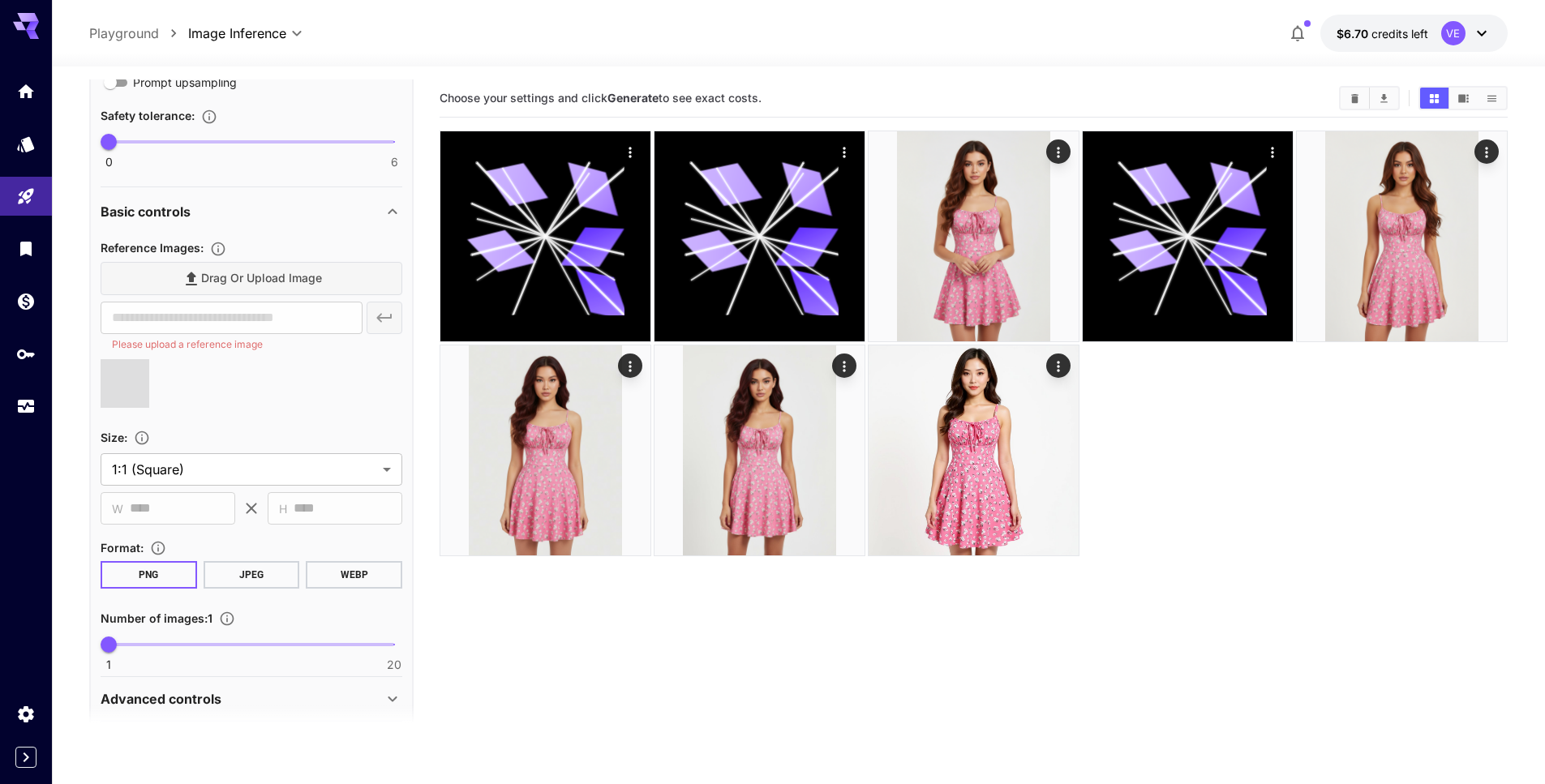
scroll to position [0, 0]
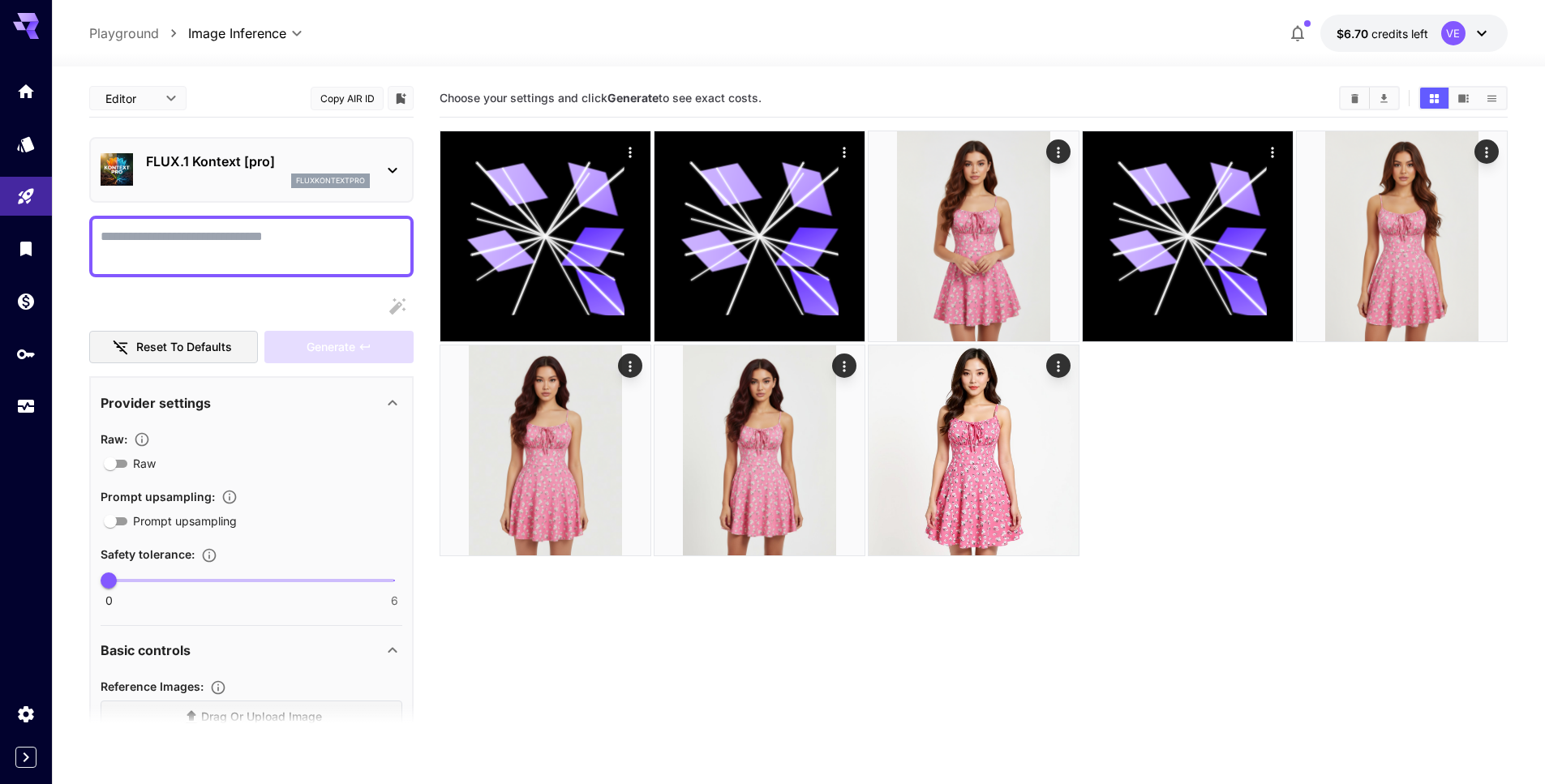
type input "**********"
click at [204, 258] on textarea "Raw" at bounding box center [252, 246] width 302 height 39
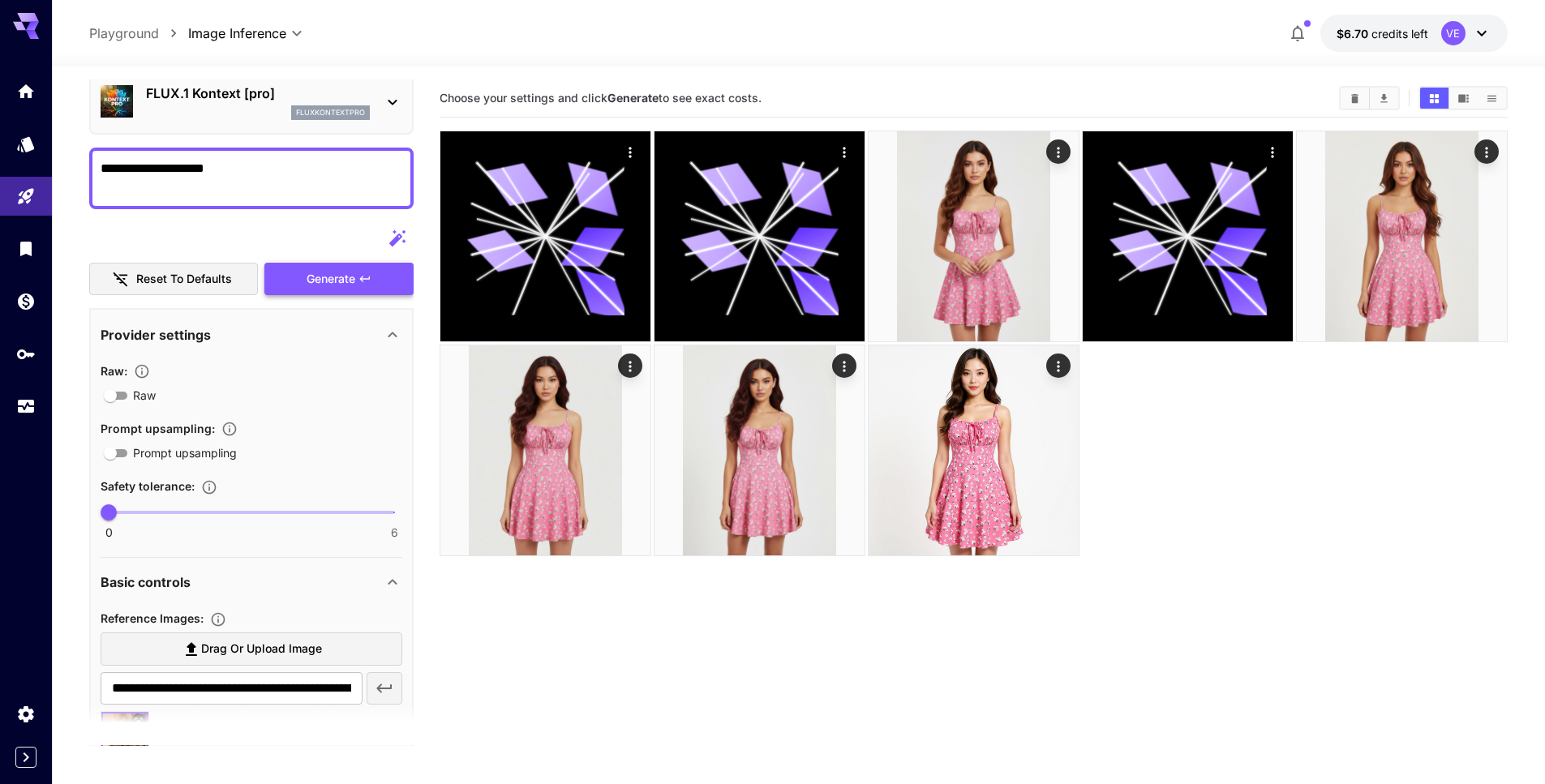
type textarea "**********"
click at [324, 281] on span "Generate" at bounding box center [330, 280] width 49 height 21
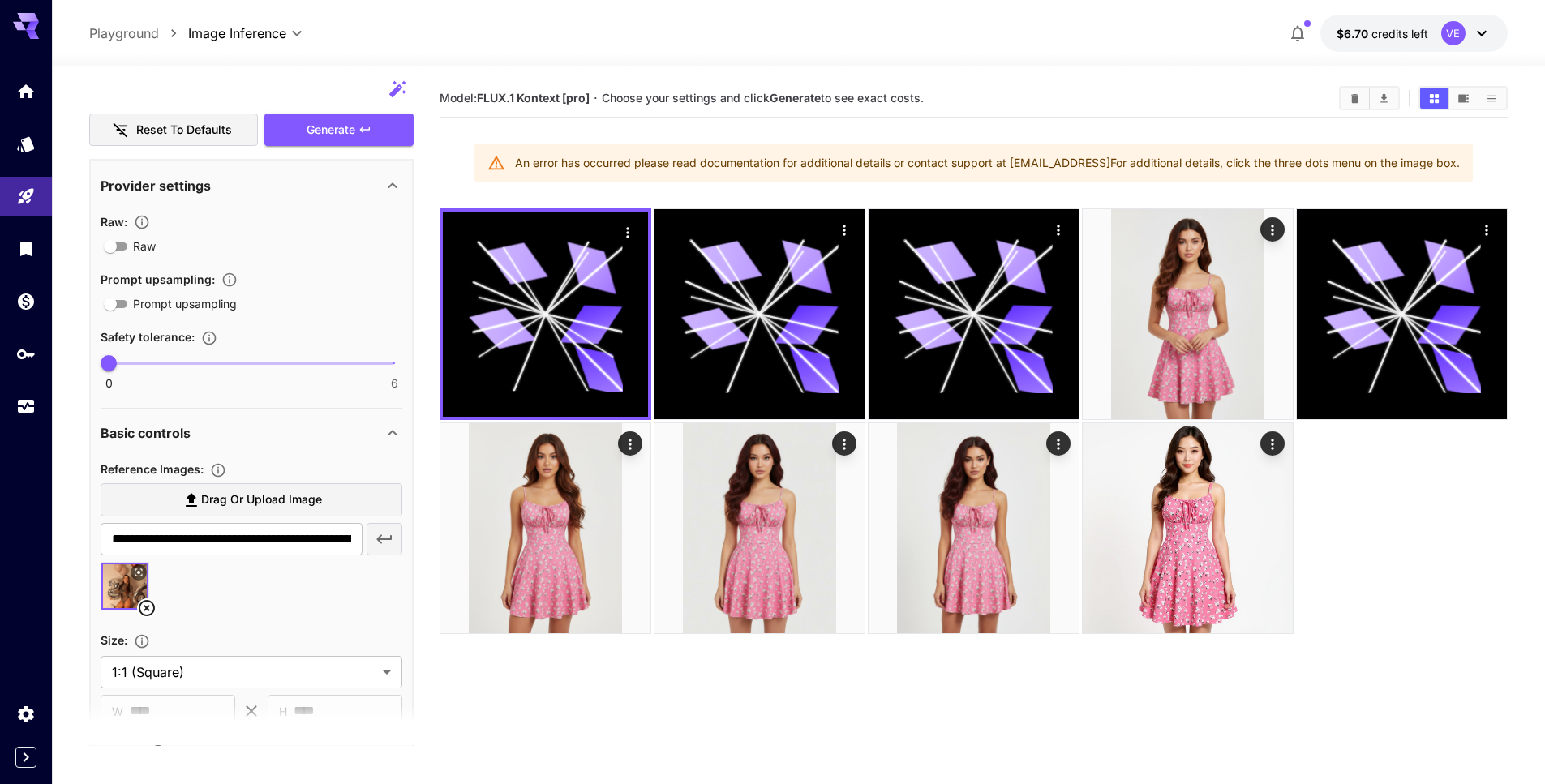
scroll to position [128, 0]
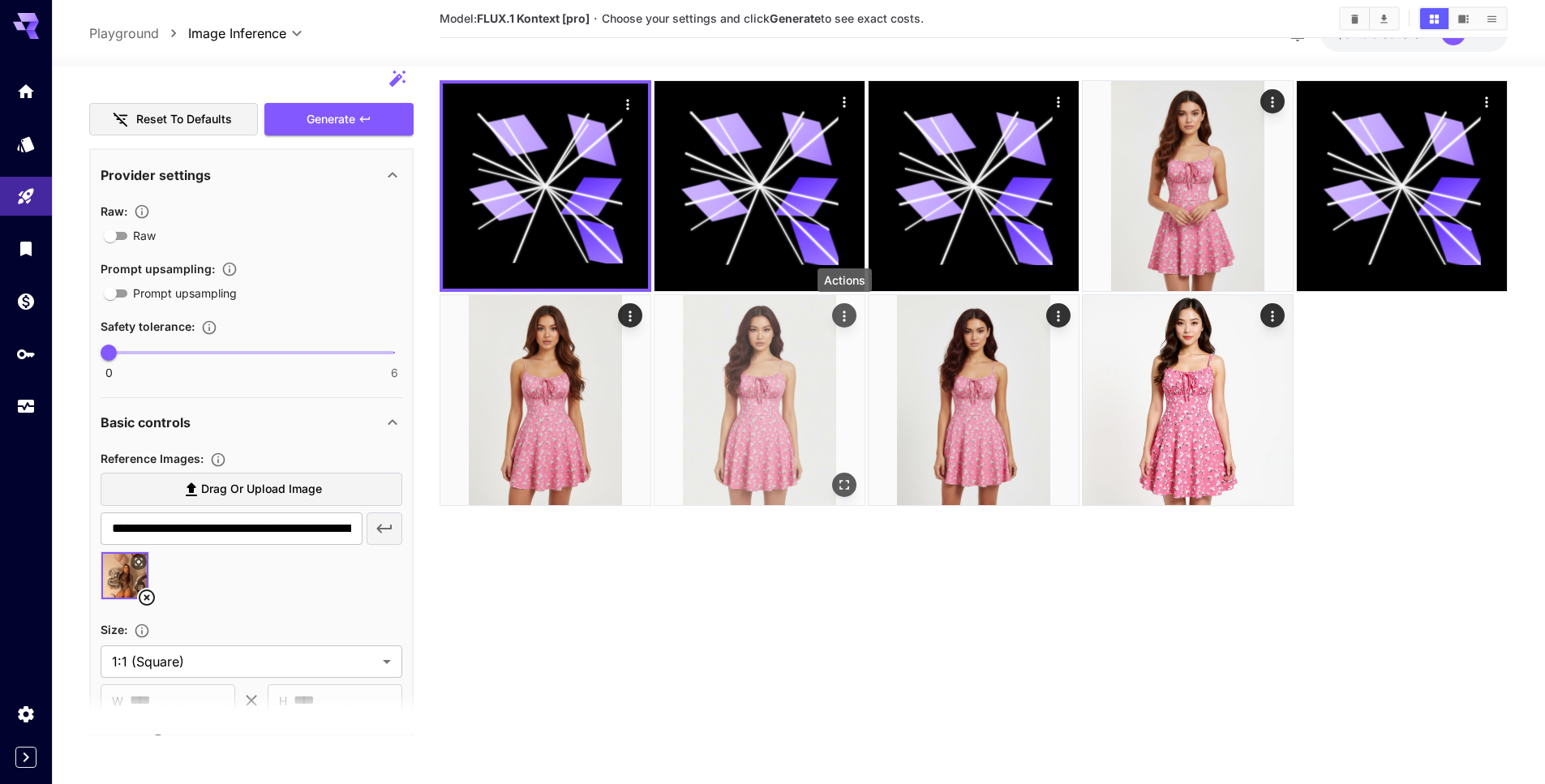
click at [847, 321] on icon "Actions" at bounding box center [844, 316] width 16 height 16
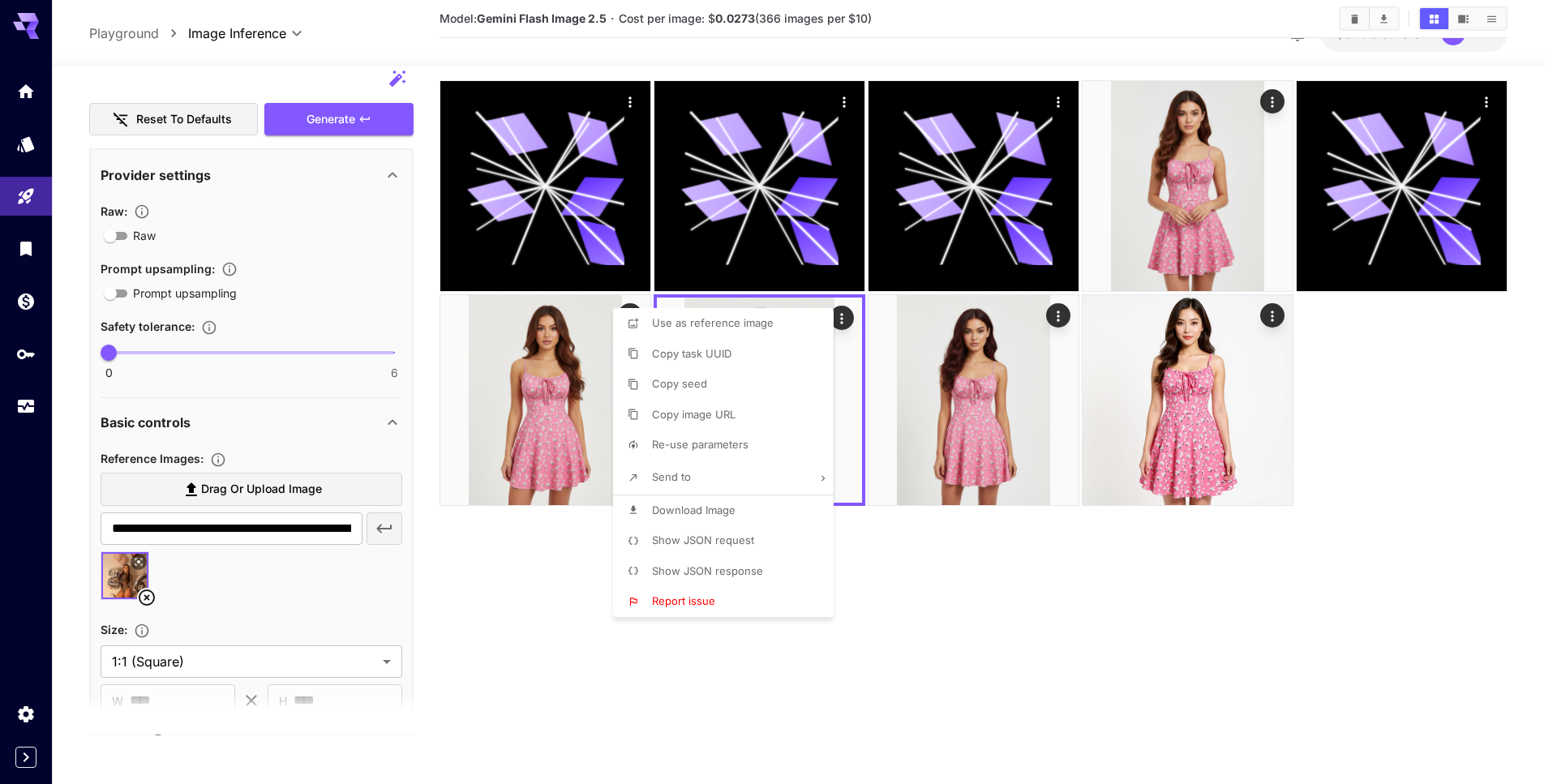
click at [1061, 324] on div at bounding box center [778, 392] width 1557 height 784
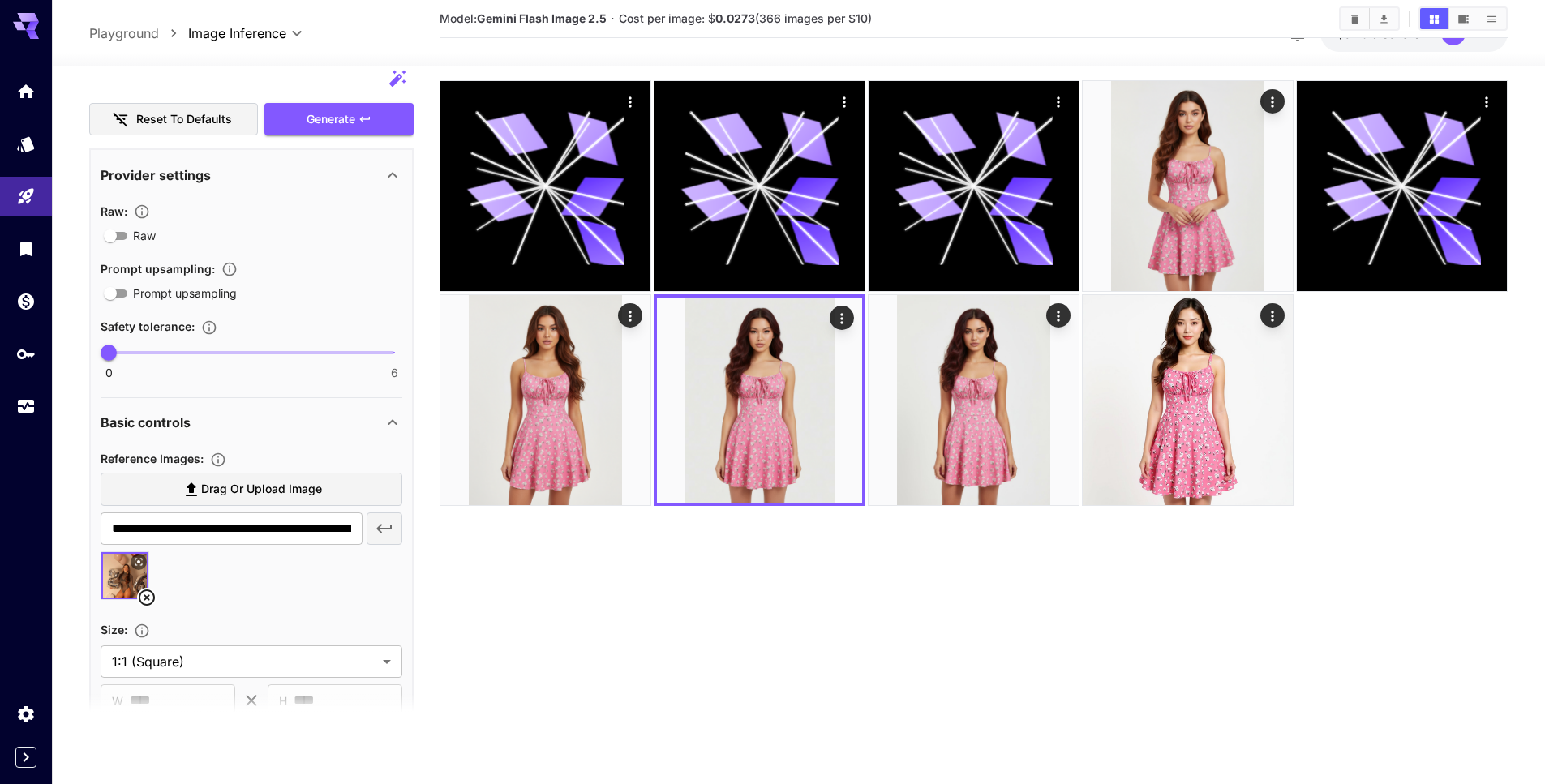
click at [1059, 319] on icon "Actions" at bounding box center [1058, 316] width 3 height 10
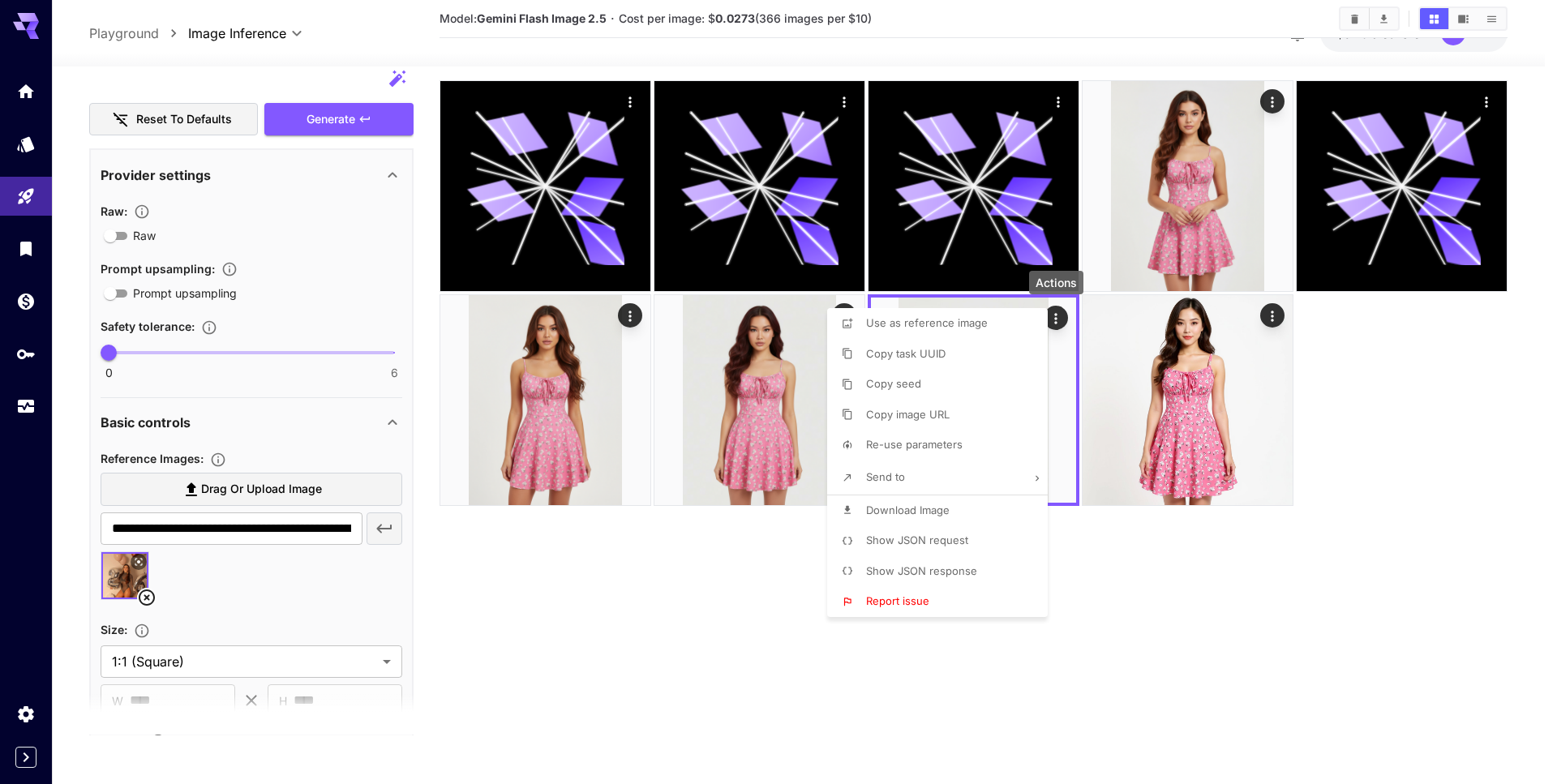
click at [1276, 314] on div at bounding box center [778, 392] width 1557 height 784
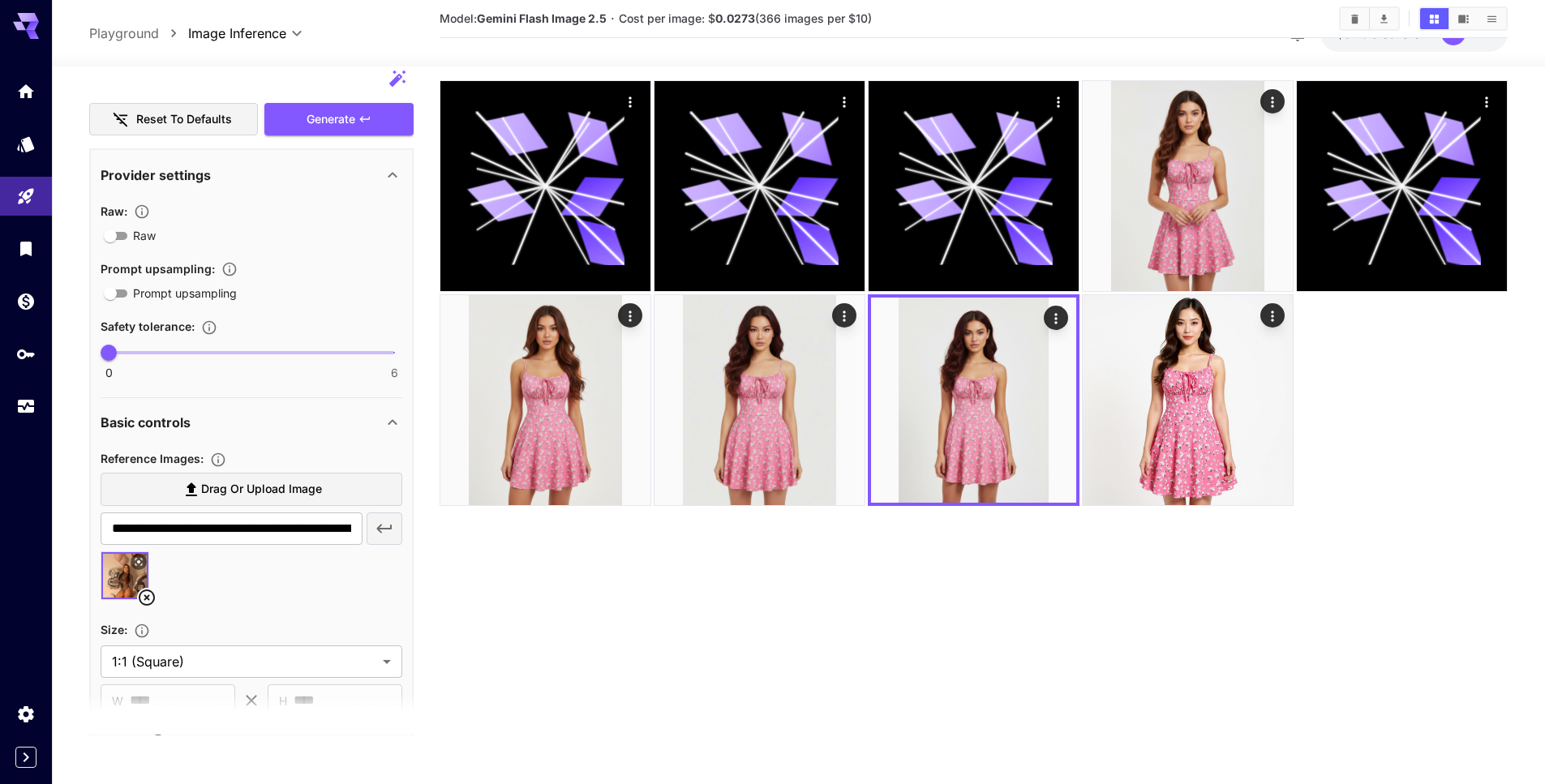
click at [1278, 316] on icon "Actions" at bounding box center [1272, 316] width 16 height 16
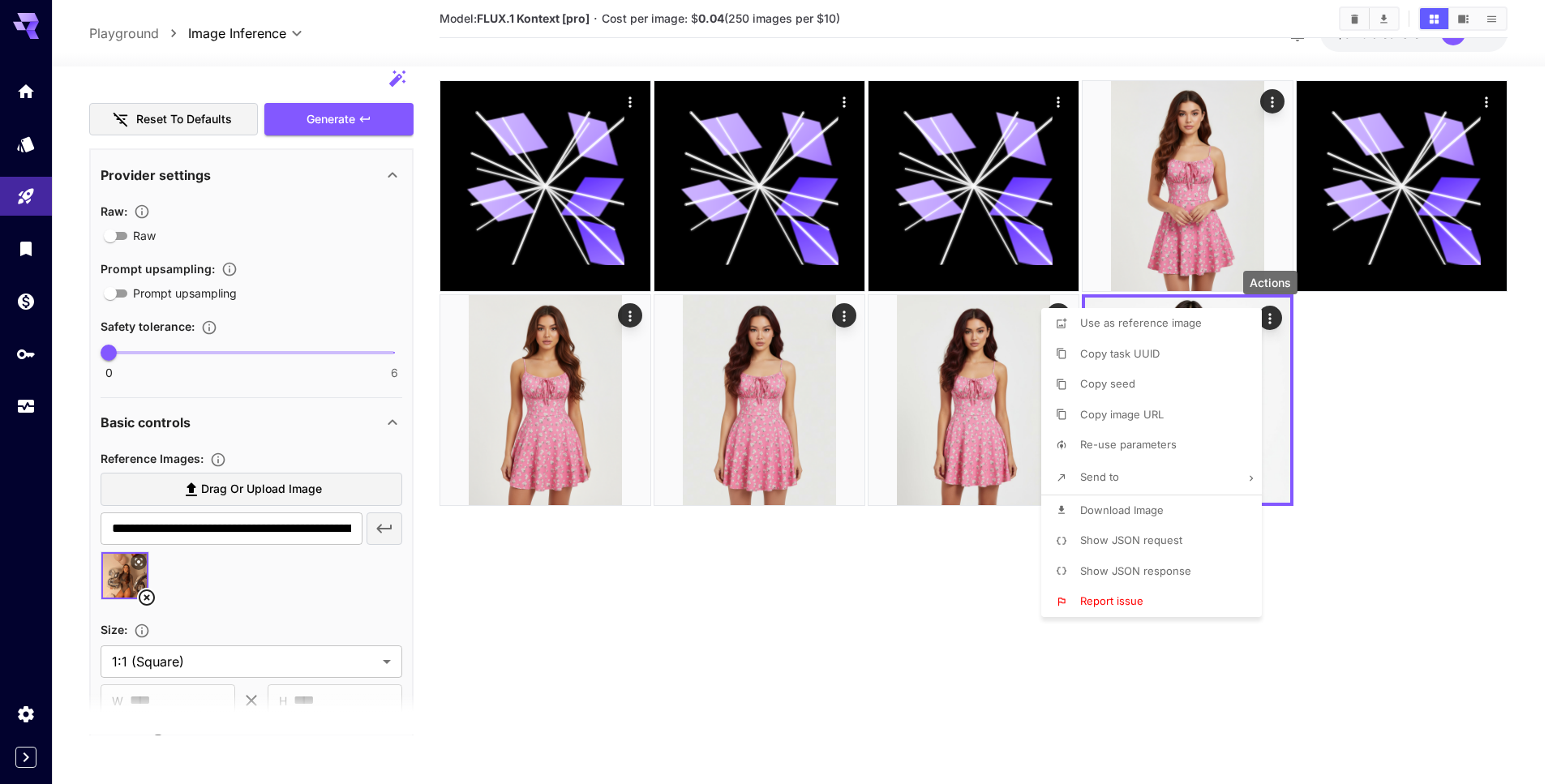
click at [1353, 318] on div at bounding box center [778, 392] width 1557 height 784
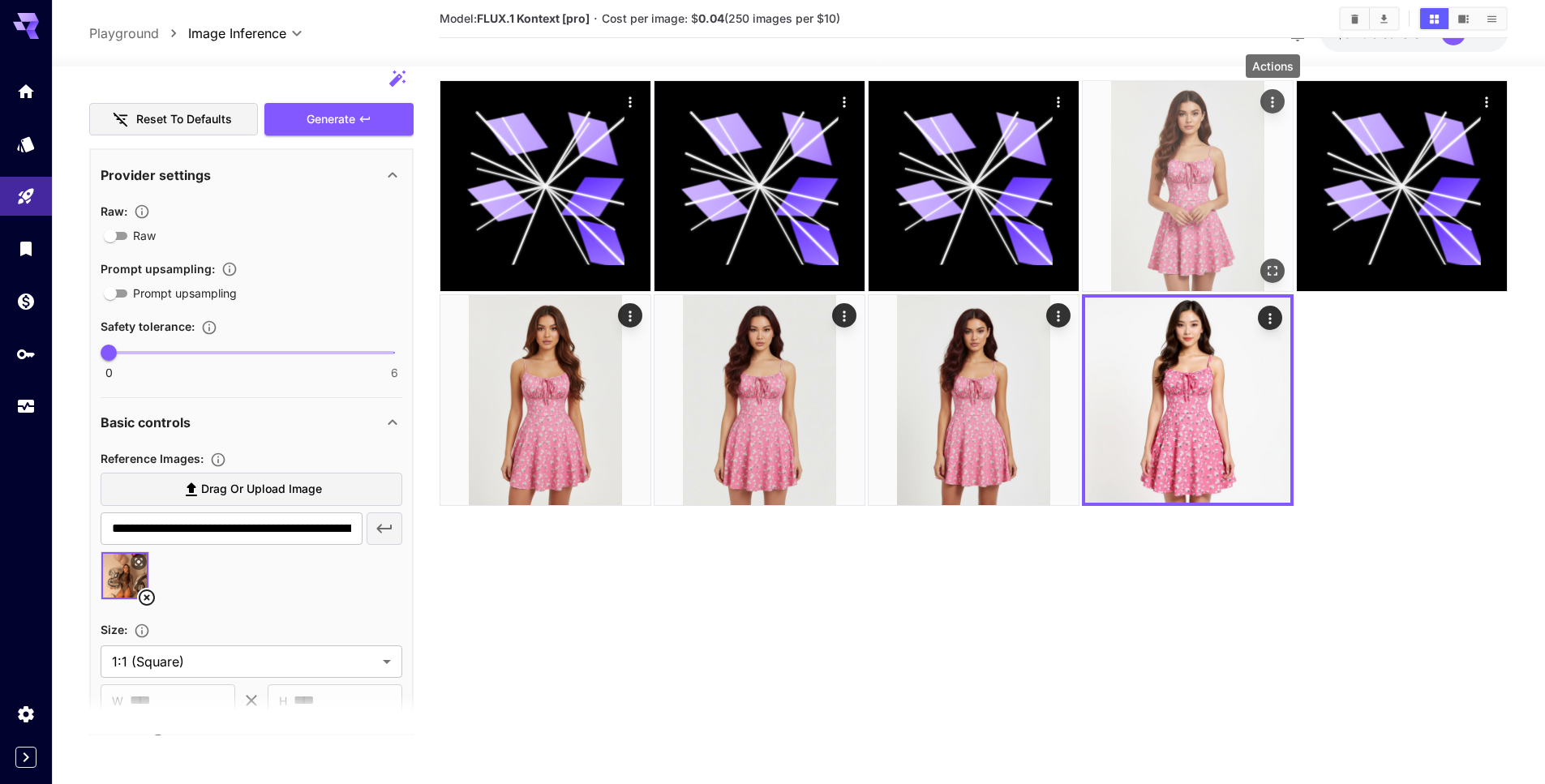
click at [1269, 98] on icon "Actions" at bounding box center [1272, 102] width 16 height 16
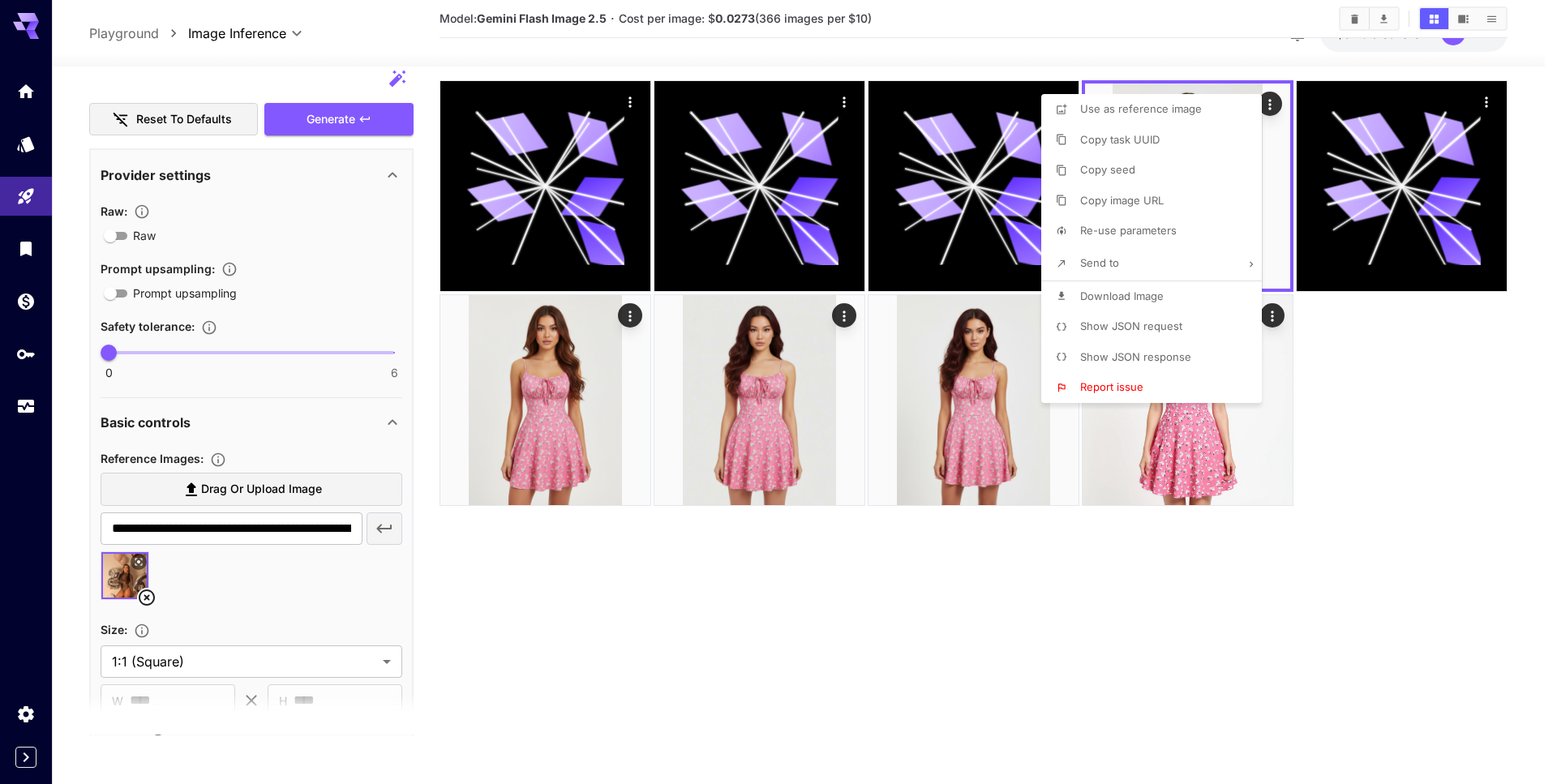
click at [1371, 421] on div at bounding box center [778, 392] width 1557 height 784
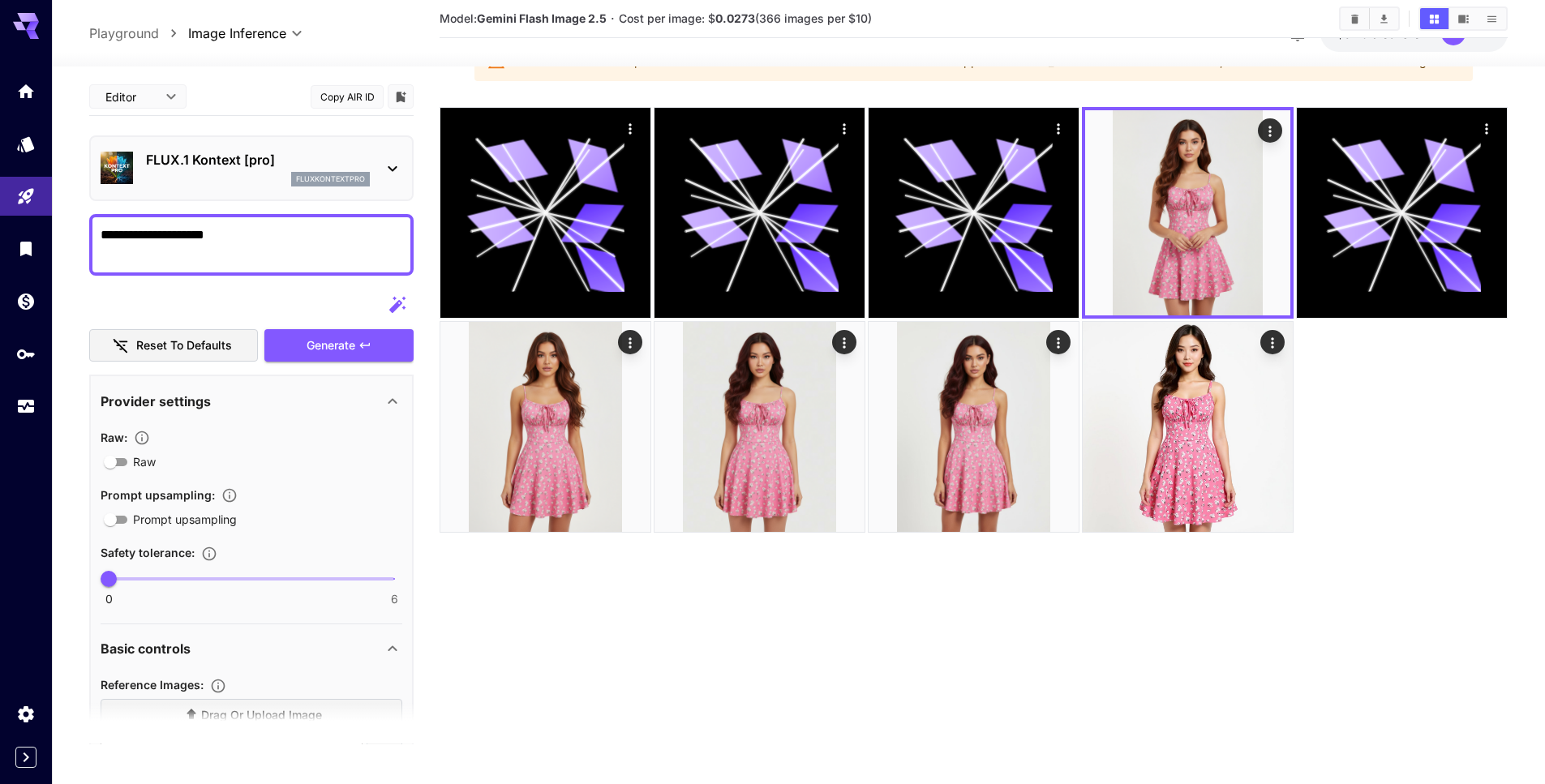
scroll to position [0, 0]
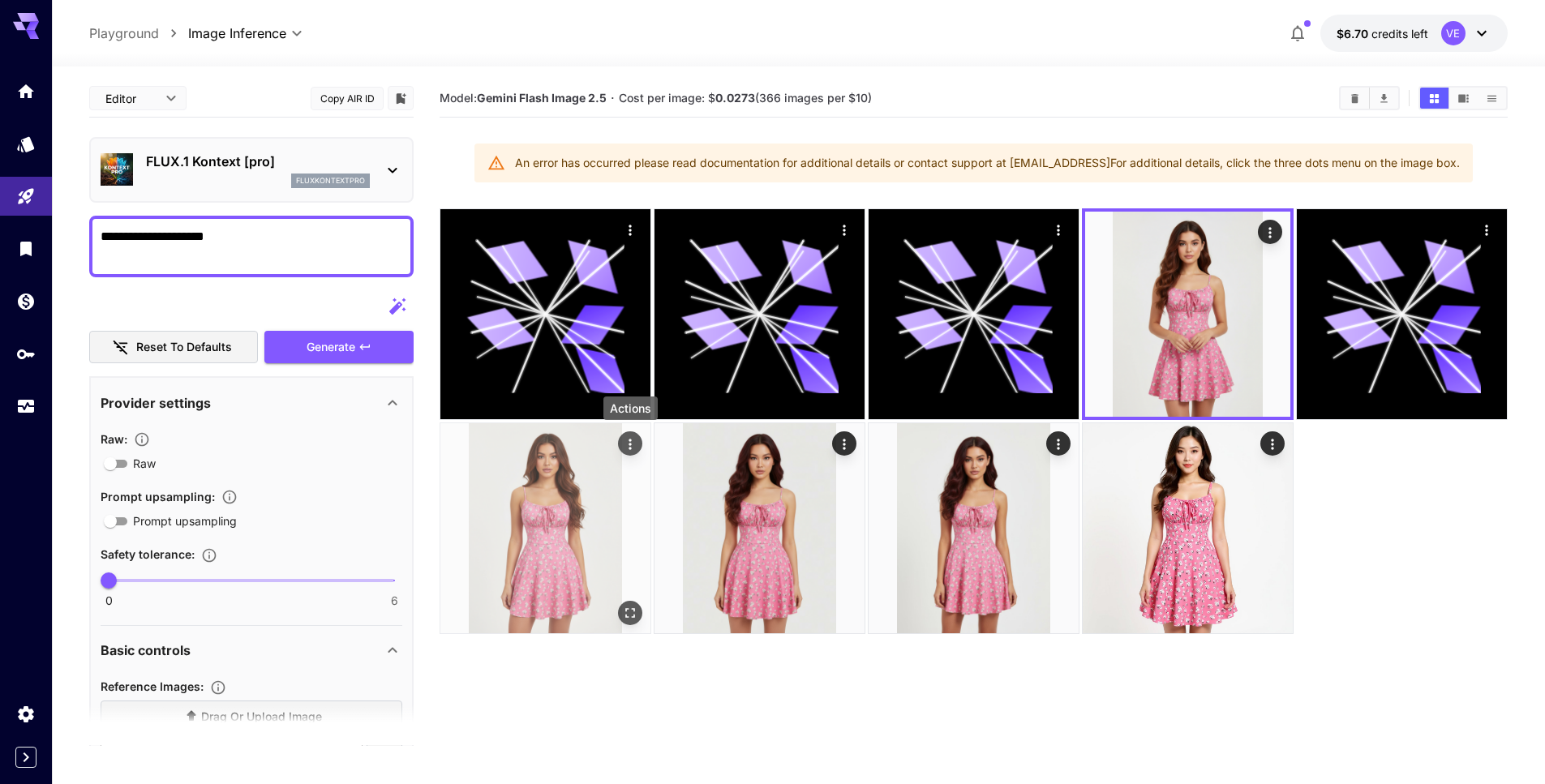
click at [632, 446] on icon "Actions" at bounding box center [630, 444] width 16 height 16
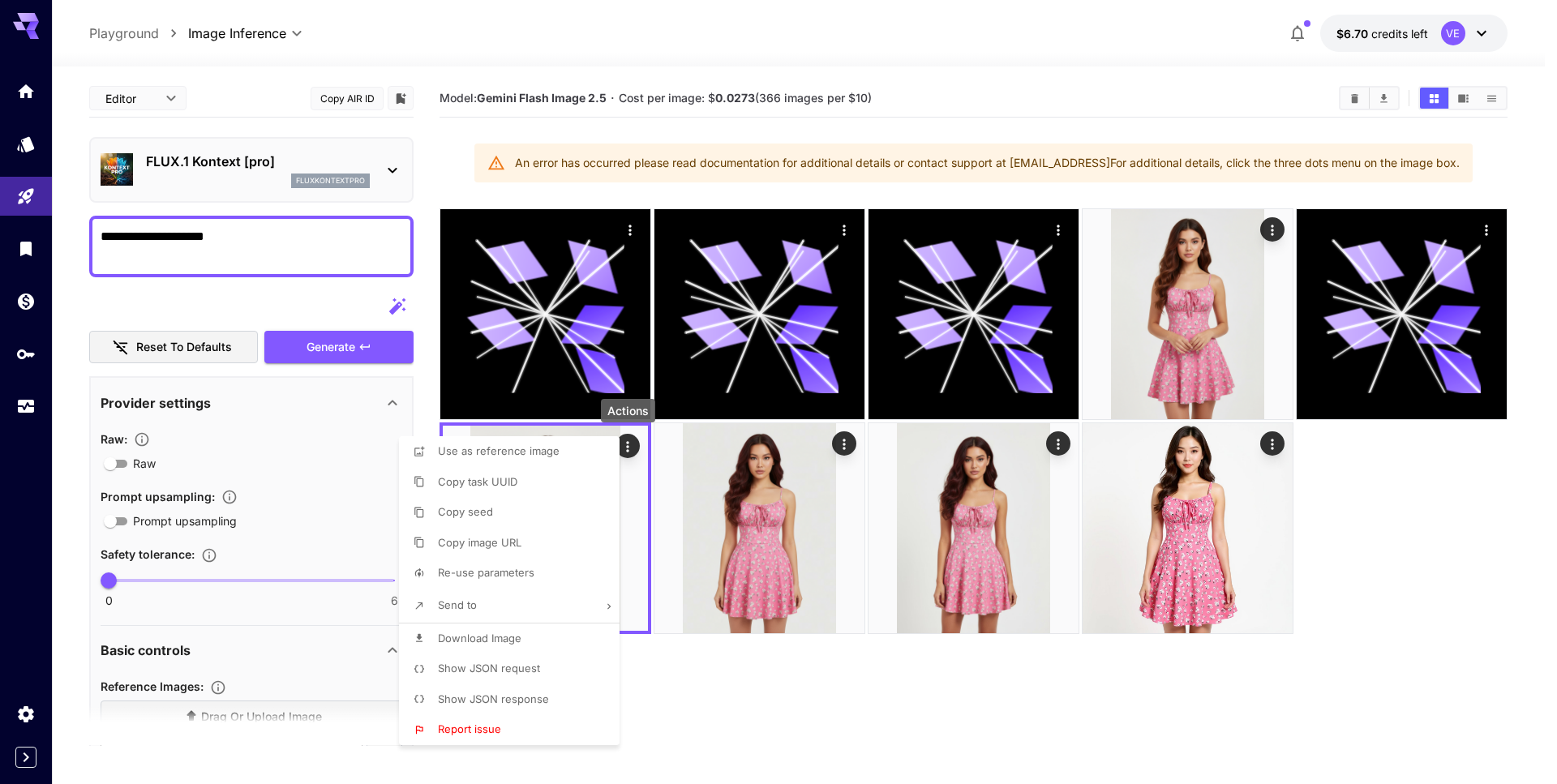
click at [506, 578] on span "Re-use parameters" at bounding box center [486, 572] width 97 height 13
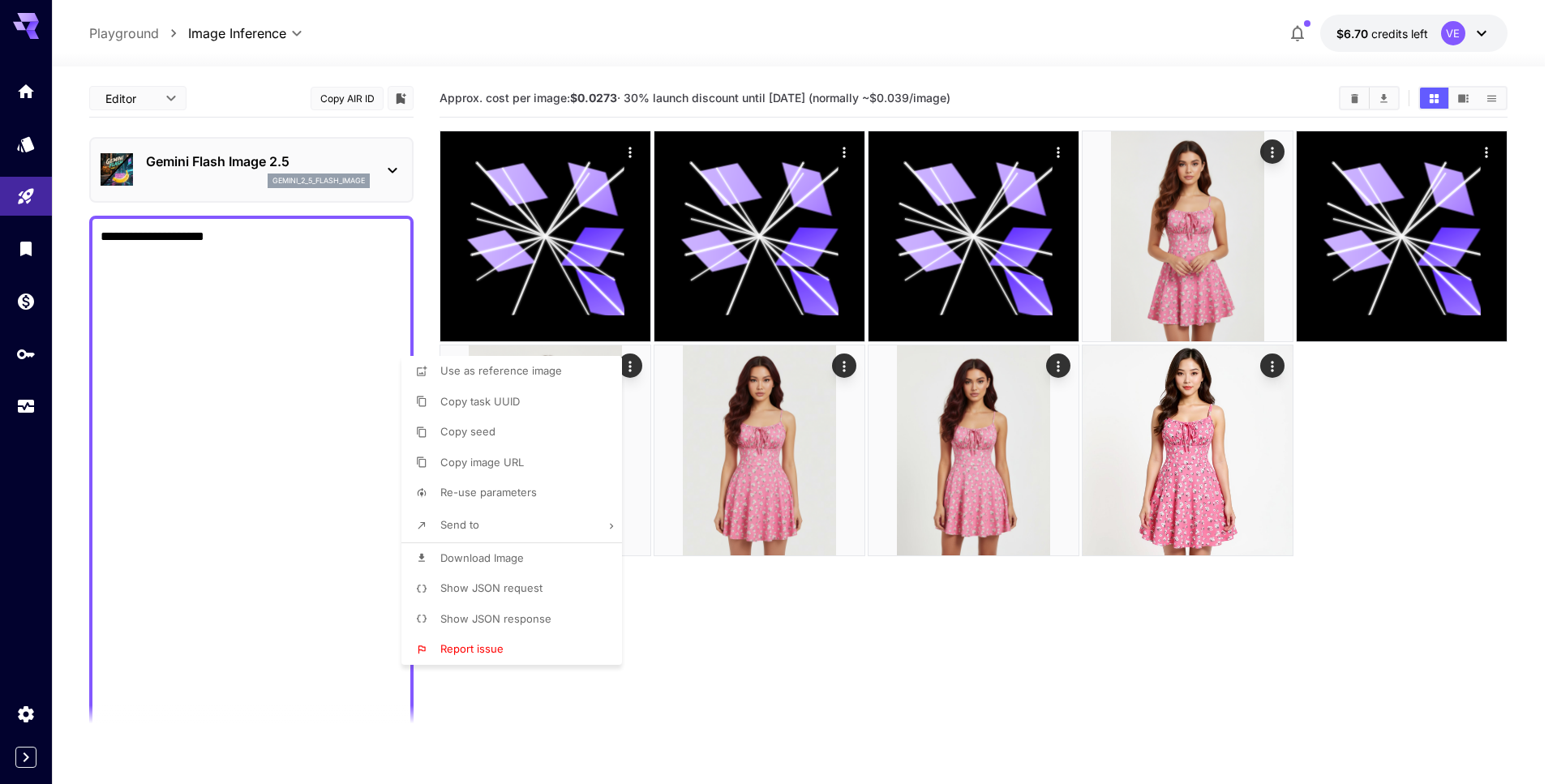
click at [272, 300] on div at bounding box center [778, 392] width 1557 height 784
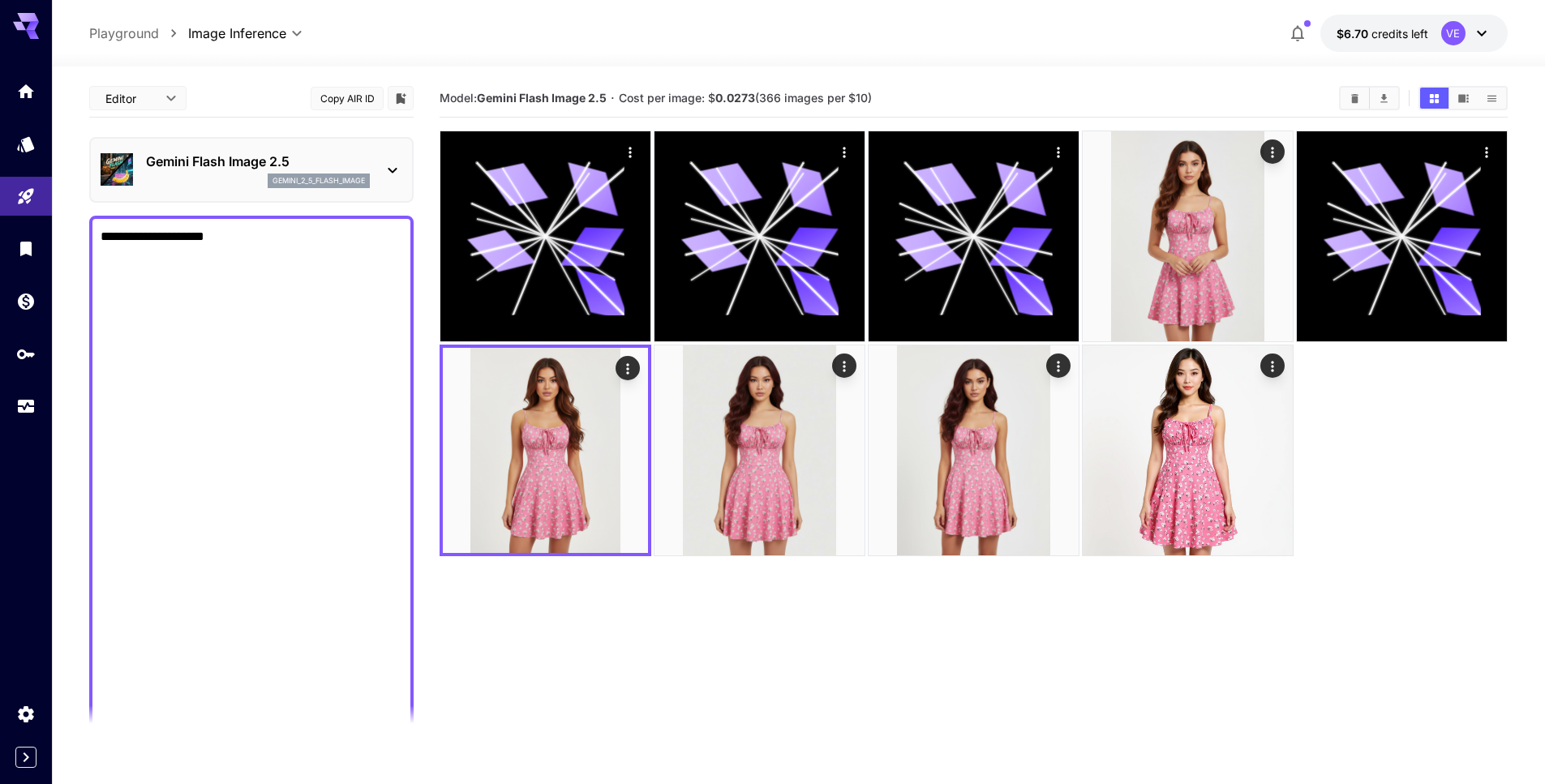
click at [248, 300] on textarea "Negative Prompt" at bounding box center [252, 557] width 302 height 662
type textarea "**********"
